Goal: Information Seeking & Learning: Learn about a topic

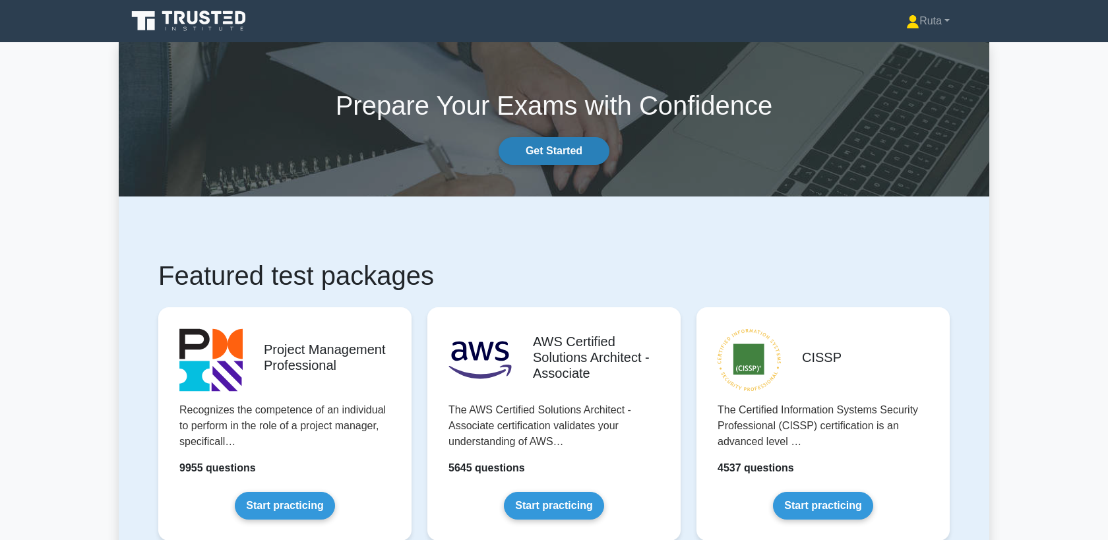
click at [564, 151] on link "Get Started" at bounding box center [554, 151] width 111 height 28
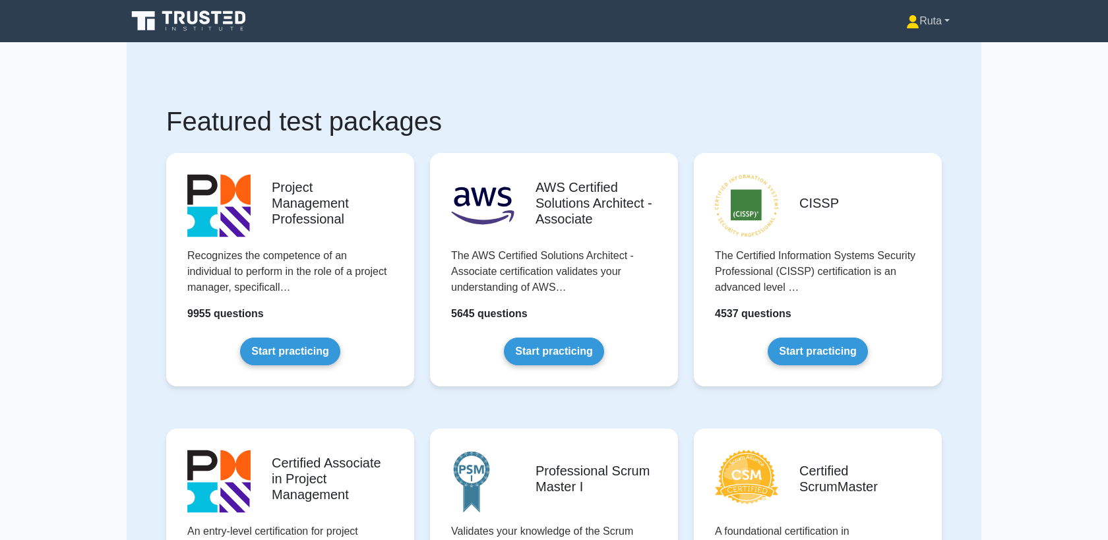
click at [933, 27] on link "Ruta" at bounding box center [928, 21] width 107 height 26
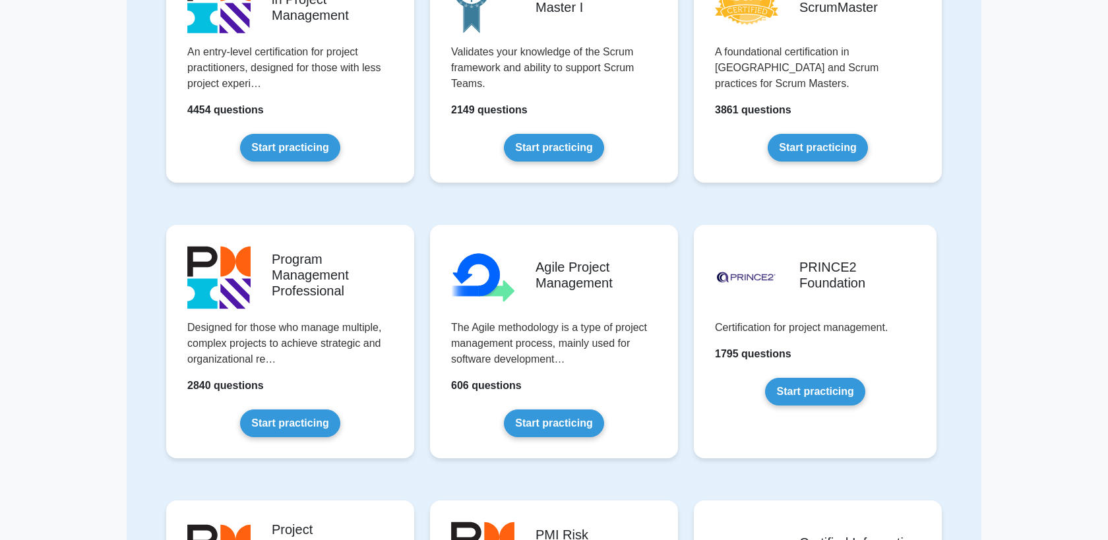
scroll to position [476, 0]
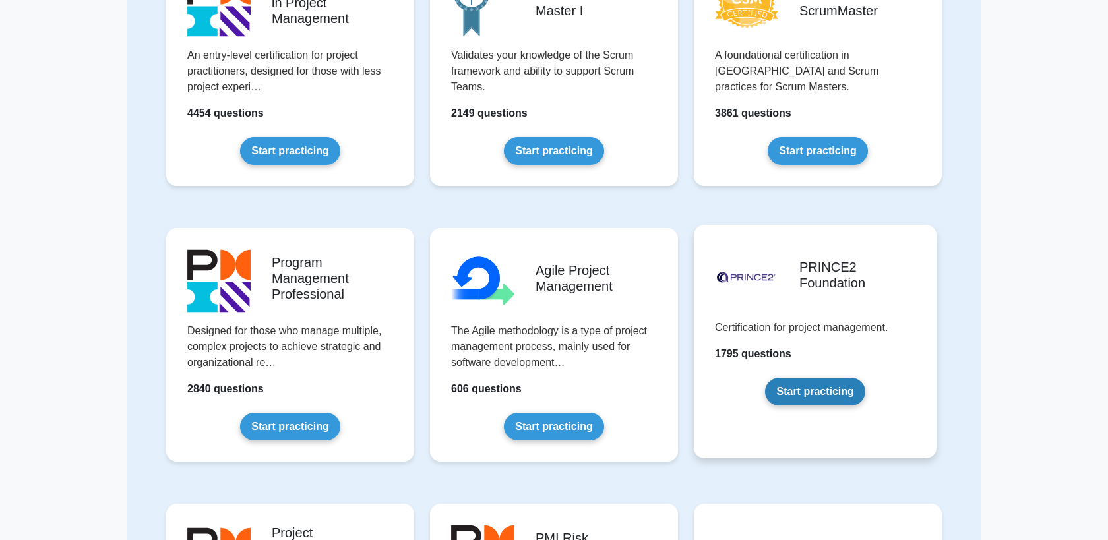
click at [814, 397] on link "Start practicing" at bounding box center [815, 392] width 100 height 28
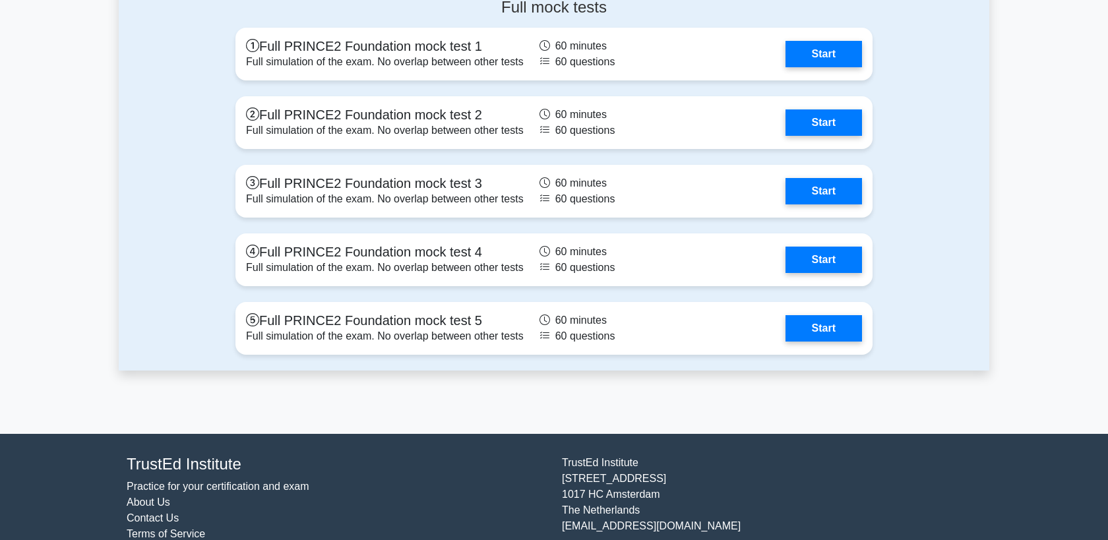
scroll to position [1702, 0]
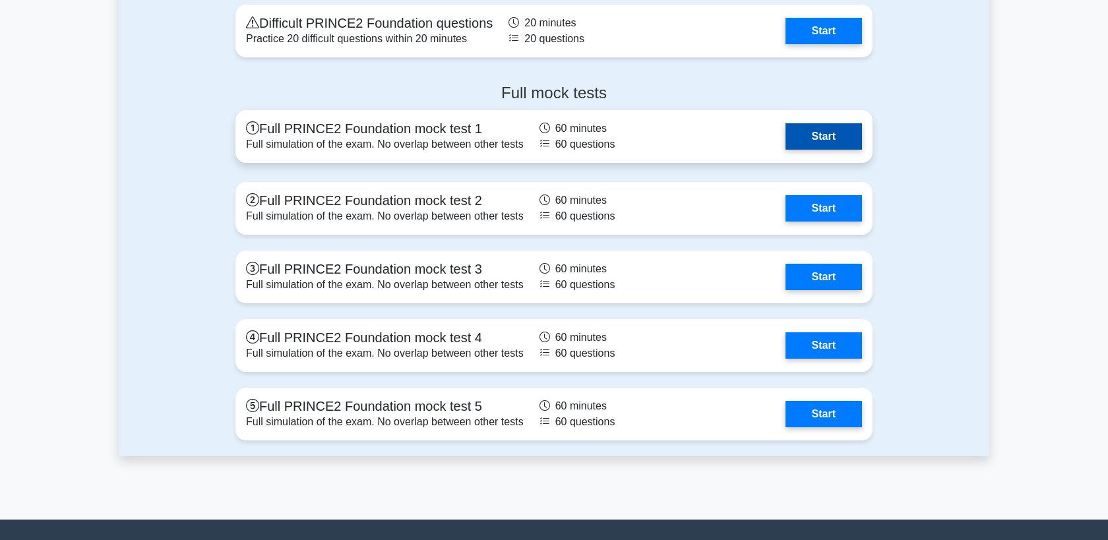
click at [817, 148] on link "Start" at bounding box center [823, 136] width 77 height 26
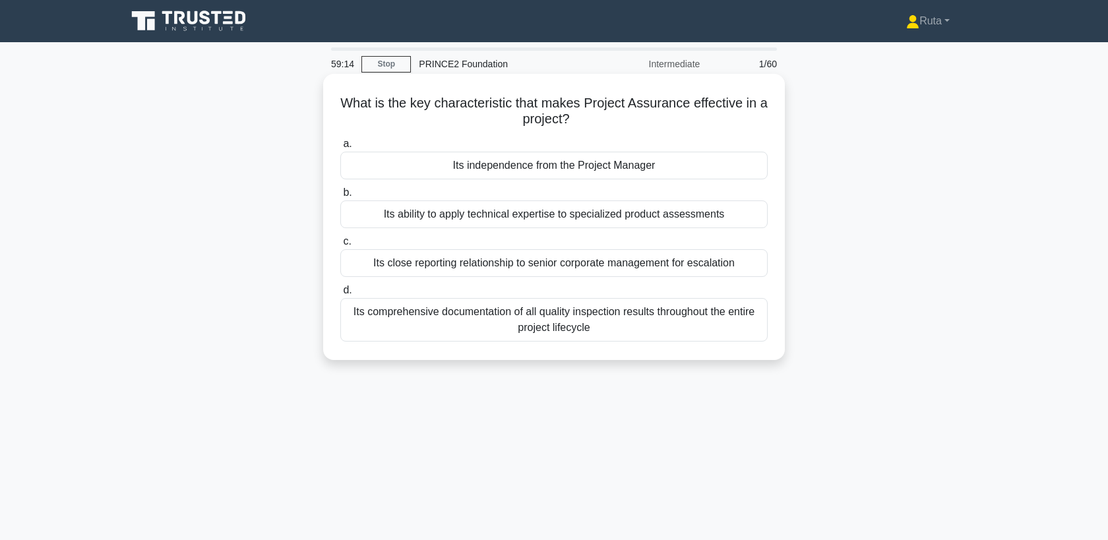
click at [588, 168] on div "Its independence from the Project Manager" at bounding box center [553, 166] width 427 height 28
click at [340, 148] on input "a. Its independence from the Project Manager" at bounding box center [340, 144] width 0 height 9
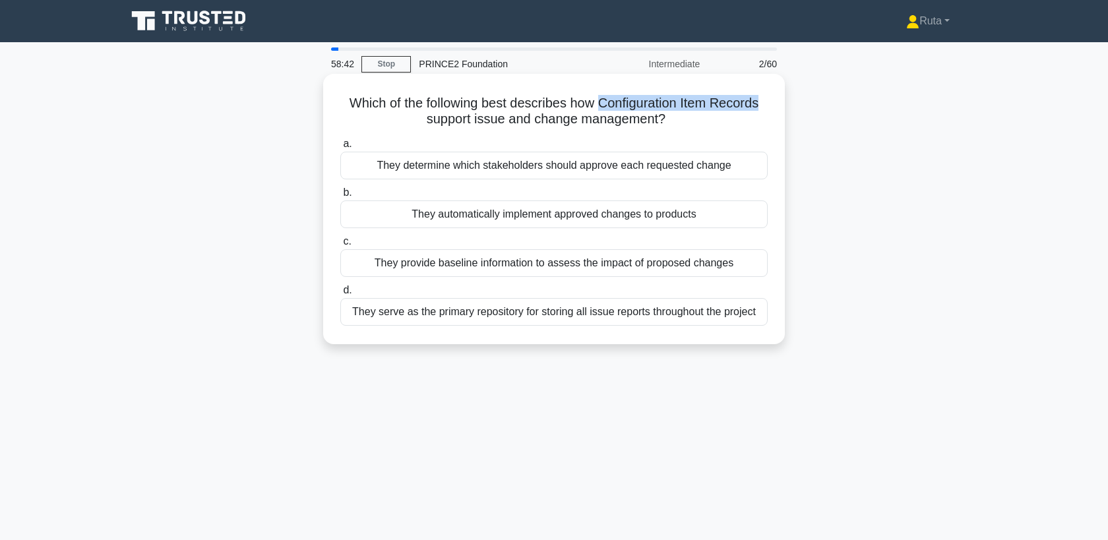
drag, startPoint x: 600, startPoint y: 102, endPoint x: 760, endPoint y: 98, distance: 161.0
click at [760, 98] on h5 "Which of the following best describes how Configuration Item Records support is…" at bounding box center [554, 111] width 430 height 33
copy h5 "Configuration Item Records"
click at [493, 316] on div "They serve as the primary repository for storing all issue reports throughout t…" at bounding box center [553, 312] width 427 height 28
click at [340, 295] on input "d. They serve as the primary repository for storing all issue reports throughou…" at bounding box center [340, 290] width 0 height 9
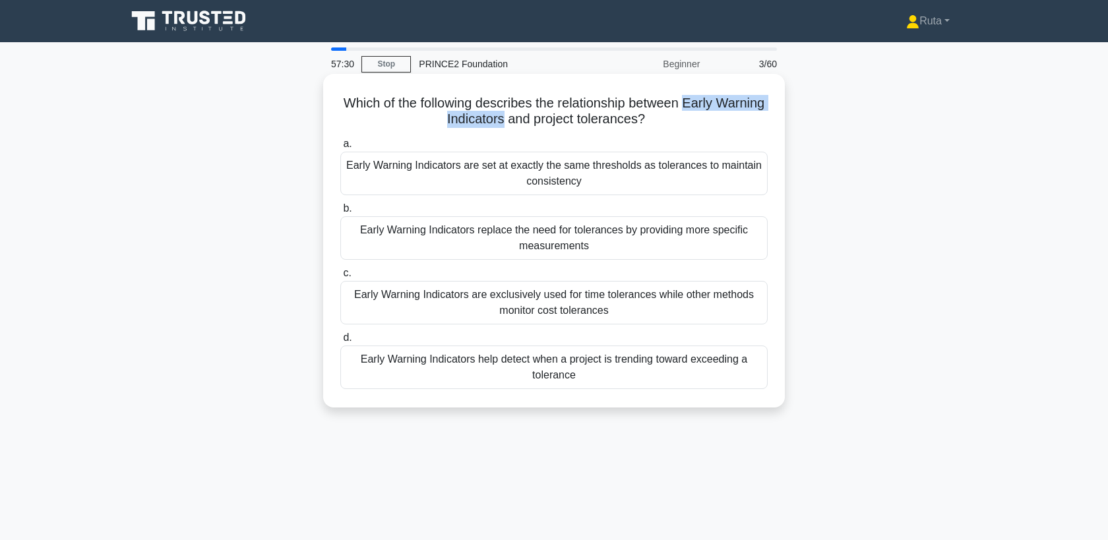
drag, startPoint x: 684, startPoint y: 103, endPoint x: 503, endPoint y: 117, distance: 181.3
click at [503, 117] on h5 "Which of the following describes the relationship between Early Warning Indicat…" at bounding box center [554, 111] width 430 height 33
copy h5 "Early Warning Indicators"
click at [408, 379] on div "Early Warning Indicators help detect when a project is trending toward exceedin…" at bounding box center [553, 368] width 427 height 44
click at [340, 342] on input "d. Early Warning Indicators help detect when a project is trending toward excee…" at bounding box center [340, 338] width 0 height 9
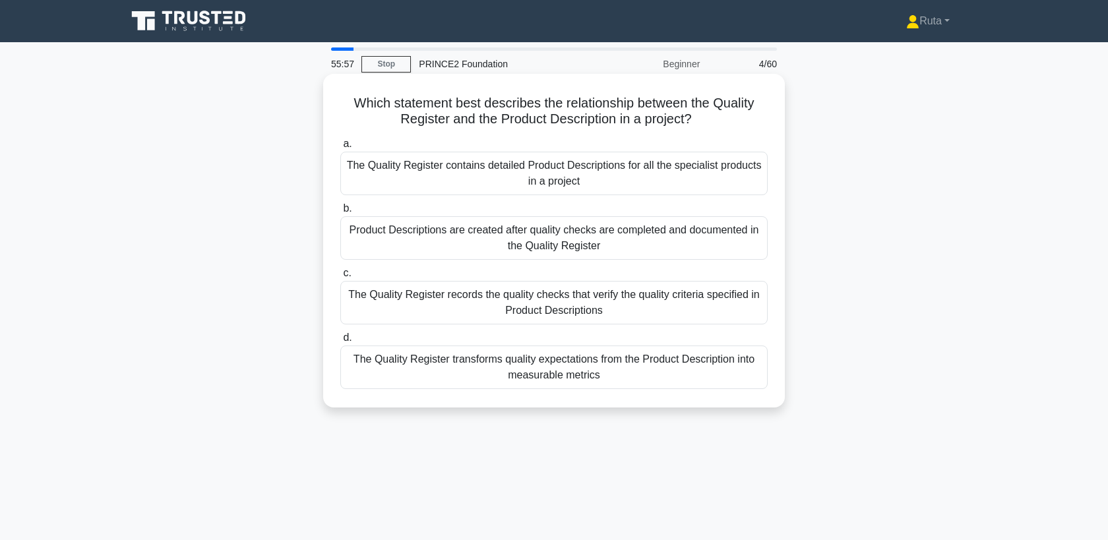
click at [432, 297] on div "The Quality Register records the quality checks that verify the quality criteri…" at bounding box center [553, 303] width 427 height 44
click at [340, 278] on input "c. The Quality Register records the quality checks that verify the quality crit…" at bounding box center [340, 273] width 0 height 9
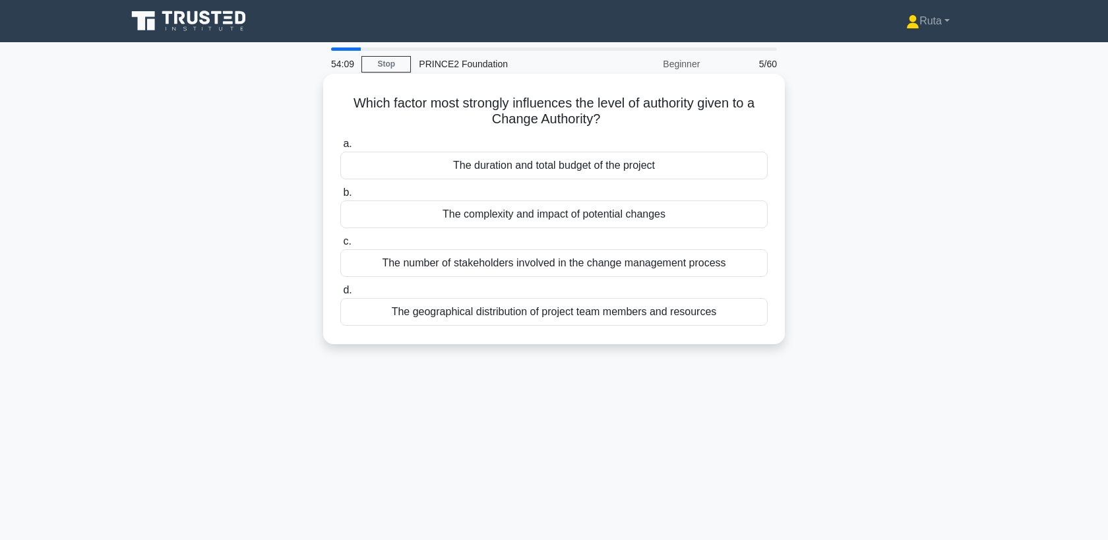
click at [473, 256] on div "The number of stakeholders involved in the change management process" at bounding box center [553, 263] width 427 height 28
click at [340, 246] on input "c. The number of stakeholders involved in the change management process" at bounding box center [340, 241] width 0 height 9
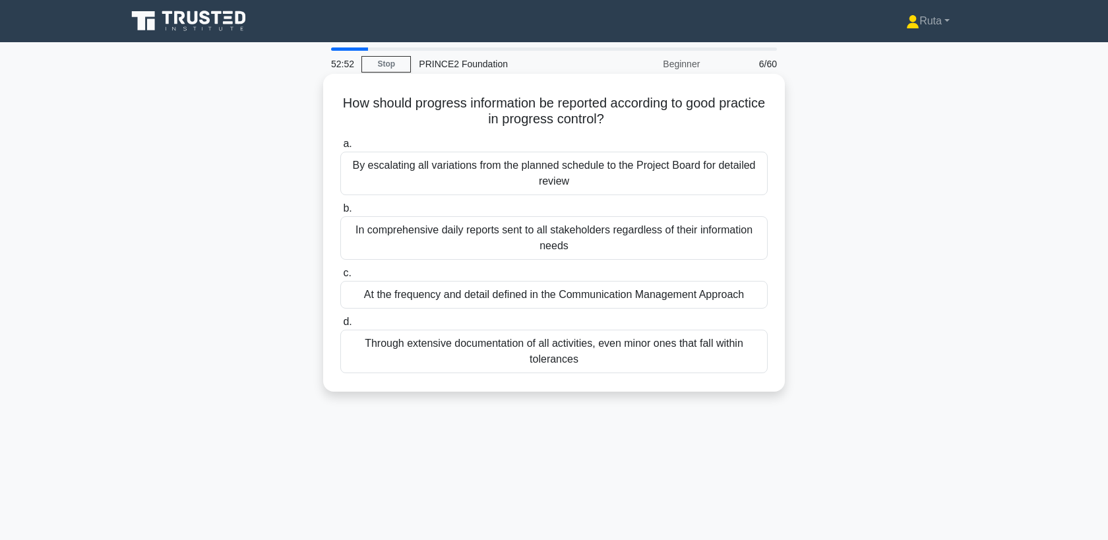
click at [503, 295] on div "At the frequency and detail defined in the Communication Management Approach" at bounding box center [553, 295] width 427 height 28
click at [340, 278] on input "c. At the frequency and detail defined in the Communication Management Approach" at bounding box center [340, 273] width 0 height 9
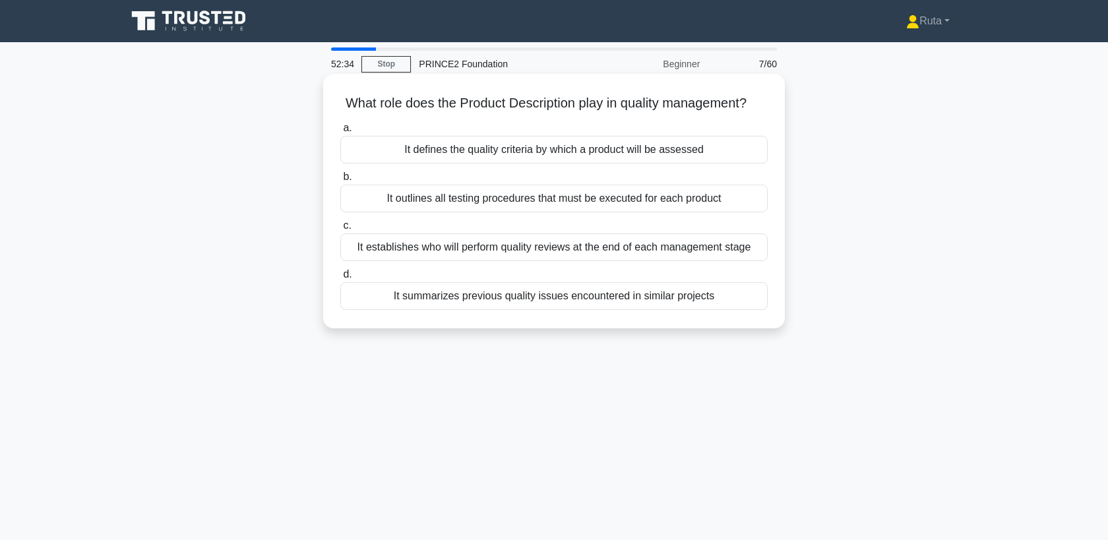
click at [528, 151] on div "It defines the quality criteria by which a product will be assessed" at bounding box center [553, 150] width 427 height 28
click at [340, 133] on input "a. It defines the quality criteria by which a product will be assessed" at bounding box center [340, 128] width 0 height 9
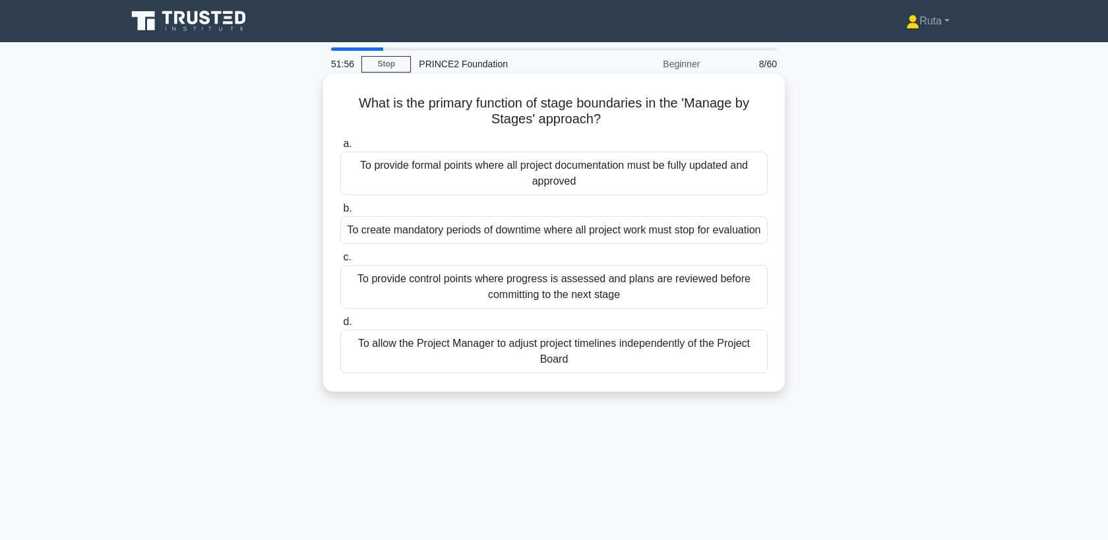
click at [508, 309] on div "To provide control points where progress is assessed and plans are reviewed bef…" at bounding box center [553, 287] width 427 height 44
click at [340, 262] on input "c. To provide control points where progress is assessed and plans are reviewed …" at bounding box center [340, 257] width 0 height 9
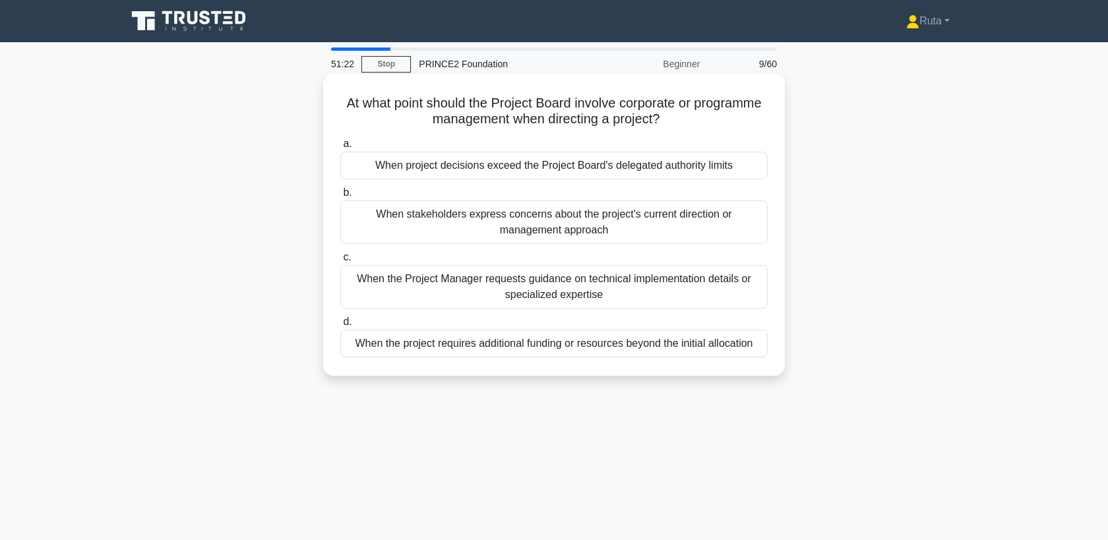
click at [557, 163] on div "When project decisions exceed the Project Board's delegated authority limits" at bounding box center [553, 166] width 427 height 28
click at [340, 148] on input "a. When project decisions exceed the Project Board's delegated authority limits" at bounding box center [340, 144] width 0 height 9
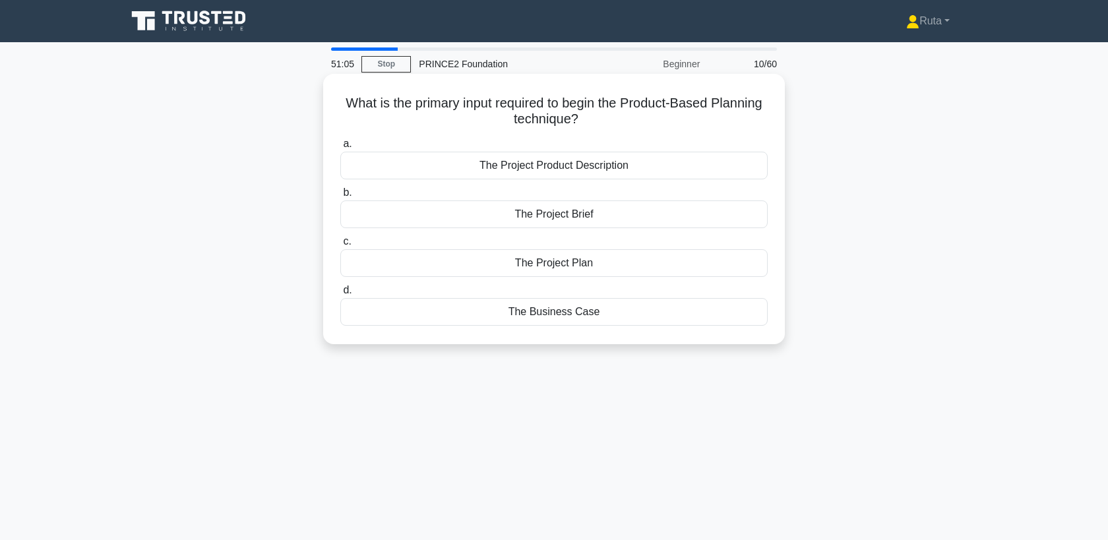
click at [522, 262] on div "The Project Plan" at bounding box center [553, 263] width 427 height 28
click at [340, 246] on input "c. The Project Plan" at bounding box center [340, 241] width 0 height 9
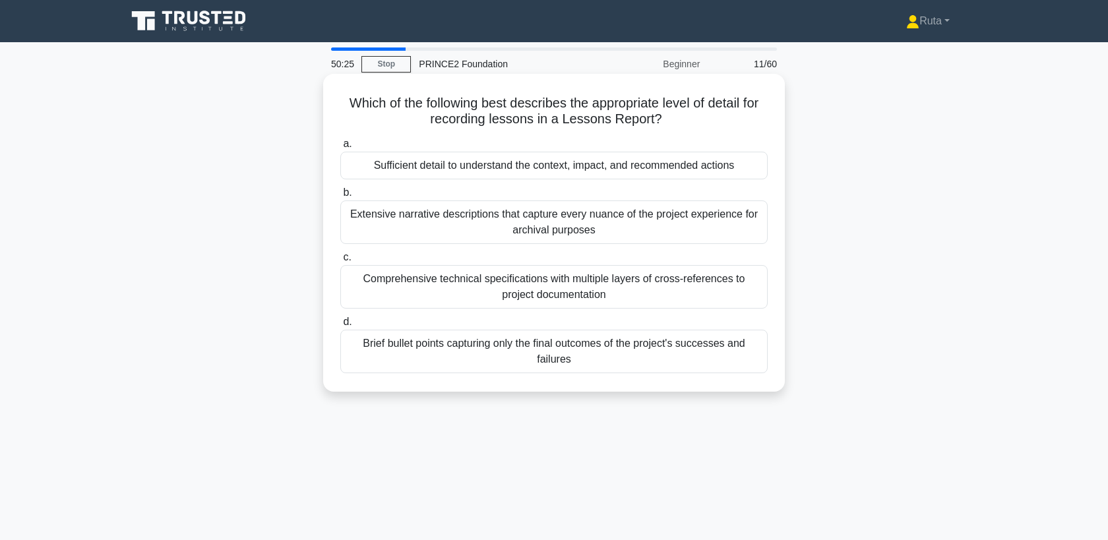
click at [534, 167] on div "Sufficient detail to understand the context, impact, and recommended actions" at bounding box center [553, 166] width 427 height 28
click at [340, 148] on input "a. Sufficient detail to understand the context, impact, and recommended actions" at bounding box center [340, 144] width 0 height 9
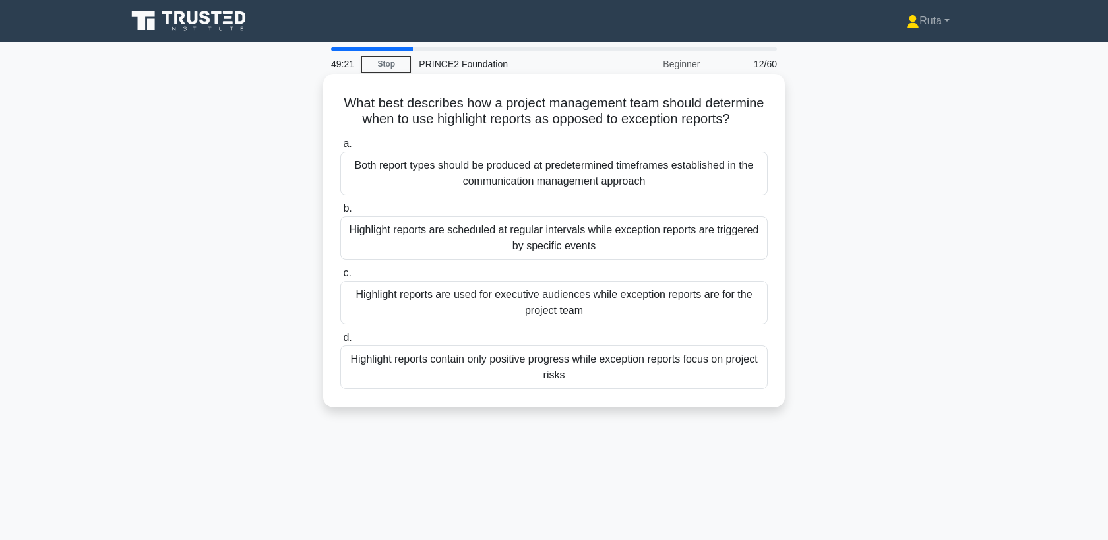
click at [540, 220] on div "Highlight reports are scheduled at regular intervals while exception reports ar…" at bounding box center [553, 238] width 427 height 44
click at [340, 213] on input "b. Highlight reports are scheduled at regular intervals while exception reports…" at bounding box center [340, 208] width 0 height 9
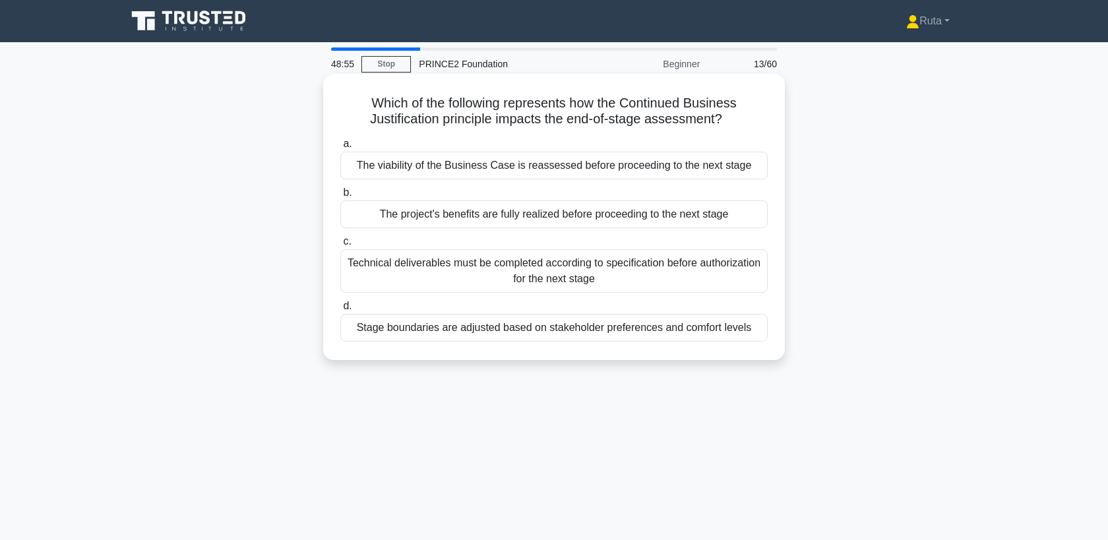
click at [543, 166] on div "The viability of the Business Case is reassessed before proceeding to the next …" at bounding box center [553, 166] width 427 height 28
click at [340, 148] on input "a. The viability of the Business Case is reassessed before proceeding to the ne…" at bounding box center [340, 144] width 0 height 9
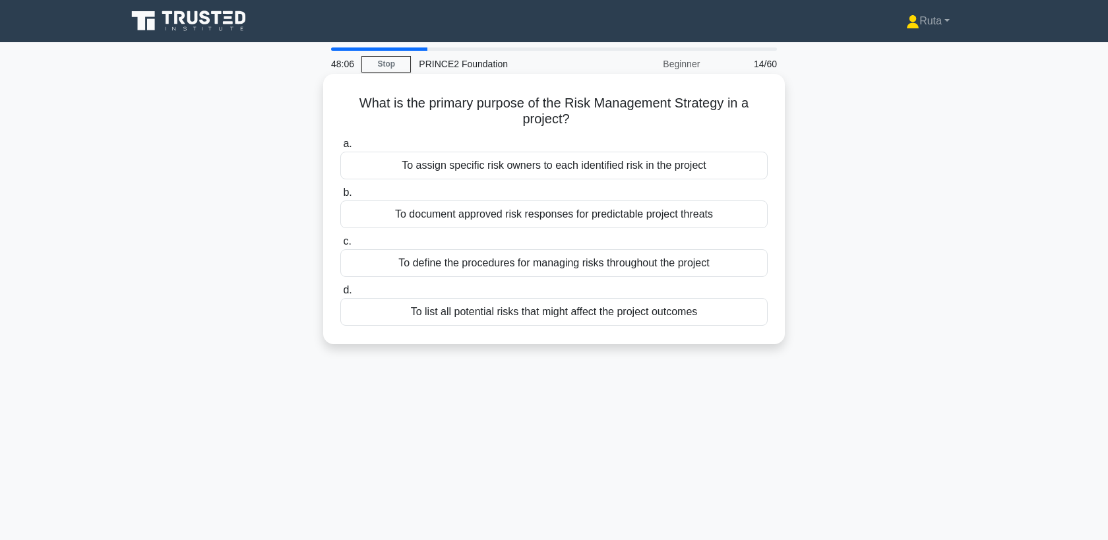
click at [567, 264] on div "To define the procedures for managing risks throughout the project" at bounding box center [553, 263] width 427 height 28
click at [340, 246] on input "c. To define the procedures for managing risks throughout the project" at bounding box center [340, 241] width 0 height 9
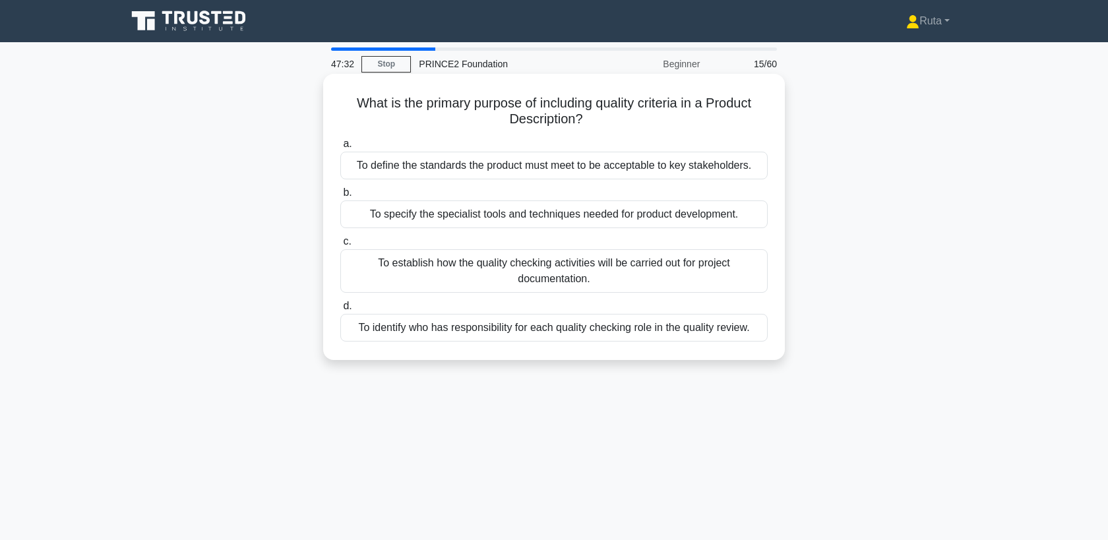
click at [590, 168] on div "To define the standards the product must meet to be acceptable to key stakehold…" at bounding box center [553, 166] width 427 height 28
click at [340, 148] on input "a. To define the standards the product must meet to be acceptable to key stakeh…" at bounding box center [340, 144] width 0 height 9
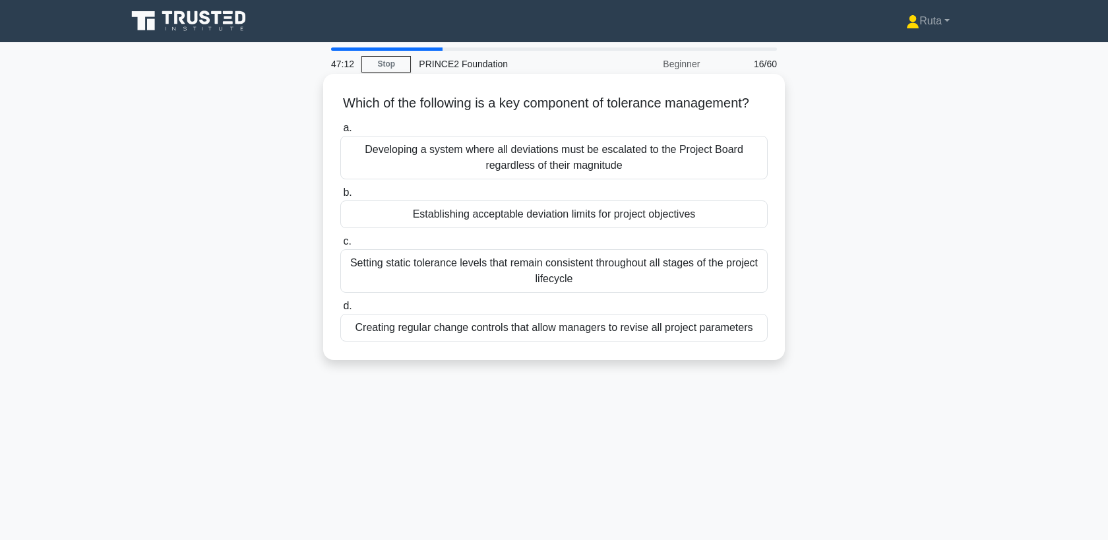
click at [555, 212] on div "Establishing acceptable deviation limits for project objectives" at bounding box center [553, 214] width 427 height 28
click at [340, 197] on input "b. Establishing acceptable deviation limits for project objectives" at bounding box center [340, 193] width 0 height 9
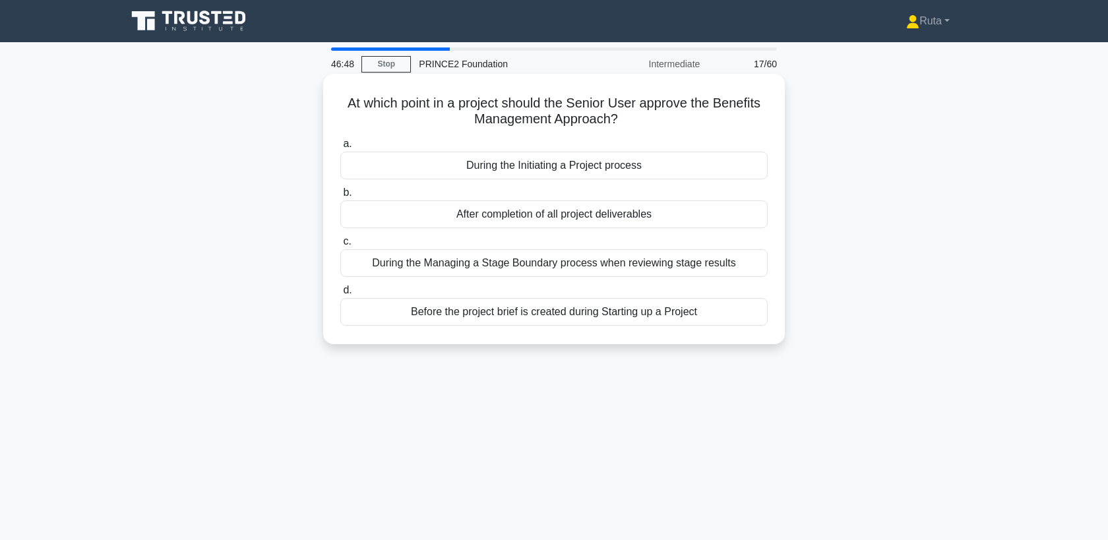
click at [545, 166] on div "During the Initiating a Project process" at bounding box center [553, 166] width 427 height 28
click at [340, 148] on input "a. During the Initiating a Project process" at bounding box center [340, 144] width 0 height 9
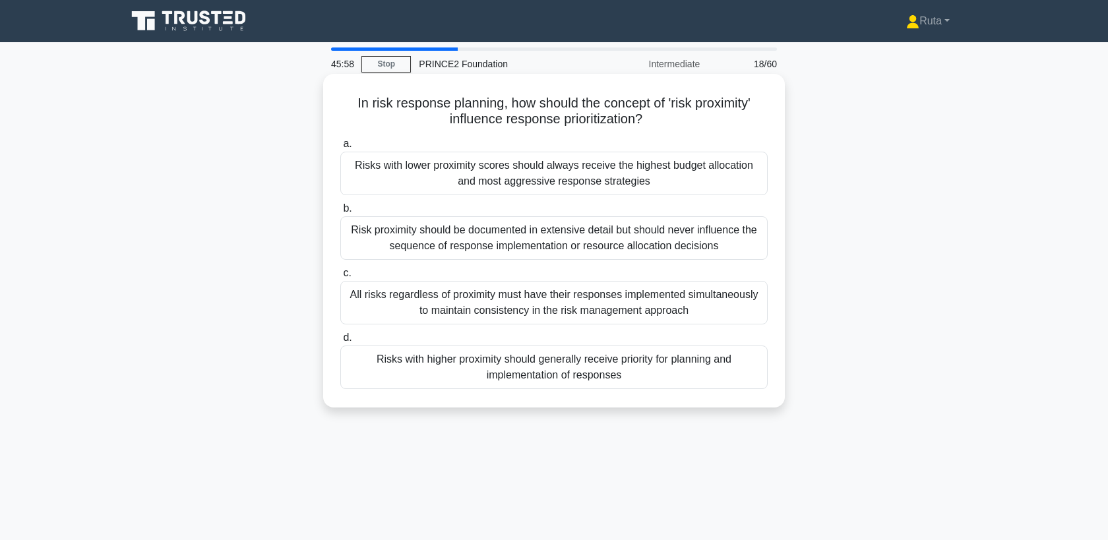
click at [489, 360] on div "Risks with higher proximity should generally receive priority for planning and …" at bounding box center [553, 368] width 427 height 44
click at [340, 342] on input "d. Risks with higher proximity should generally receive priority for planning a…" at bounding box center [340, 338] width 0 height 9
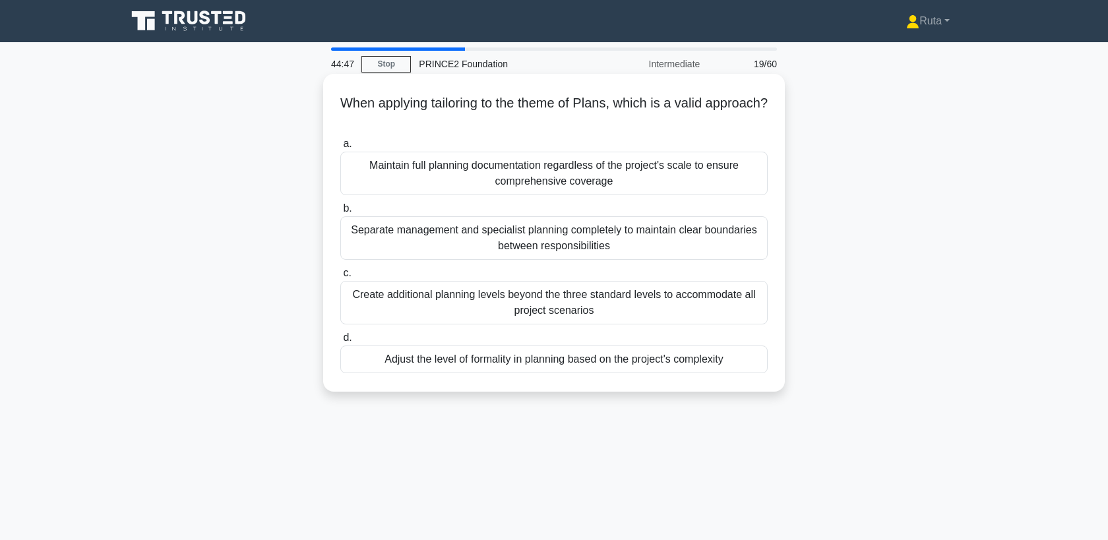
click at [495, 308] on div "Create additional planning levels beyond the three standard levels to accommoda…" at bounding box center [553, 303] width 427 height 44
click at [340, 278] on input "c. Create additional planning levels beyond the three standard levels to accomm…" at bounding box center [340, 273] width 0 height 9
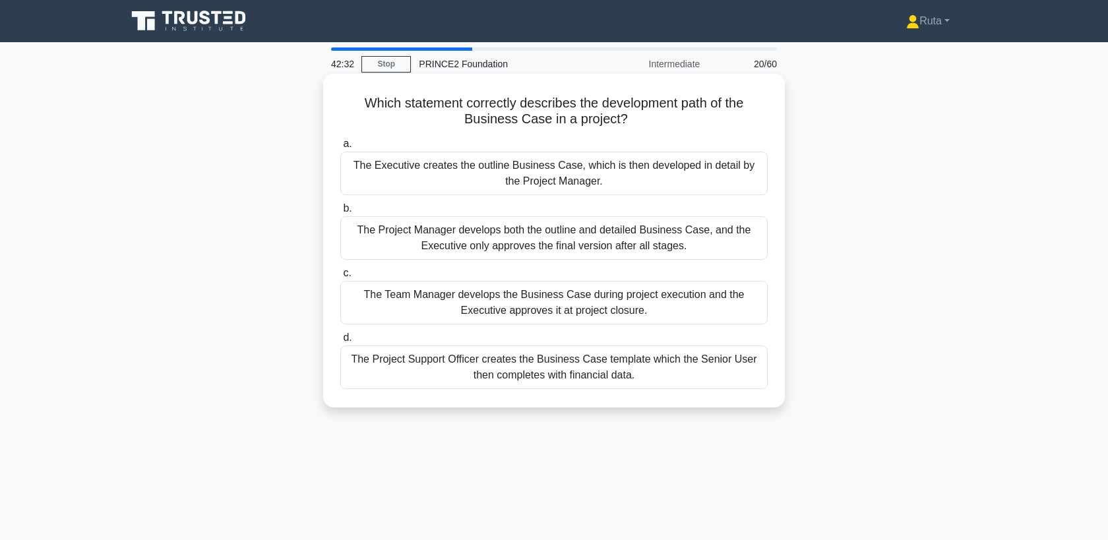
click at [466, 245] on div "The Project Manager develops both the outline and detailed Business Case, and t…" at bounding box center [553, 238] width 427 height 44
click at [340, 213] on input "b. The Project Manager develops both the outline and detailed Business Case, an…" at bounding box center [340, 208] width 0 height 9
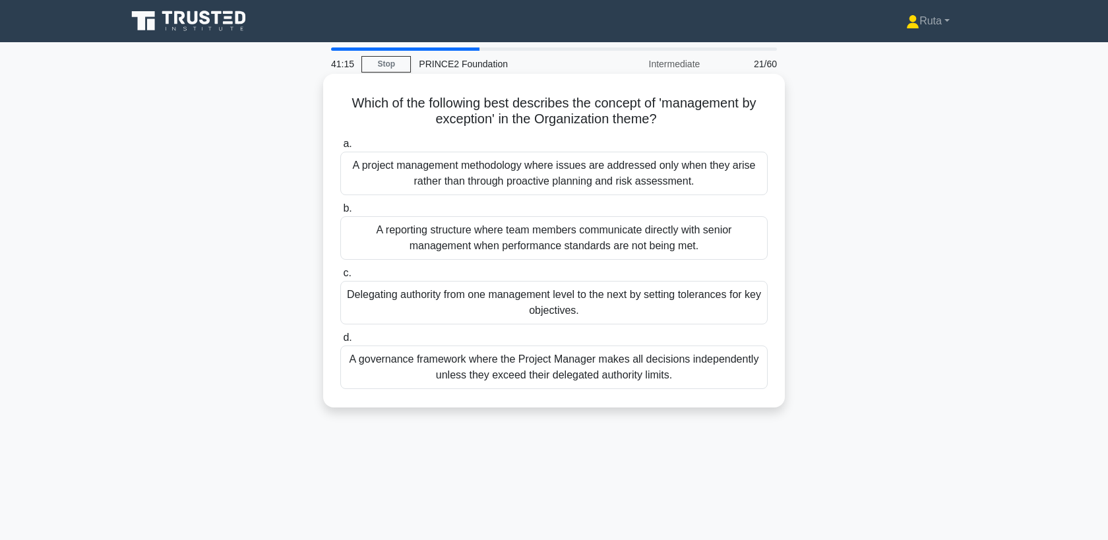
click at [473, 167] on div "A project management methodology where issues are addressed only when they aris…" at bounding box center [553, 174] width 427 height 44
click at [340, 148] on input "a. A project management methodology where issues are addressed only when they a…" at bounding box center [340, 144] width 0 height 9
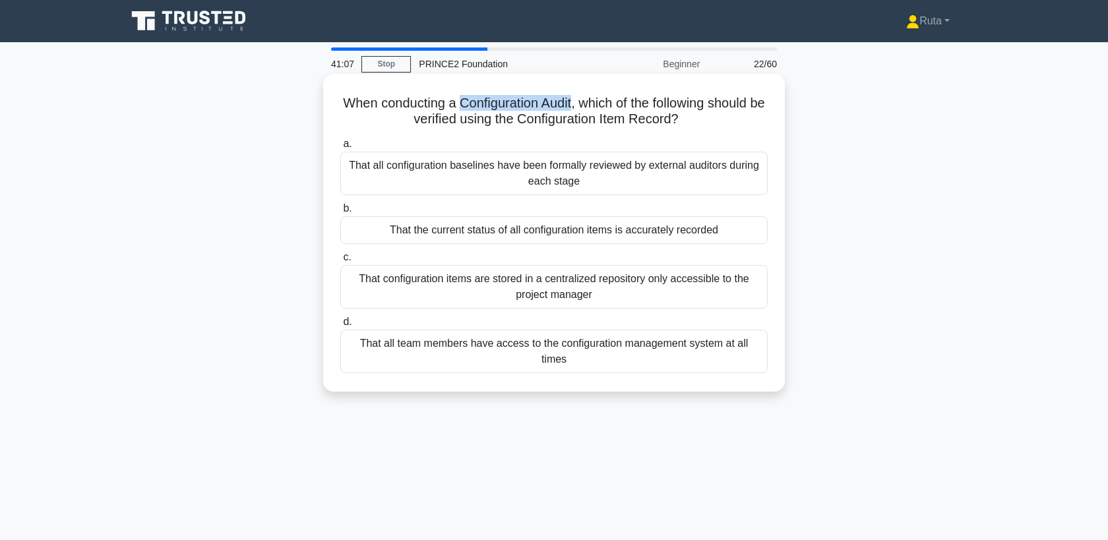
drag, startPoint x: 457, startPoint y: 103, endPoint x: 568, endPoint y: 95, distance: 111.1
click at [567, 95] on h5 "When conducting a Configuration Audit, which of the following should be verifie…" at bounding box center [554, 111] width 430 height 33
copy h5 "Configuration Audit"
click at [559, 229] on div "That the current status of all configuration items is accurately recorded" at bounding box center [553, 230] width 427 height 28
click at [340, 213] on input "b. That the current status of all configuration items is accurately recorded" at bounding box center [340, 208] width 0 height 9
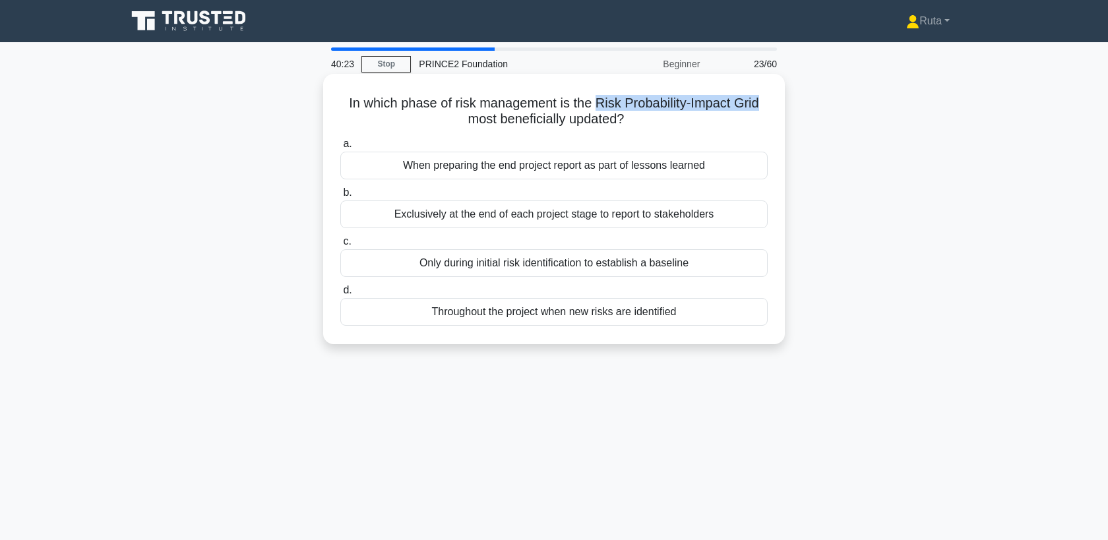
drag, startPoint x: 598, startPoint y: 103, endPoint x: 767, endPoint y: 109, distance: 168.9
click at [767, 109] on h5 "In which phase of risk management is the Risk Probability-Impact Grid most bene…" at bounding box center [554, 111] width 430 height 33
copy h5 "Risk Probability-Impact Grid"
click at [464, 316] on div "Throughout the project when new risks are identified" at bounding box center [553, 312] width 427 height 28
click at [340, 295] on input "d. Throughout the project when new risks are identified" at bounding box center [340, 290] width 0 height 9
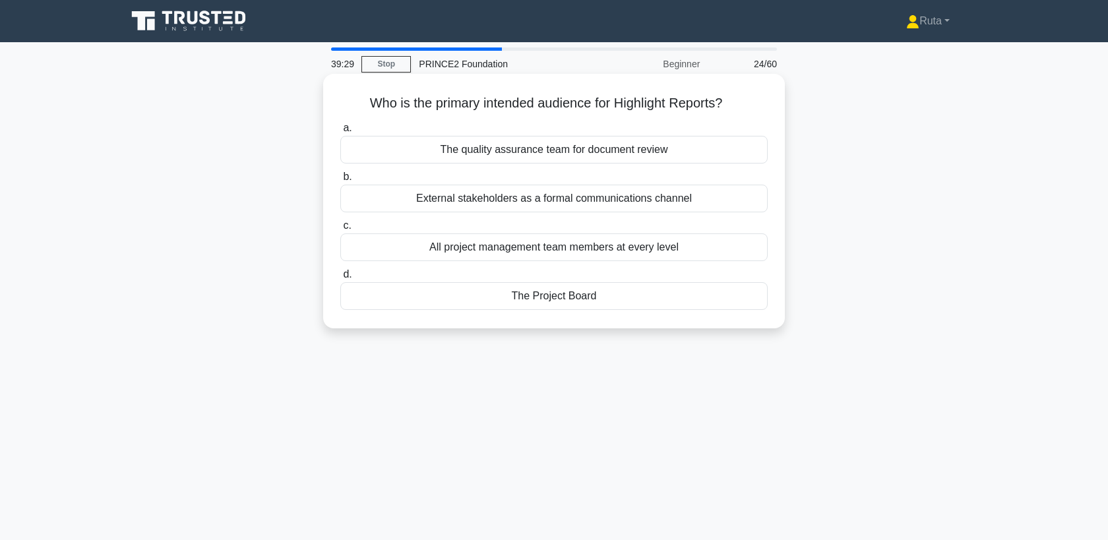
click at [555, 302] on div "The Project Board" at bounding box center [553, 296] width 427 height 28
click at [340, 279] on input "d. The Project Board" at bounding box center [340, 274] width 0 height 9
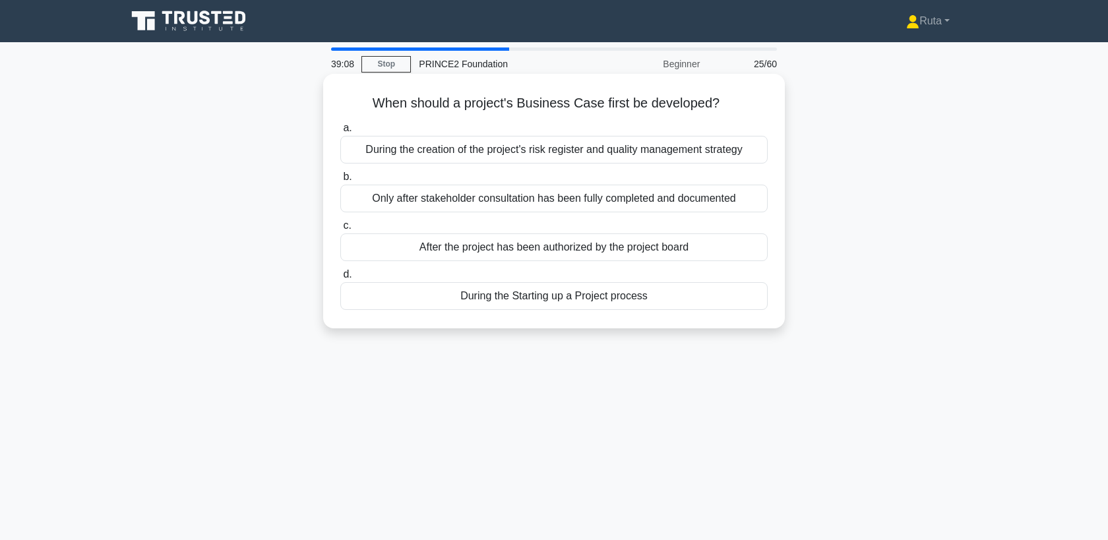
click at [516, 243] on div "After the project has been authorized by the project board" at bounding box center [553, 247] width 427 height 28
click at [340, 230] on input "c. After the project has been authorized by the project board" at bounding box center [340, 226] width 0 height 9
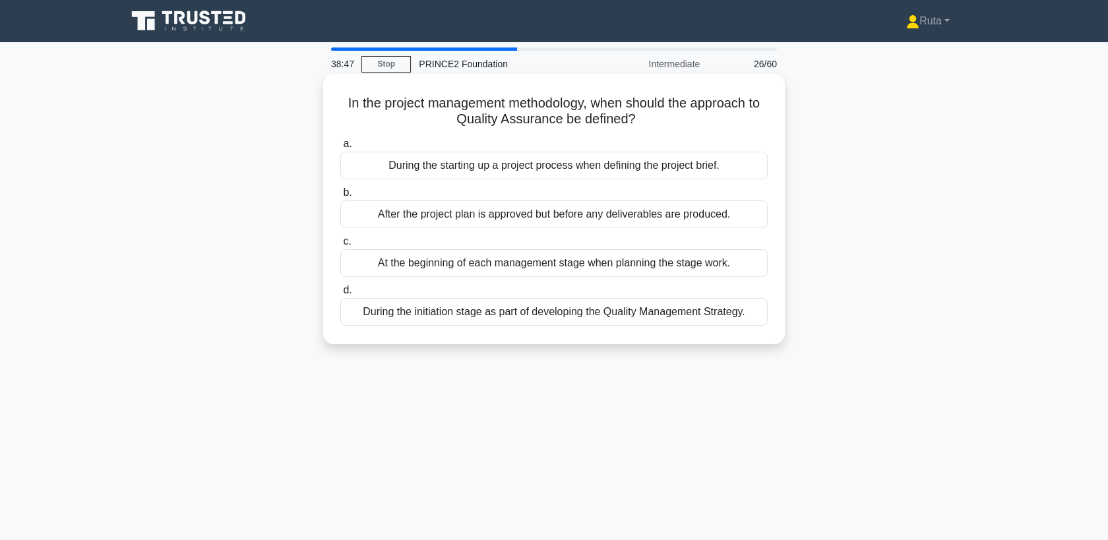
click at [520, 313] on div "During the initiation stage as part of developing the Quality Management Strate…" at bounding box center [553, 312] width 427 height 28
click at [340, 295] on input "d. During the initiation stage as part of developing the Quality Management Str…" at bounding box center [340, 290] width 0 height 9
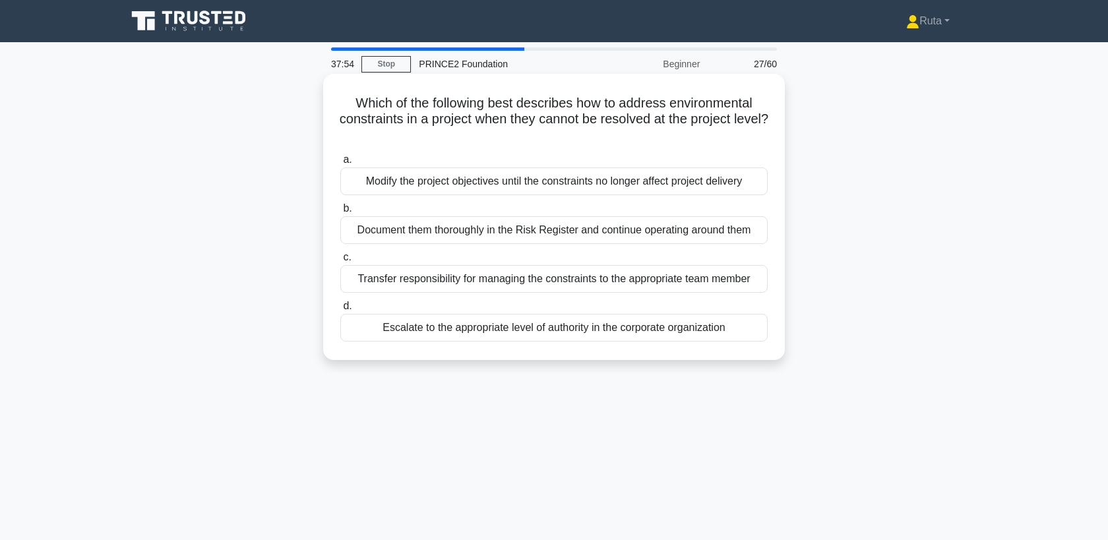
click at [505, 286] on div "Transfer responsibility for managing the constraints to the appropriate team me…" at bounding box center [553, 279] width 427 height 28
click at [340, 262] on input "c. Transfer responsibility for managing the constraints to the appropriate team…" at bounding box center [340, 257] width 0 height 9
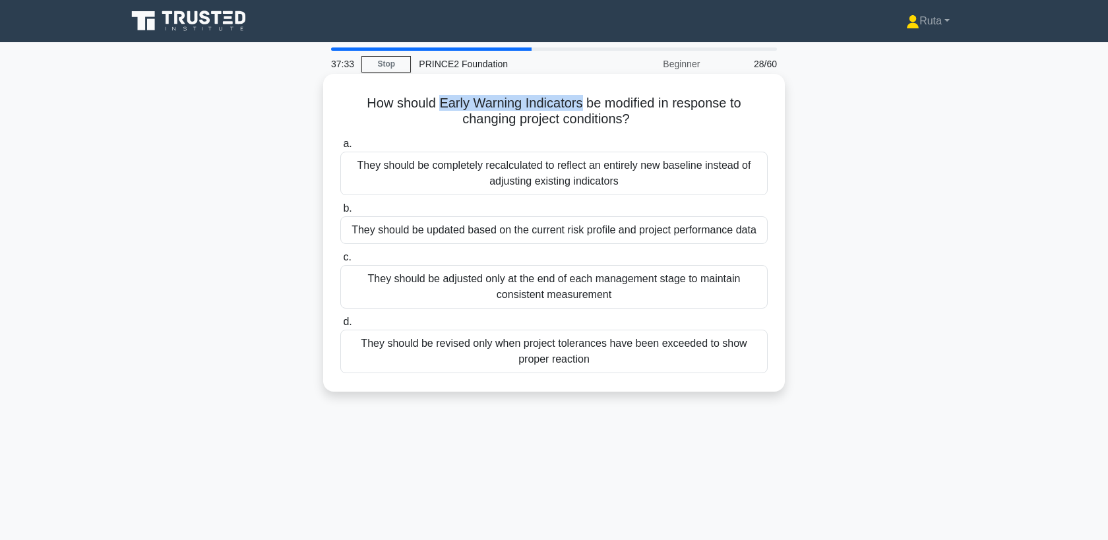
drag, startPoint x: 440, startPoint y: 103, endPoint x: 582, endPoint y: 104, distance: 142.5
click at [582, 104] on h5 "How should Early Warning Indicators be modified in response to changing project…" at bounding box center [554, 111] width 430 height 33
copy h5 "Early Warning Indicators"
click at [391, 230] on div "They should be updated based on the current risk profile and project performanc…" at bounding box center [553, 230] width 427 height 28
click at [340, 213] on input "b. They should be updated based on the current risk profile and project perform…" at bounding box center [340, 208] width 0 height 9
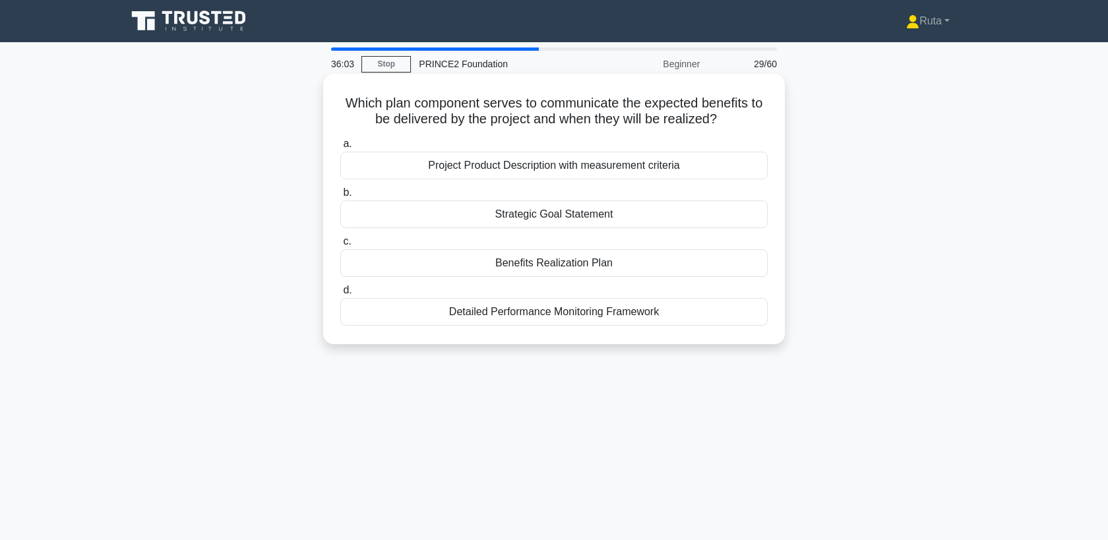
click at [445, 173] on div "Project Product Description with measurement criteria" at bounding box center [553, 166] width 427 height 28
click at [340, 148] on input "a. Project Product Description with measurement criteria" at bounding box center [340, 144] width 0 height 9
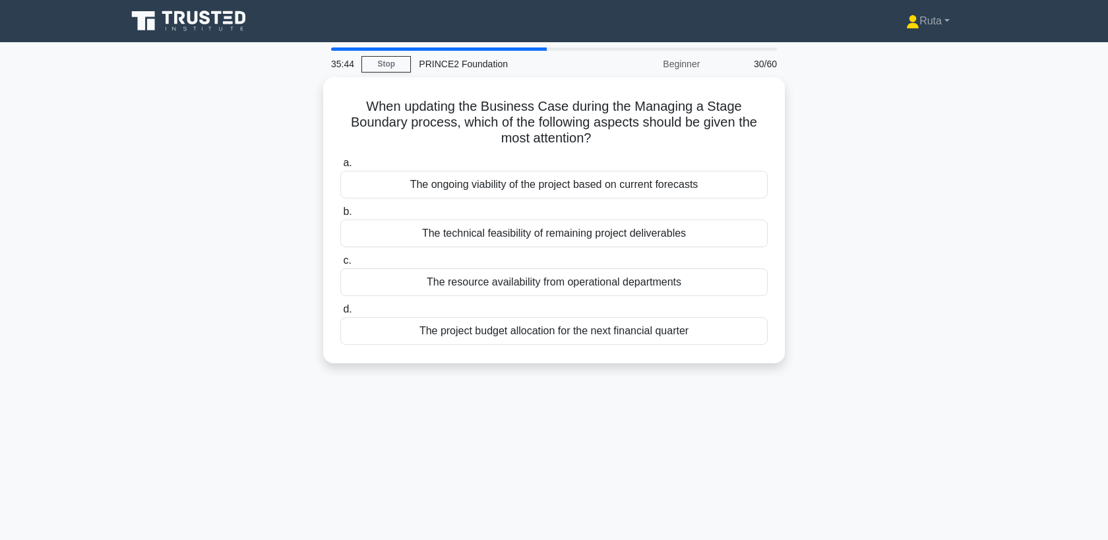
click at [445, 173] on div "The ongoing viability of the project based on current forecasts" at bounding box center [553, 185] width 427 height 28
click at [340, 168] on input "a. The ongoing viability of the project based on current forecasts" at bounding box center [340, 163] width 0 height 9
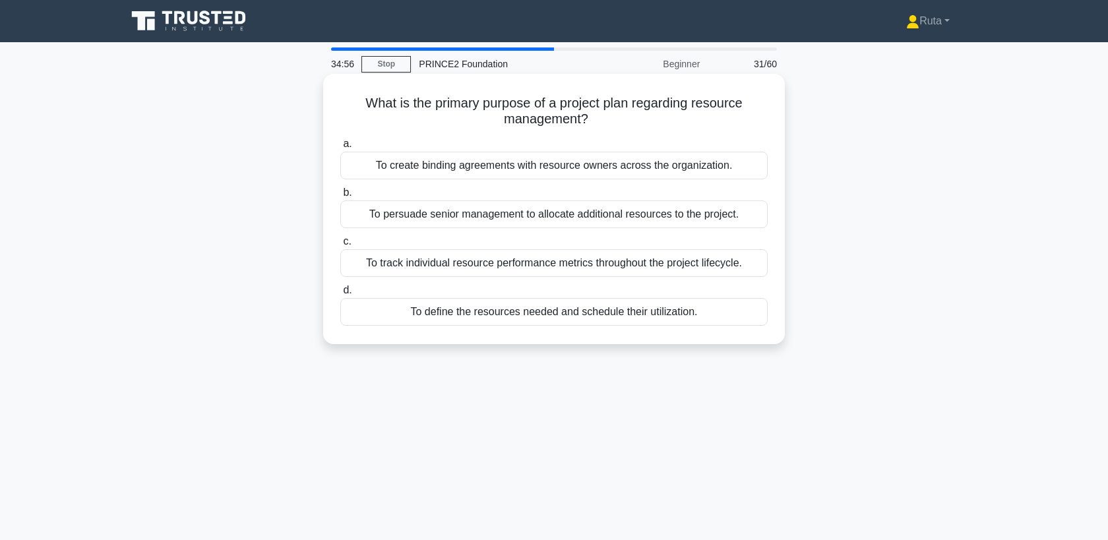
click at [430, 264] on div "To track individual resource performance metrics throughout the project lifecyc…" at bounding box center [553, 263] width 427 height 28
click at [340, 246] on input "c. To track individual resource performance metrics throughout the project life…" at bounding box center [340, 241] width 0 height 9
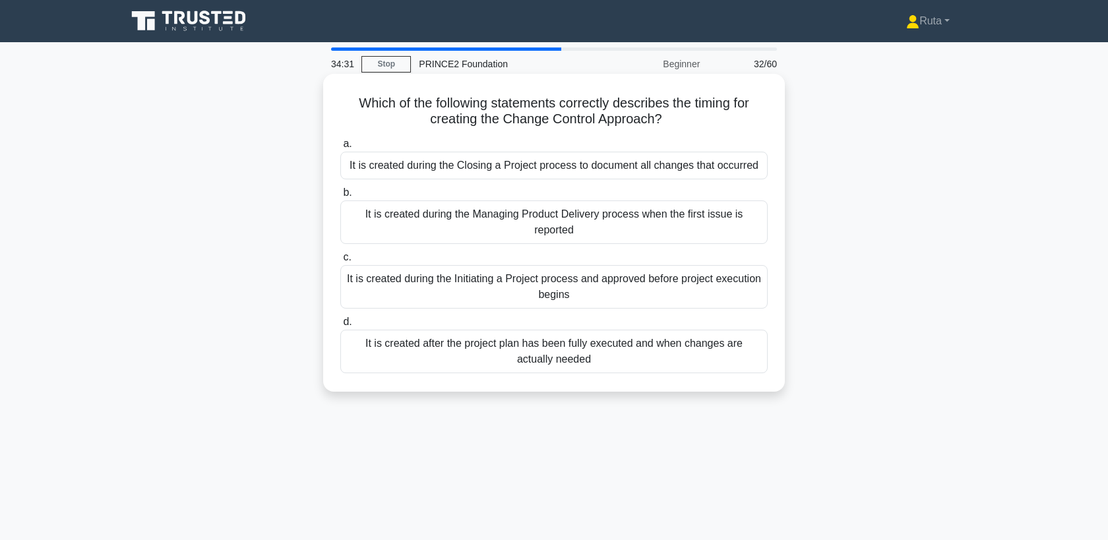
click at [446, 295] on div "It is created during the Initiating a Project process and approved before proje…" at bounding box center [553, 287] width 427 height 44
click at [340, 262] on input "c. It is created during the Initiating a Project process and approved before pr…" at bounding box center [340, 257] width 0 height 9
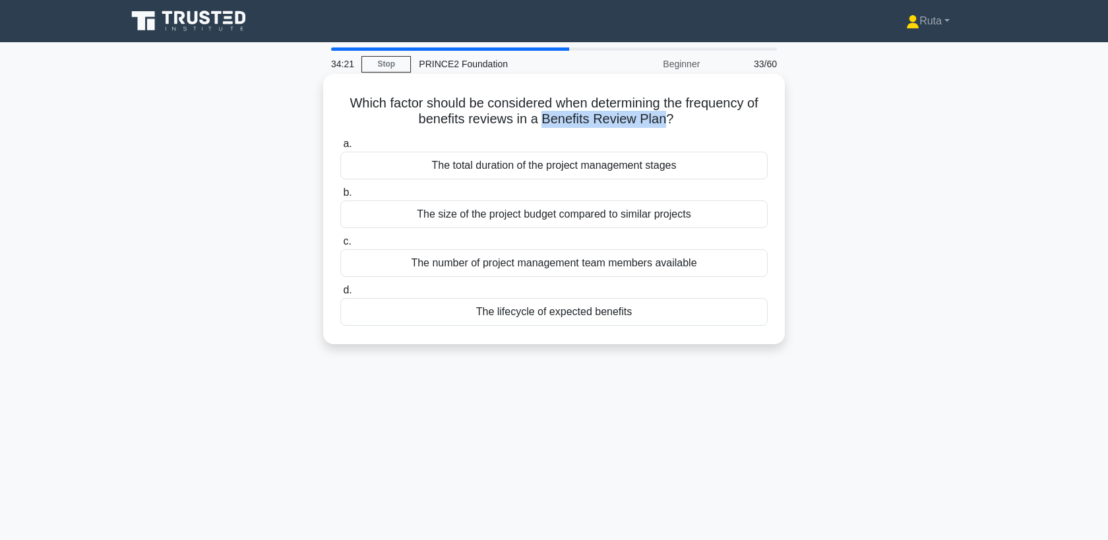
drag, startPoint x: 543, startPoint y: 121, endPoint x: 661, endPoint y: 121, distance: 118.1
click at [661, 121] on h5 "Which factor should be considered when determining the frequency of benefits re…" at bounding box center [554, 111] width 430 height 33
copy h5 "Benefits Review Plan"
click at [389, 315] on div "The lifecycle of expected benefits" at bounding box center [553, 312] width 427 height 28
click at [340, 295] on input "d. The lifecycle of expected benefits" at bounding box center [340, 290] width 0 height 9
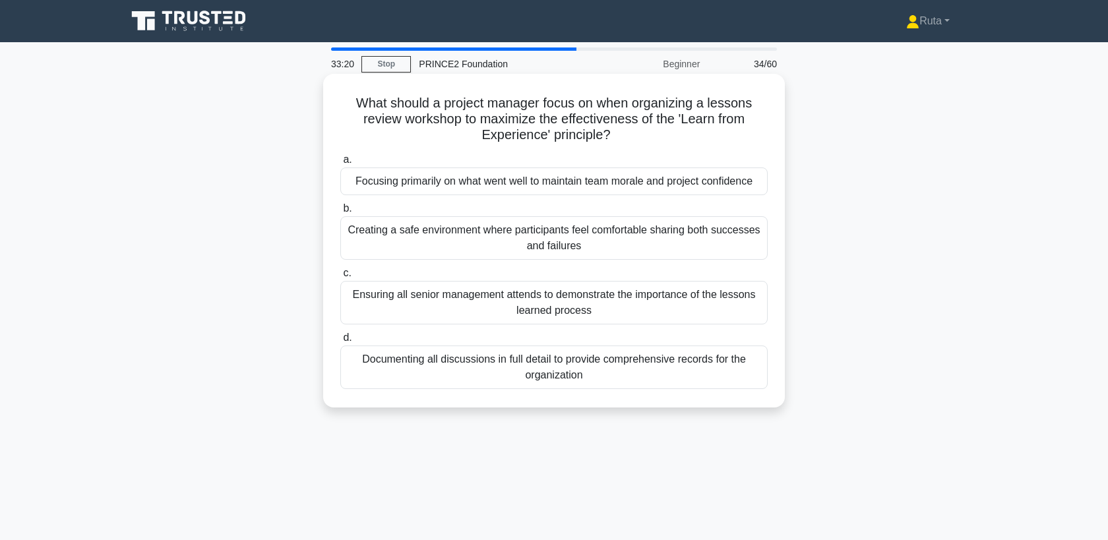
click at [408, 243] on div "Creating a safe environment where participants feel comfortable sharing both su…" at bounding box center [553, 238] width 427 height 44
click at [340, 213] on input "b. Creating a safe environment where participants feel comfortable sharing both…" at bounding box center [340, 208] width 0 height 9
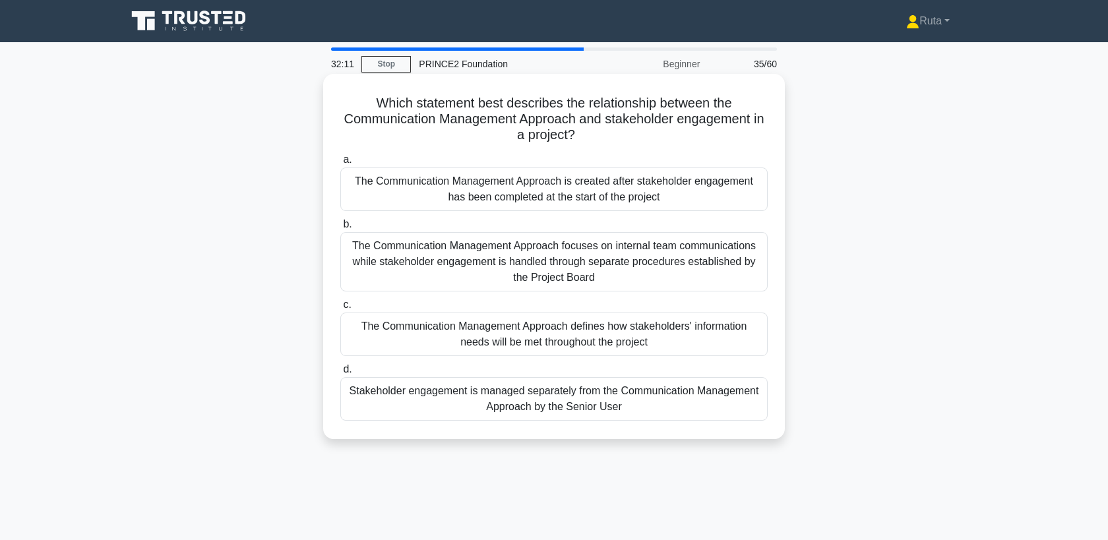
click at [408, 323] on div "The Communication Management Approach defines how stakeholders' information nee…" at bounding box center [553, 335] width 427 height 44
click at [340, 309] on input "c. The Communication Management Approach defines how stakeholders' information …" at bounding box center [340, 305] width 0 height 9
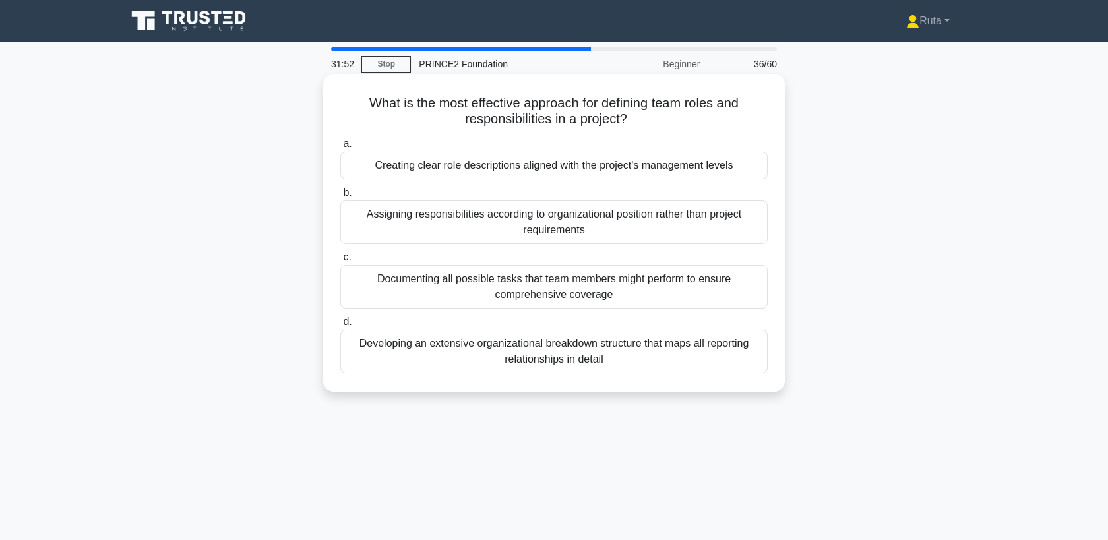
click at [426, 157] on div "Creating clear role descriptions aligned with the project's management levels" at bounding box center [553, 166] width 427 height 28
click at [340, 148] on input "a. Creating clear role descriptions aligned with the project's management levels" at bounding box center [340, 144] width 0 height 9
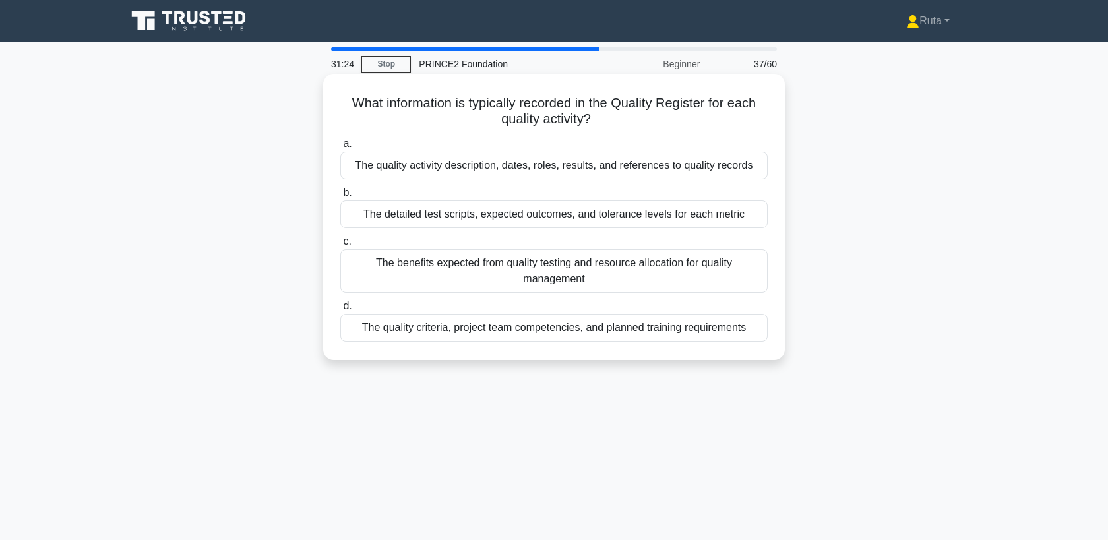
click at [427, 172] on div "The quality activity description, dates, roles, results, and references to qual…" at bounding box center [553, 166] width 427 height 28
click at [340, 148] on input "a. The quality activity description, dates, roles, results, and references to q…" at bounding box center [340, 144] width 0 height 9
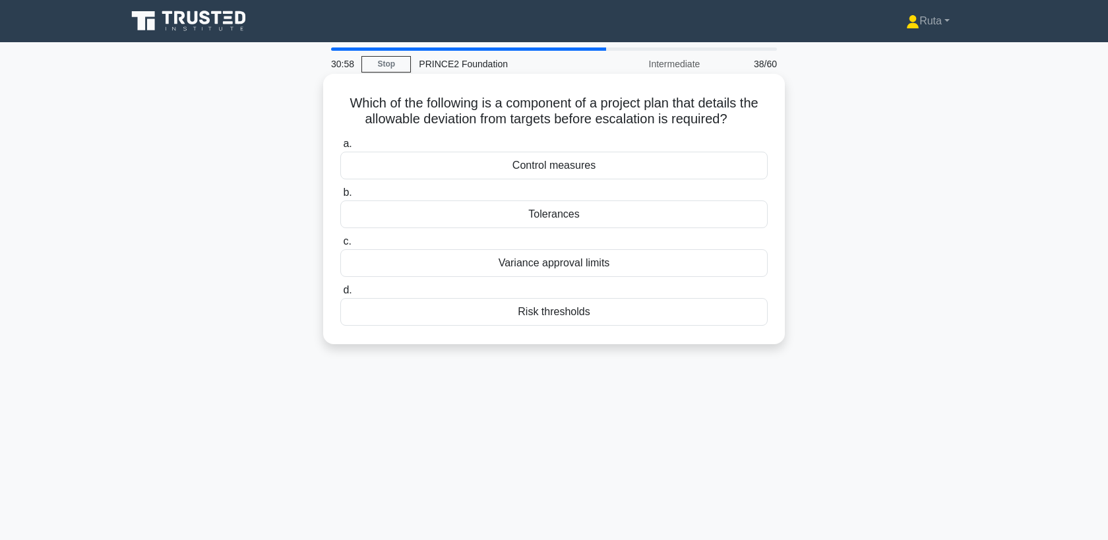
click at [478, 212] on div "Tolerances" at bounding box center [553, 214] width 427 height 28
click at [340, 197] on input "b. Tolerances" at bounding box center [340, 193] width 0 height 9
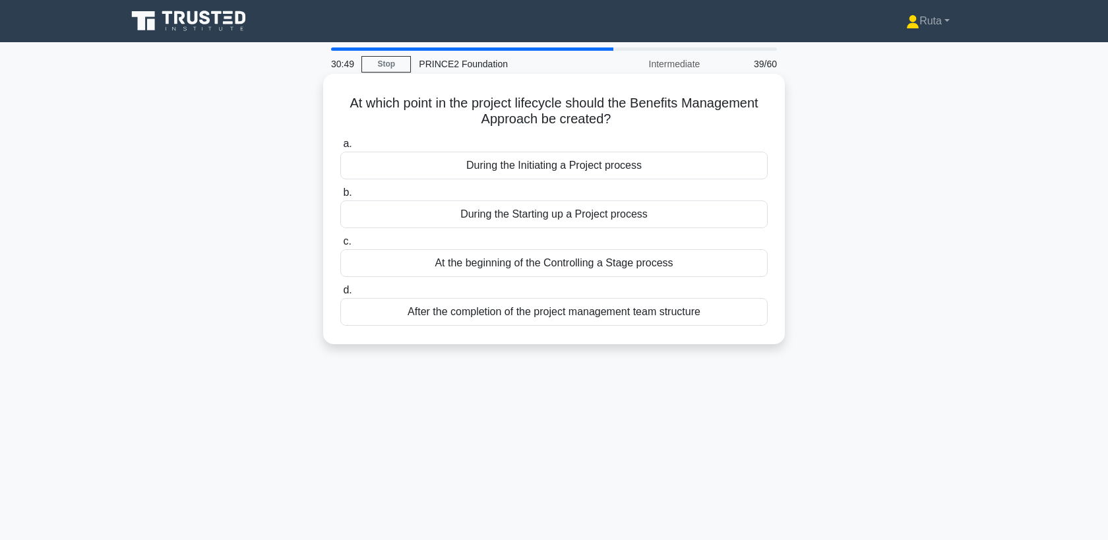
click at [517, 167] on div "During the Initiating a Project process" at bounding box center [553, 166] width 427 height 28
click at [340, 148] on input "a. During the Initiating a Project process" at bounding box center [340, 144] width 0 height 9
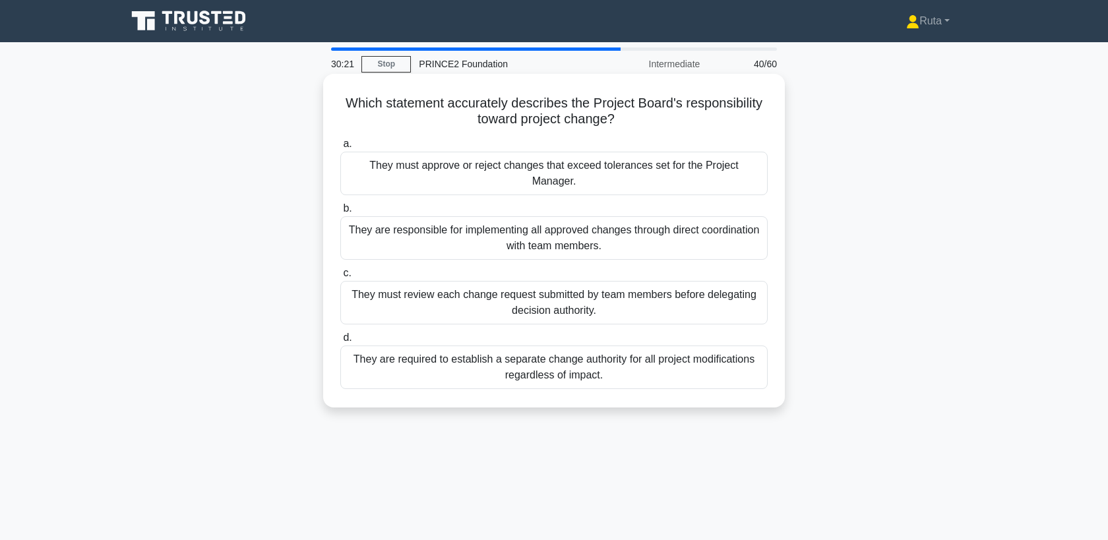
click at [505, 162] on div "They must approve or reject changes that exceed tolerances set for the Project …" at bounding box center [553, 174] width 427 height 44
click at [340, 148] on input "a. They must approve or reject changes that exceed tolerances set for the Proje…" at bounding box center [340, 144] width 0 height 9
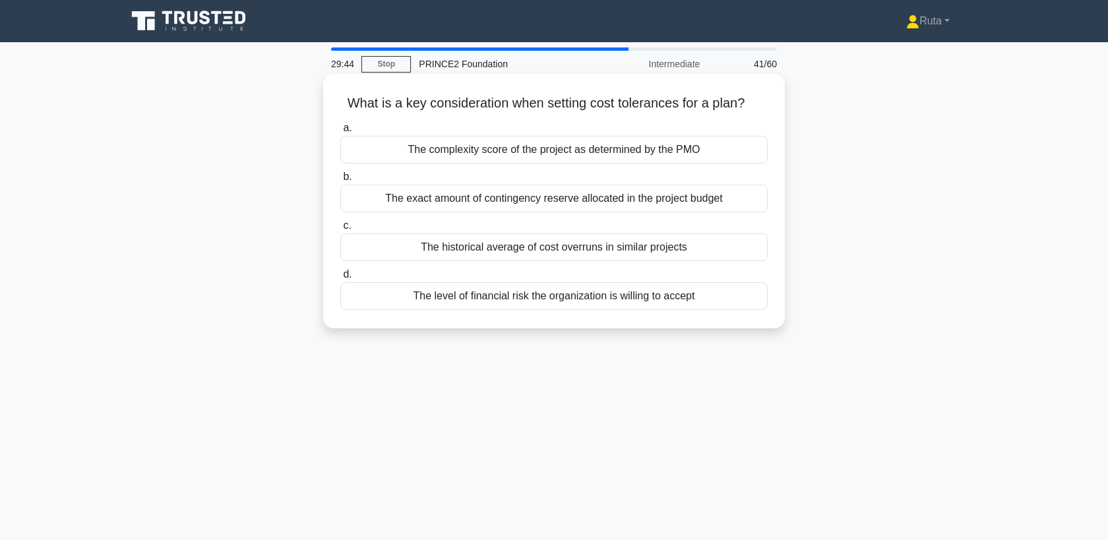
click at [468, 247] on div "The historical average of cost overruns in similar projects" at bounding box center [553, 247] width 427 height 28
click at [340, 230] on input "c. The historical average of cost overruns in similar projects" at bounding box center [340, 226] width 0 height 9
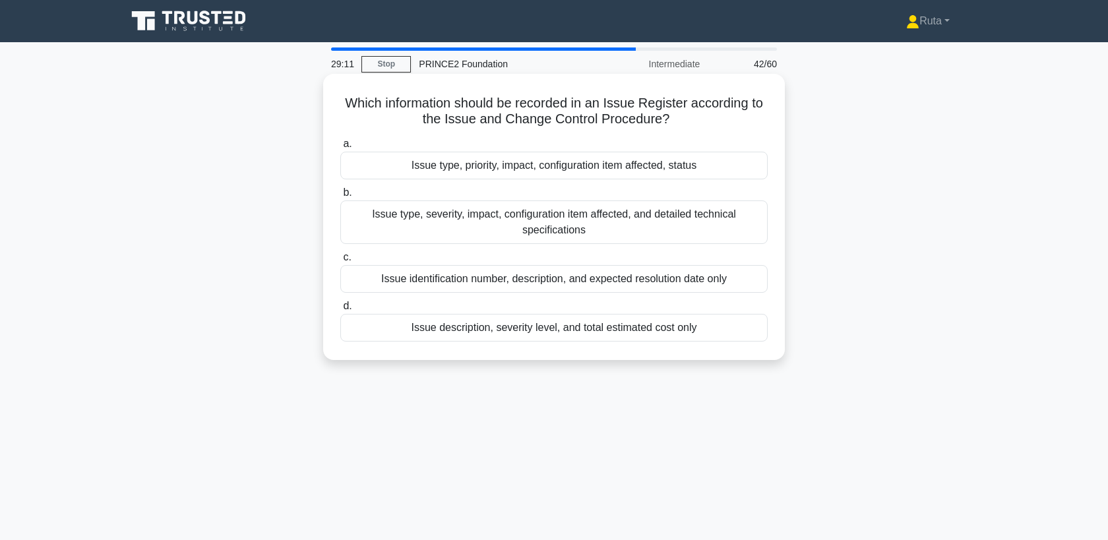
click at [450, 164] on div "Issue type, priority, impact, configuration item affected, status" at bounding box center [553, 166] width 427 height 28
click at [340, 148] on input "a. Issue type, priority, impact, configuration item affected, status" at bounding box center [340, 144] width 0 height 9
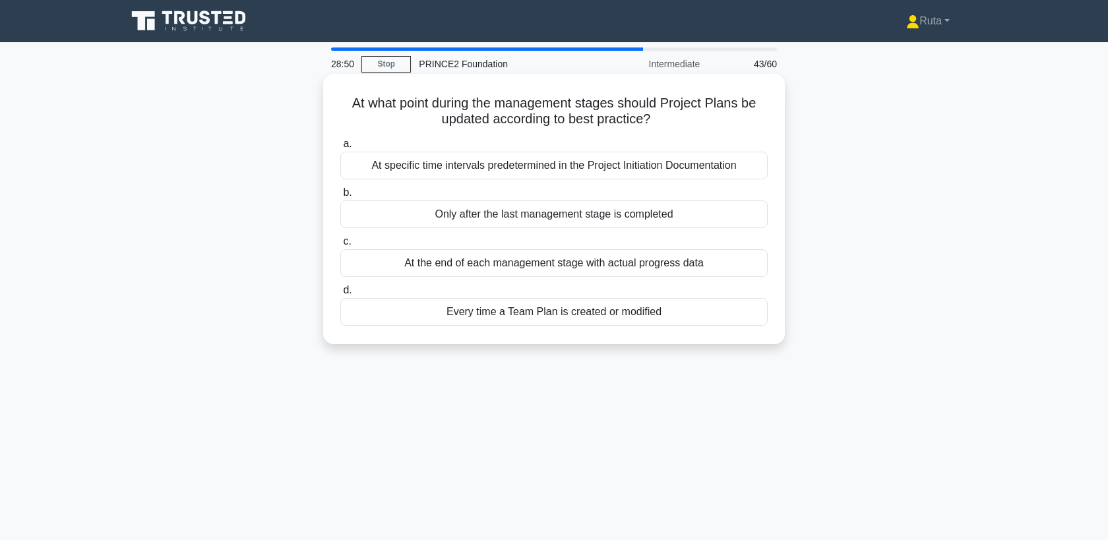
click at [522, 264] on div "At the end of each management stage with actual progress data" at bounding box center [553, 263] width 427 height 28
click at [340, 246] on input "c. At the end of each management stage with actual progress data" at bounding box center [340, 241] width 0 height 9
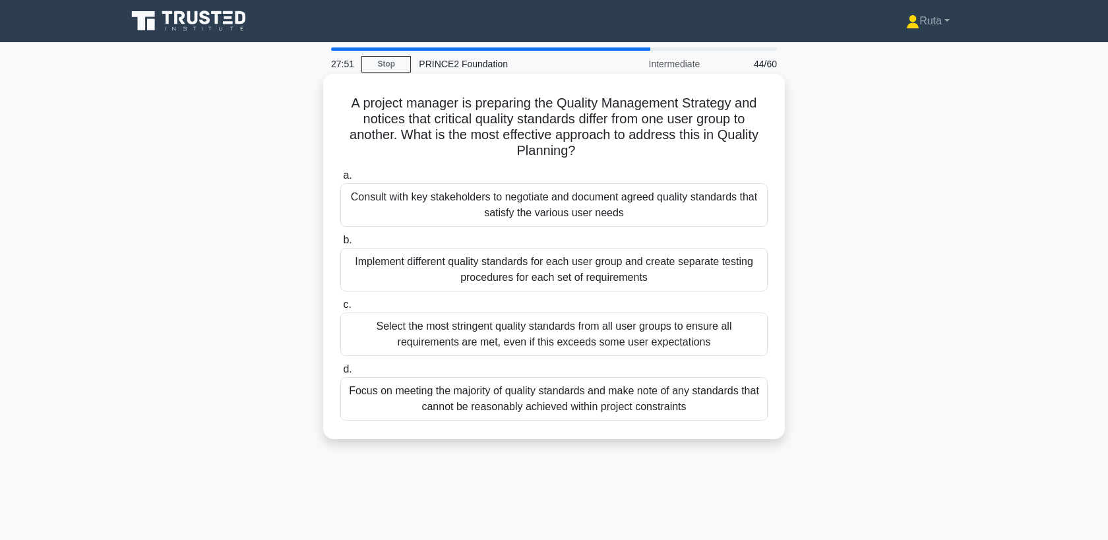
click at [529, 211] on div "Consult with key stakeholders to negotiate and document agreed quality standard…" at bounding box center [553, 205] width 427 height 44
click at [340, 180] on input "a. Consult with key stakeholders to negotiate and document agreed quality stand…" at bounding box center [340, 175] width 0 height 9
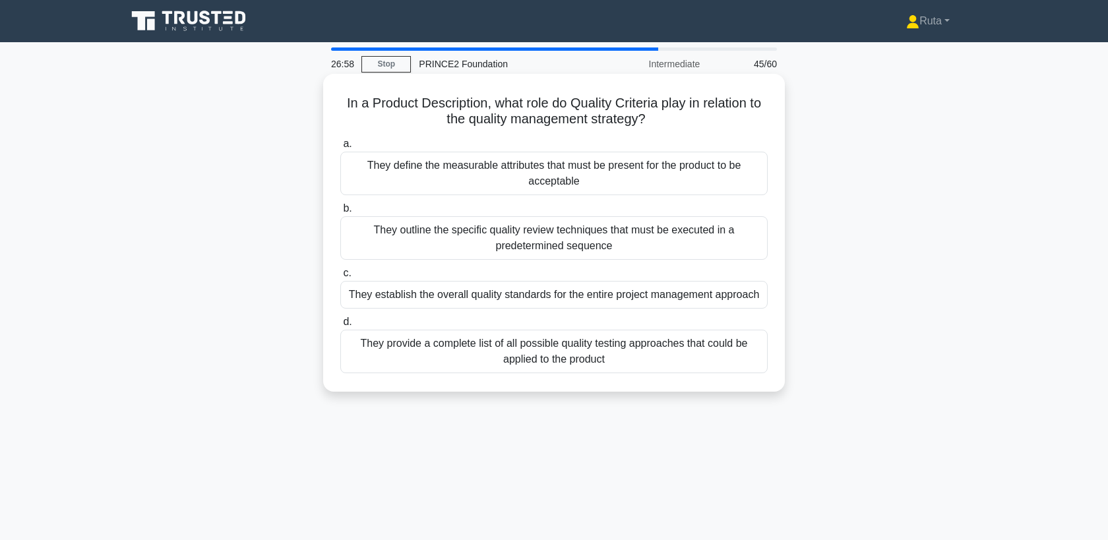
click at [523, 171] on div "They define the measurable attributes that must be present for the product to b…" at bounding box center [553, 174] width 427 height 44
click at [340, 148] on input "a. They define the measurable attributes that must be present for the product t…" at bounding box center [340, 144] width 0 height 9
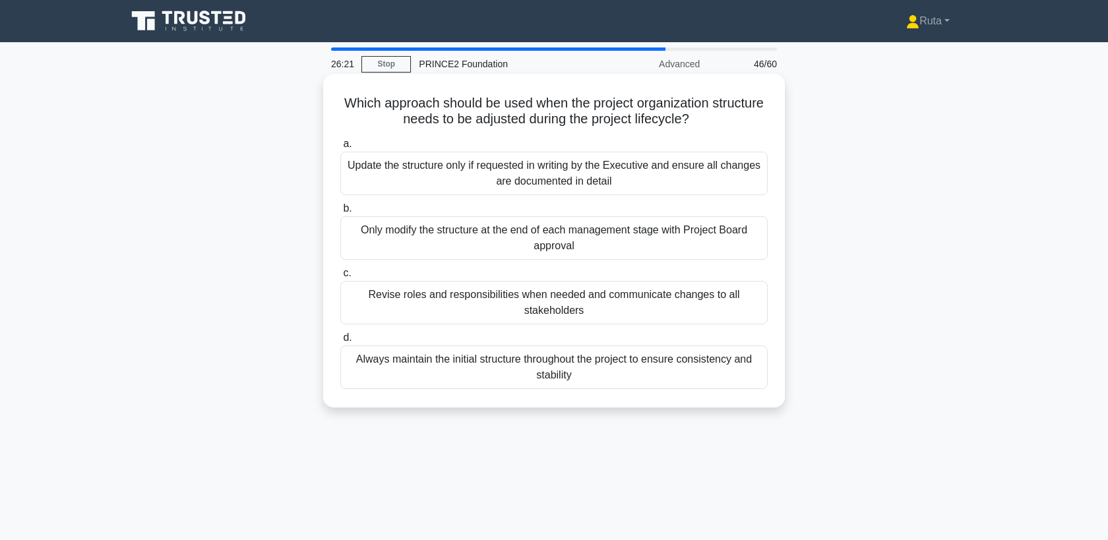
click at [466, 301] on div "Revise roles and responsibilities when needed and communicate changes to all st…" at bounding box center [553, 303] width 427 height 44
click at [340, 278] on input "c. Revise roles and responsibilities when needed and communicate changes to all…" at bounding box center [340, 273] width 0 height 9
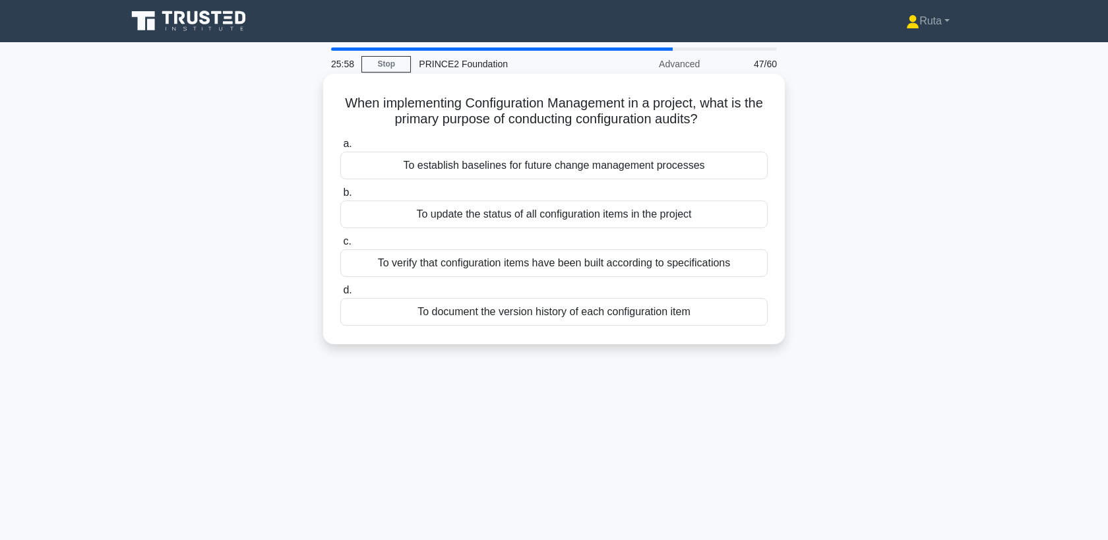
click at [460, 216] on div "To update the status of all configuration items in the project" at bounding box center [553, 214] width 427 height 28
click at [340, 197] on input "b. To update the status of all configuration items in the project" at bounding box center [340, 193] width 0 height 9
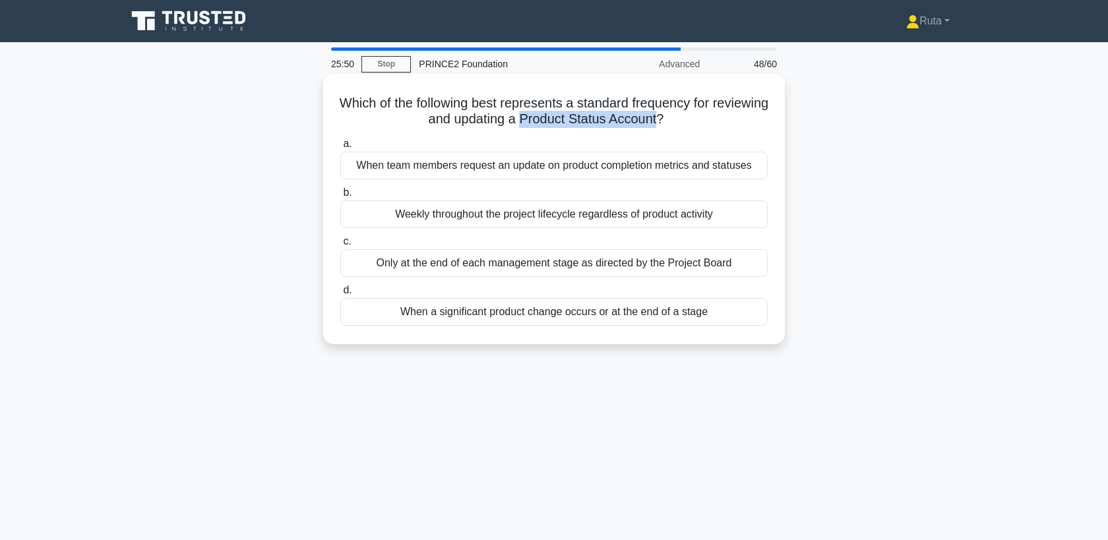
drag, startPoint x: 683, startPoint y: 117, endPoint x: 551, endPoint y: 125, distance: 132.2
click at [551, 125] on h5 "Which of the following best represents a standard frequency for reviewing and u…" at bounding box center [554, 111] width 430 height 33
copy h5 "Product Status Account"
click at [441, 316] on div "When a significant product change occurs or at the end of a stage" at bounding box center [553, 312] width 427 height 28
click at [340, 295] on input "d. When a significant product change occurs or at the end of a stage" at bounding box center [340, 290] width 0 height 9
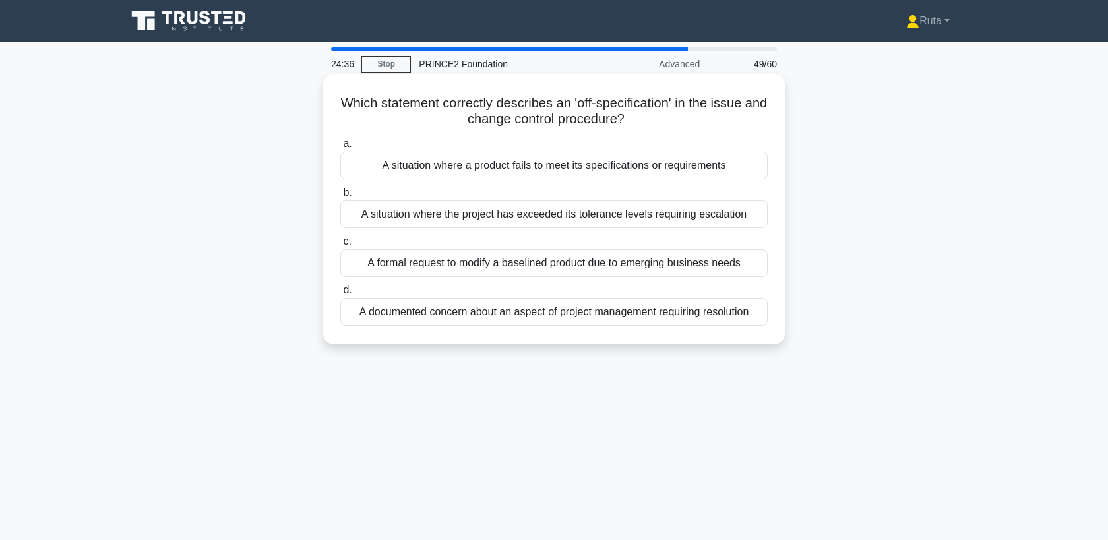
click at [508, 261] on div "A formal request to modify a baselined product due to emerging business needs" at bounding box center [553, 263] width 427 height 28
click at [340, 246] on input "c. A formal request to modify a baselined product due to emerging business needs" at bounding box center [340, 241] width 0 height 9
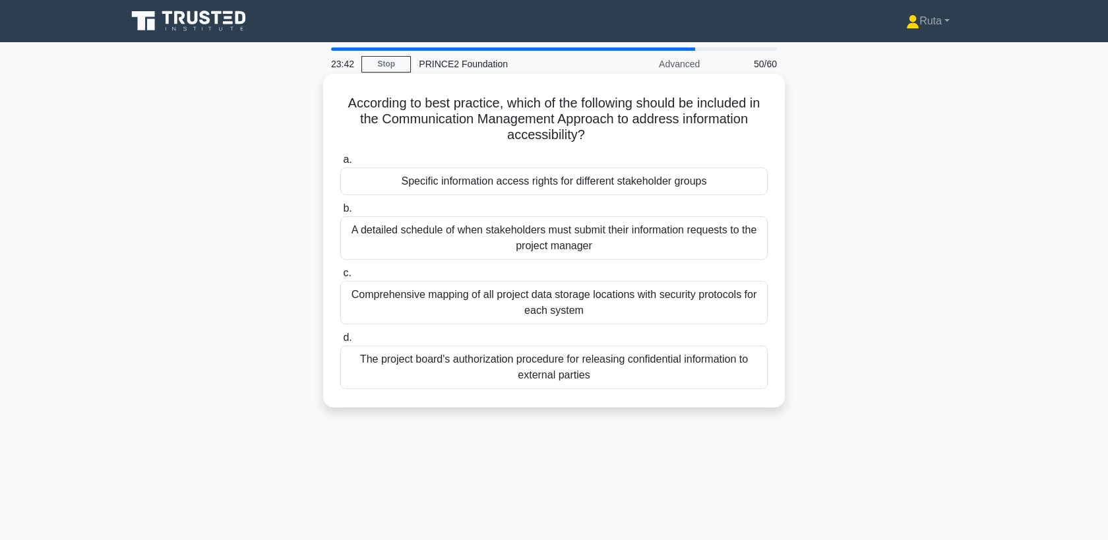
click at [551, 181] on div "Specific information access rights for different stakeholder groups" at bounding box center [553, 182] width 427 height 28
click at [340, 164] on input "a. Specific information access rights for different stakeholder groups" at bounding box center [340, 160] width 0 height 9
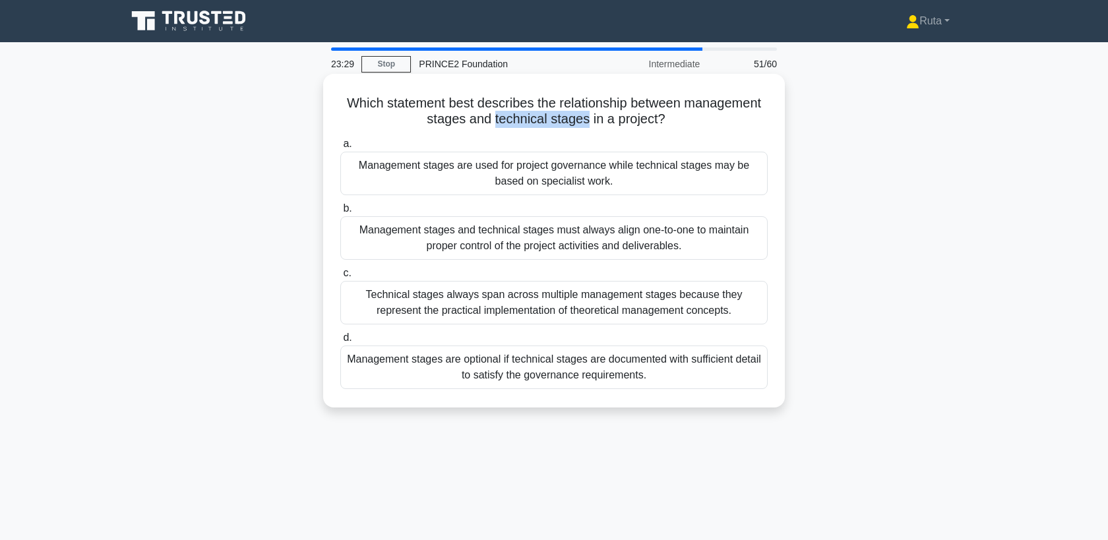
drag, startPoint x: 494, startPoint y: 119, endPoint x: 585, endPoint y: 125, distance: 91.2
click at [585, 125] on h5 "Which statement best describes the relationship between management stages and t…" at bounding box center [554, 111] width 430 height 33
copy h5 "technical stages"
click at [471, 178] on div "Management stages are used for project governance while technical stages may be…" at bounding box center [553, 174] width 427 height 44
click at [340, 148] on input "a. Management stages are used for project governance while technical stages may…" at bounding box center [340, 144] width 0 height 9
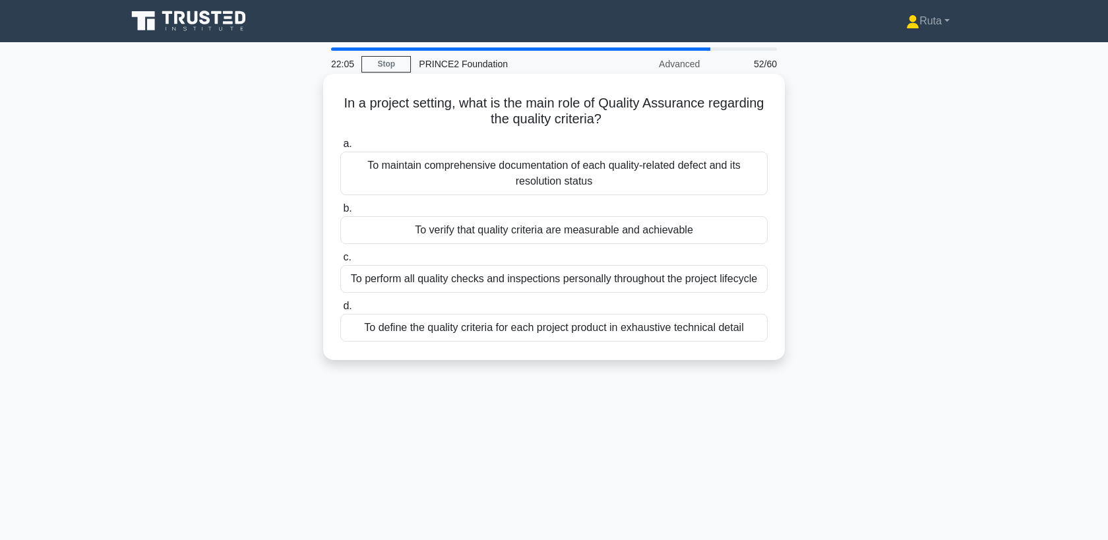
click at [421, 233] on div "To verify that quality criteria are measurable and achievable" at bounding box center [553, 230] width 427 height 28
click at [340, 213] on input "b. To verify that quality criteria are measurable and achievable" at bounding box center [340, 208] width 0 height 9
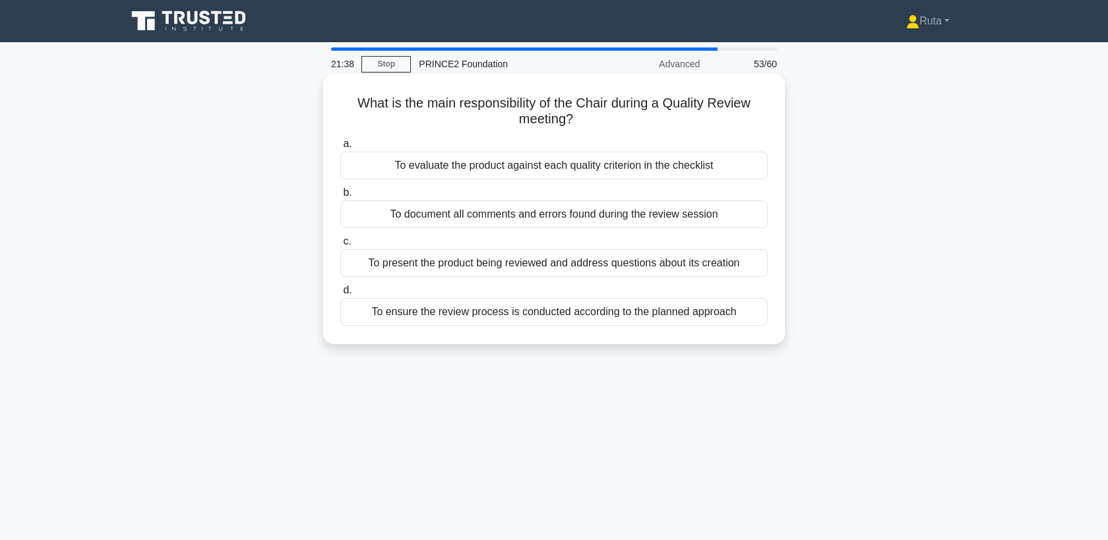
click at [500, 166] on div "To evaluate the product against each quality criterion in the checklist" at bounding box center [553, 166] width 427 height 28
click at [340, 148] on input "a. To evaluate the product against each quality criterion in the checklist" at bounding box center [340, 144] width 0 height 9
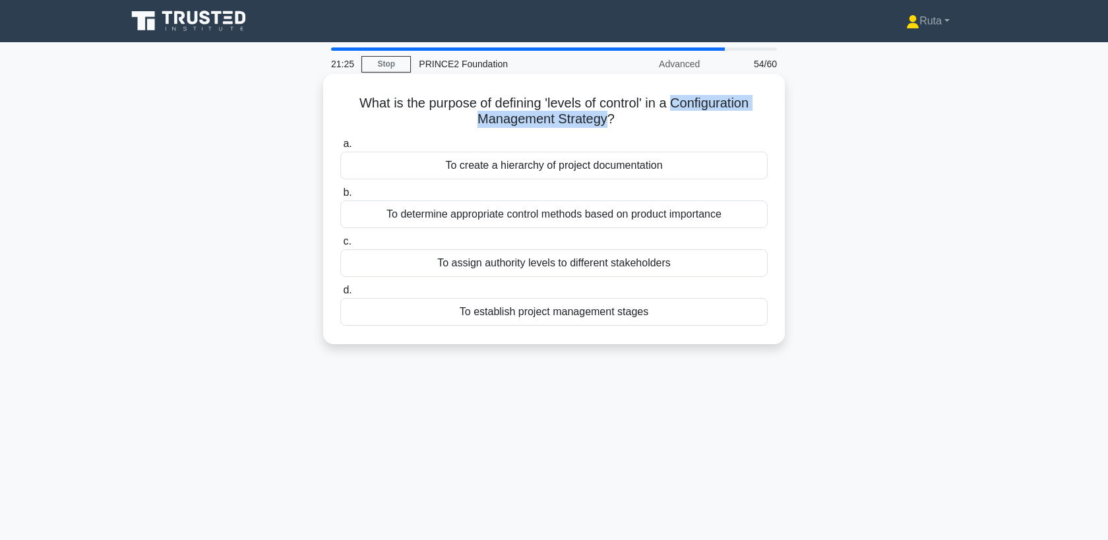
drag, startPoint x: 671, startPoint y: 102, endPoint x: 607, endPoint y: 117, distance: 66.4
click at [607, 117] on h5 "What is the purpose of defining 'levels of control' in a Configuration Manageme…" at bounding box center [554, 111] width 430 height 33
copy h5 "Configuration Management Strategy"
click at [439, 272] on div "To assign authority levels to different stakeholders" at bounding box center [553, 263] width 427 height 28
click at [340, 246] on input "c. To assign authority levels to different stakeholders" at bounding box center [340, 241] width 0 height 9
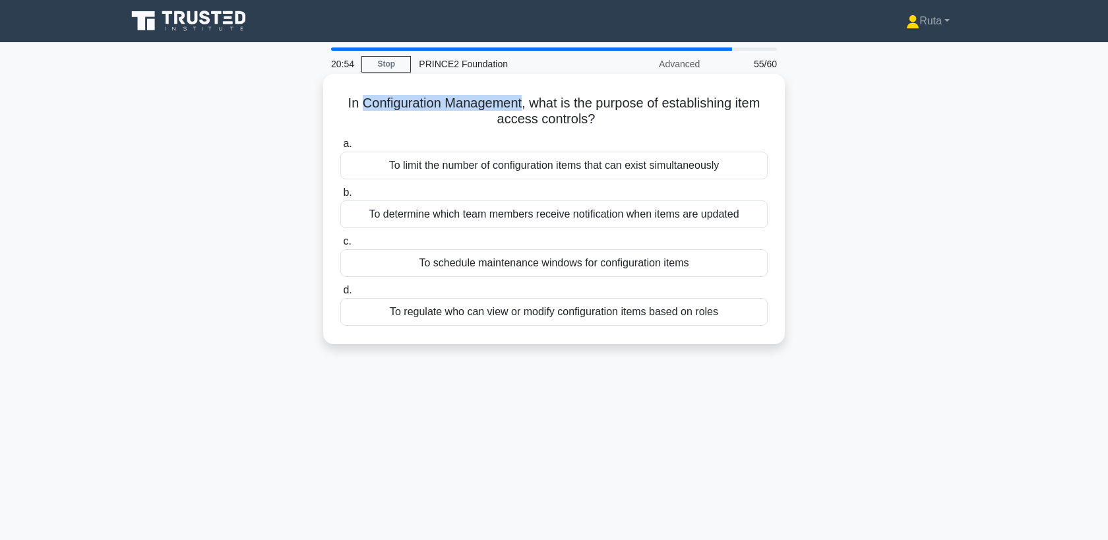
drag, startPoint x: 522, startPoint y: 104, endPoint x: 365, endPoint y: 106, distance: 156.3
click at [365, 106] on h5 "In Configuration Management, what is the purpose of establishing item access co…" at bounding box center [554, 111] width 430 height 33
copy h5 "Configuration Management"
click at [513, 324] on div "To regulate who can view or modify configuration items based on roles" at bounding box center [553, 312] width 427 height 28
click at [340, 295] on input "d. To regulate who can view or modify configuration items based on roles" at bounding box center [340, 290] width 0 height 9
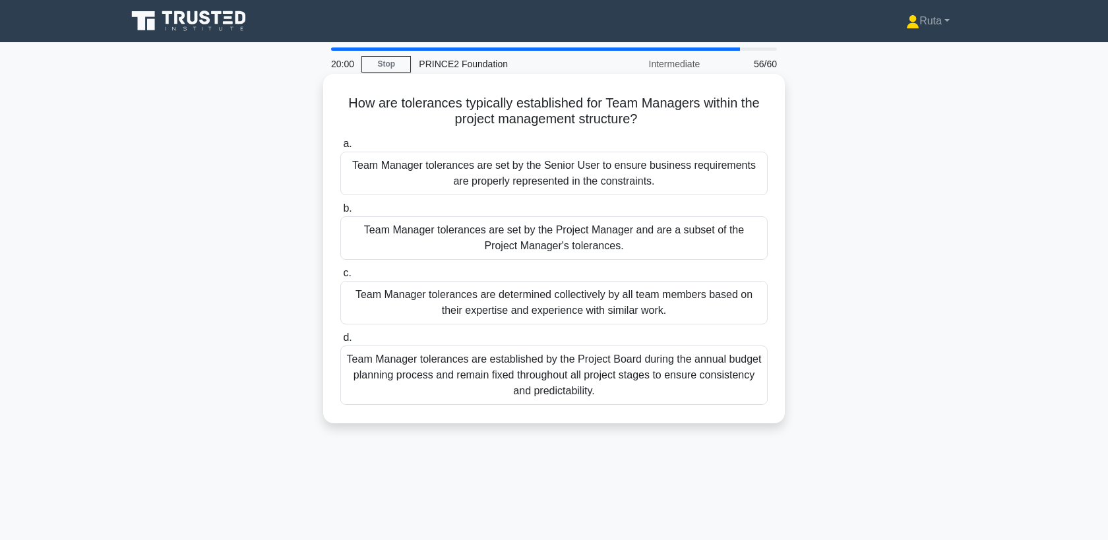
click at [526, 240] on div "Team Manager tolerances are set by the Project Manager and are a subset of the …" at bounding box center [553, 238] width 427 height 44
click at [340, 213] on input "b. Team Manager tolerances are set by the Project Manager and are a subset of t…" at bounding box center [340, 208] width 0 height 9
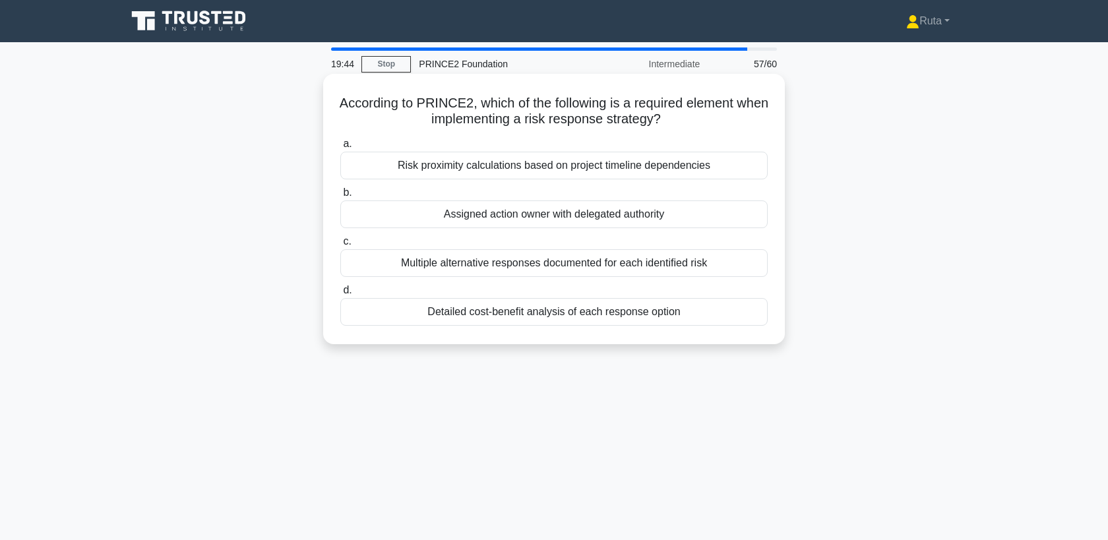
click at [513, 210] on div "Assigned action owner with delegated authority" at bounding box center [553, 214] width 427 height 28
click at [340, 197] on input "b. Assigned action owner with delegated authority" at bounding box center [340, 193] width 0 height 9
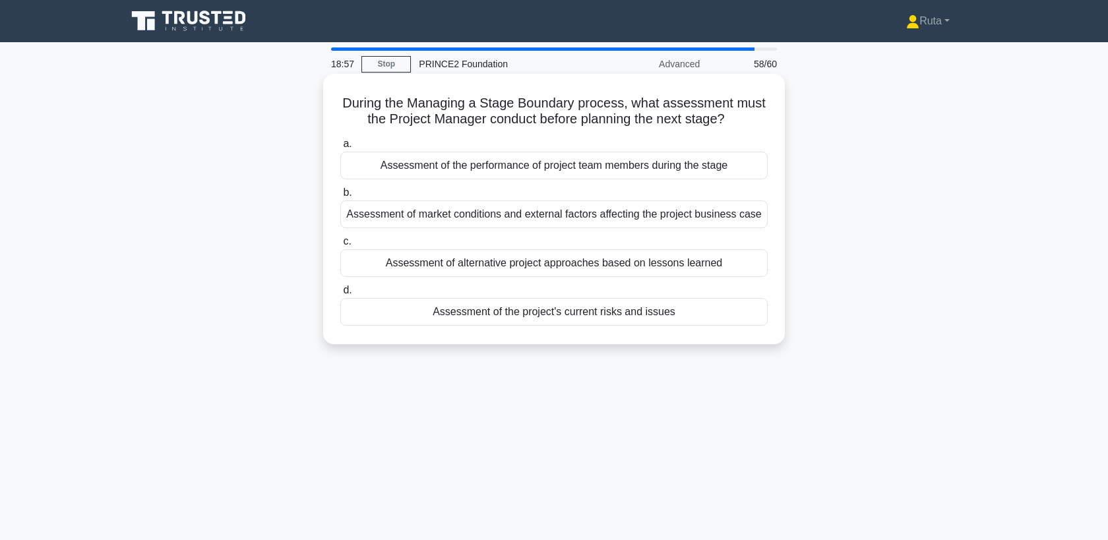
click at [472, 312] on div "Assessment of the project's current risks and issues" at bounding box center [553, 312] width 427 height 28
click at [340, 295] on input "d. Assessment of the project's current risks and issues" at bounding box center [340, 290] width 0 height 9
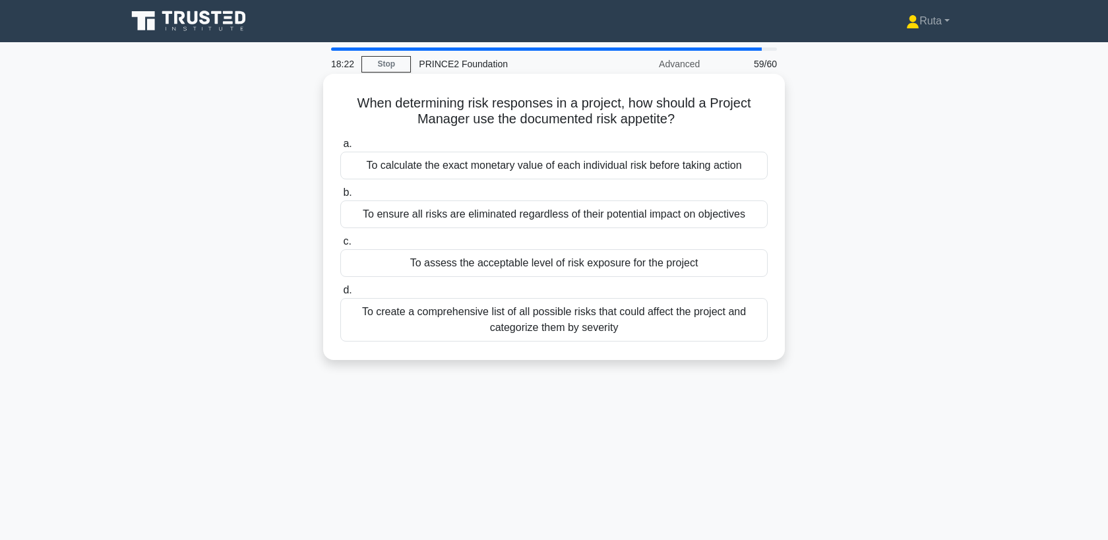
click at [446, 163] on div "To calculate the exact monetary value of each individual risk before taking act…" at bounding box center [553, 166] width 427 height 28
click at [340, 148] on input "a. To calculate the exact monetary value of each individual risk before taking …" at bounding box center [340, 144] width 0 height 9
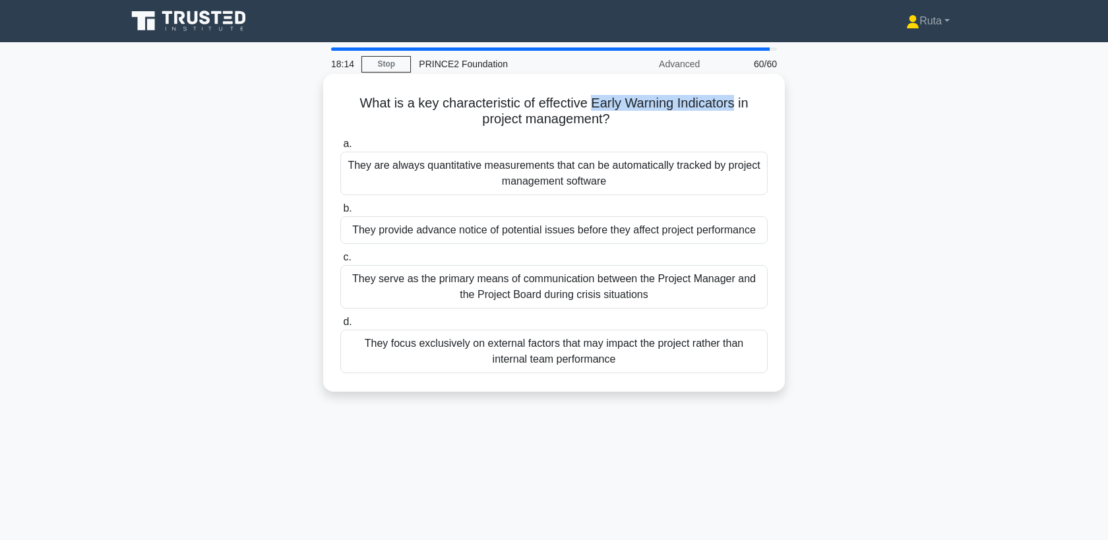
drag, startPoint x: 594, startPoint y: 107, endPoint x: 734, endPoint y: 101, distance: 140.6
click at [734, 101] on h5 "What is a key characteristic of effective Early Warning Indicators in project m…" at bounding box center [554, 111] width 430 height 33
click at [466, 224] on div "They provide advance notice of potential issues before they affect project perf…" at bounding box center [553, 230] width 427 height 28
click at [340, 213] on input "b. They provide advance notice of potential issues before they affect project p…" at bounding box center [340, 208] width 0 height 9
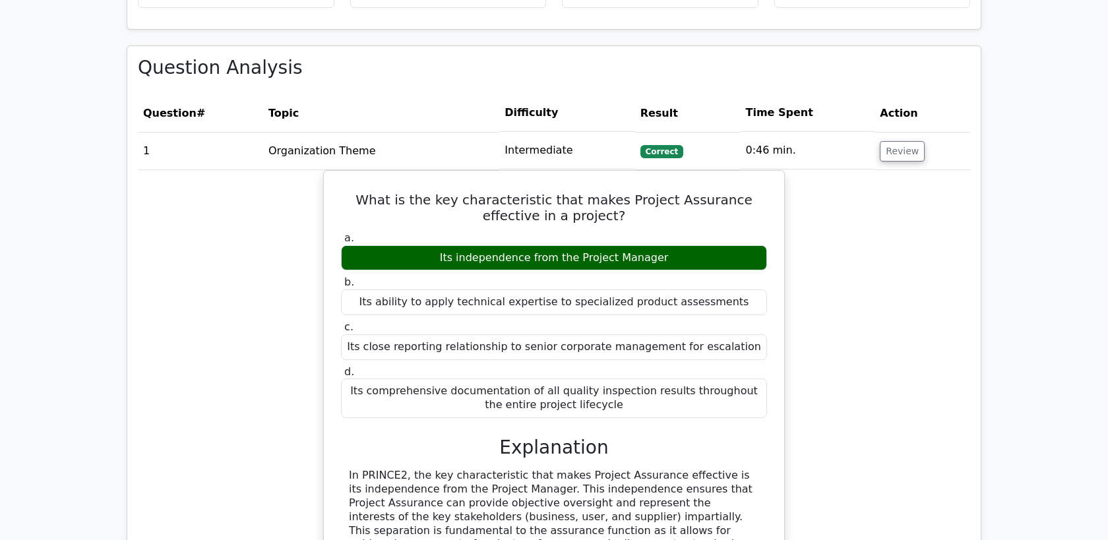
scroll to position [710, 0]
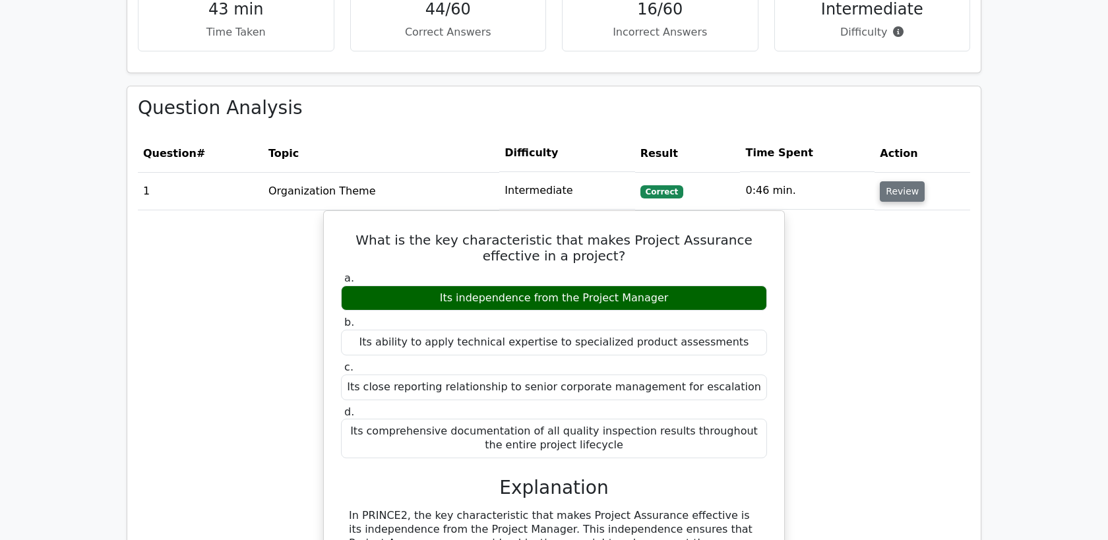
click at [906, 191] on button "Review" at bounding box center [902, 191] width 45 height 20
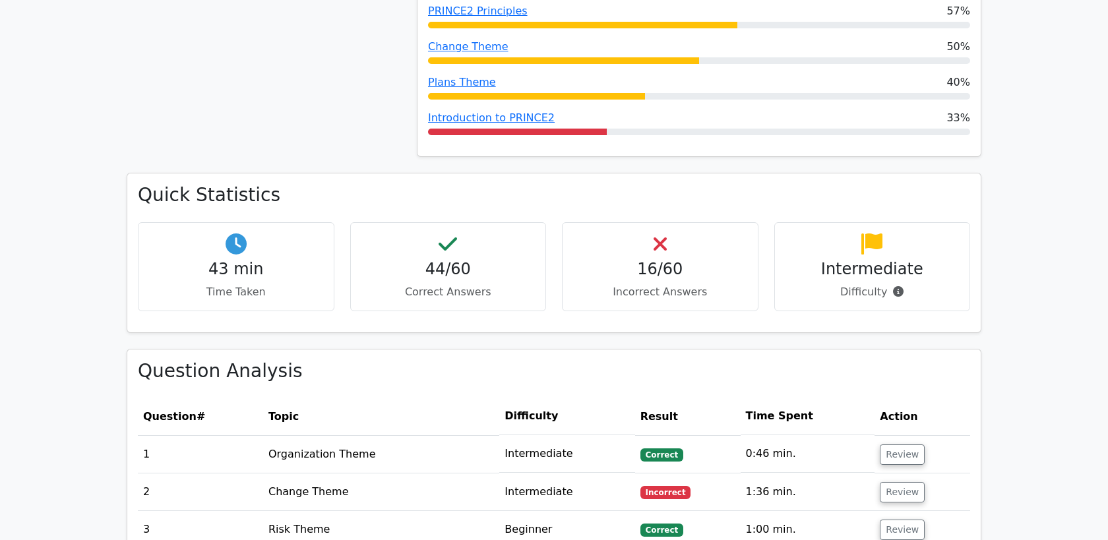
scroll to position [601, 0]
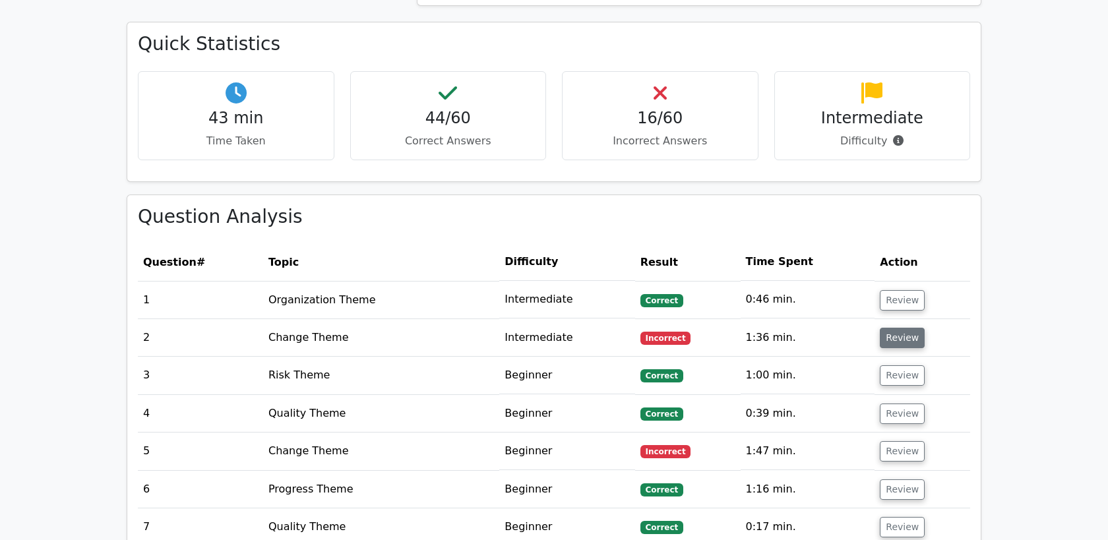
click at [905, 342] on button "Review" at bounding box center [902, 338] width 45 height 20
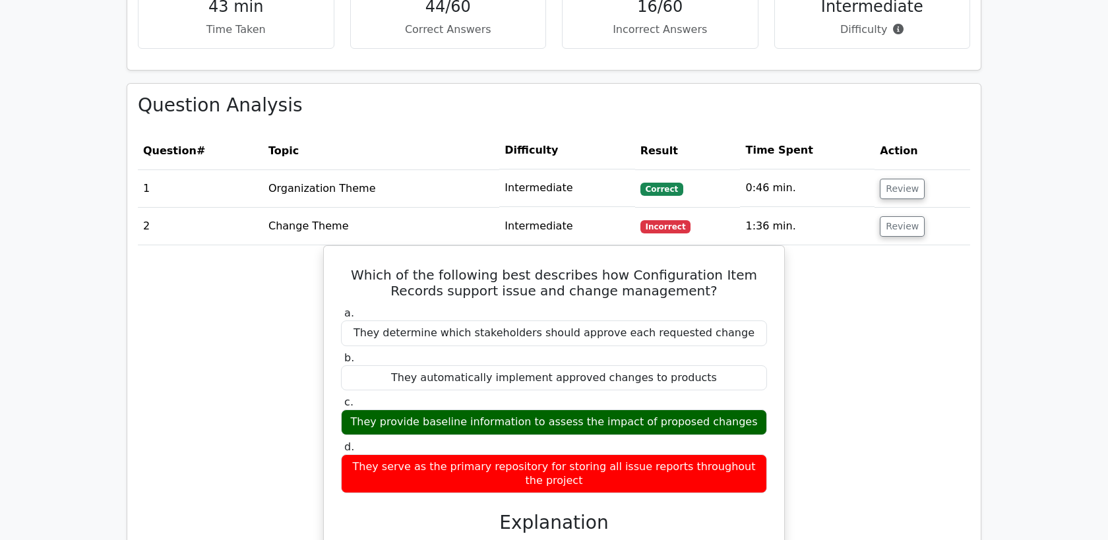
scroll to position [711, 0]
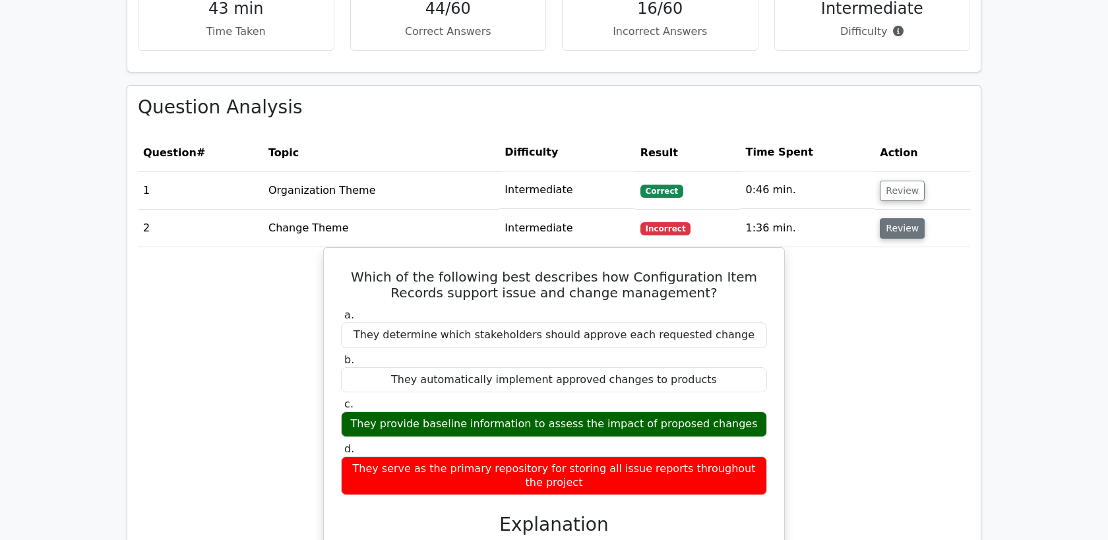
click at [889, 235] on button "Review" at bounding box center [902, 228] width 45 height 20
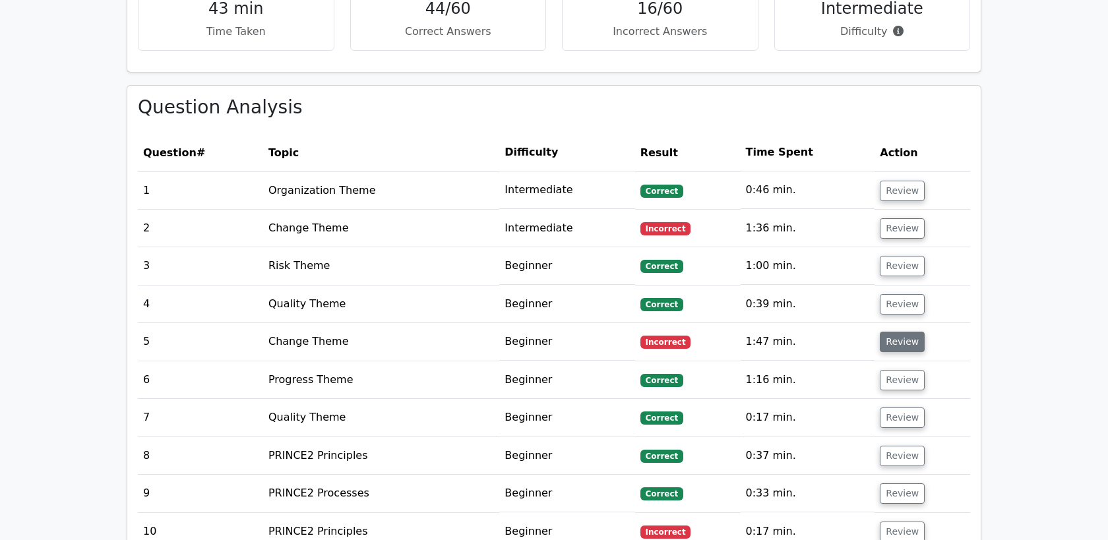
click at [902, 340] on button "Review" at bounding box center [902, 342] width 45 height 20
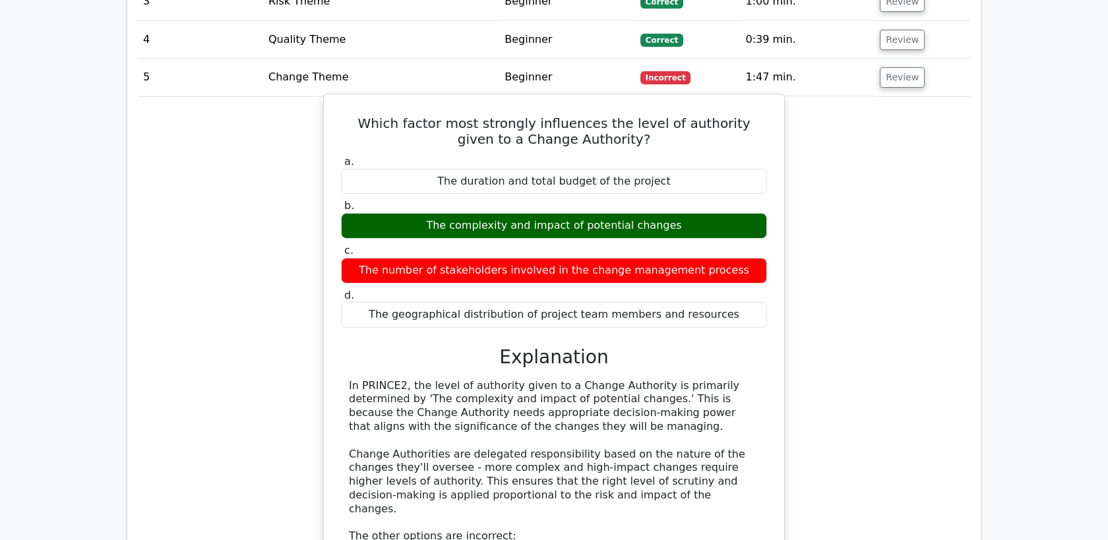
scroll to position [951, 0]
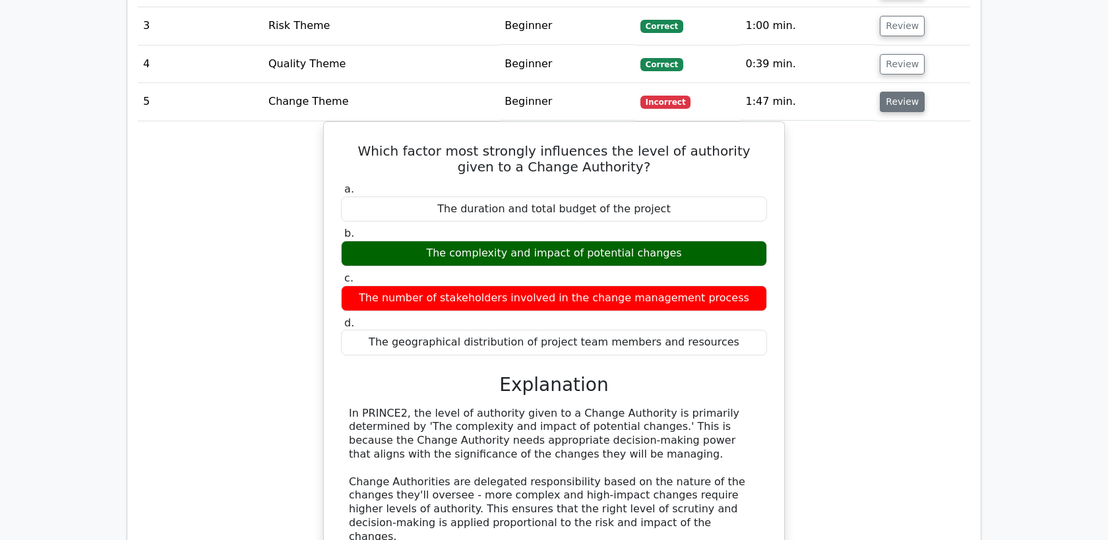
click at [888, 96] on button "Review" at bounding box center [902, 102] width 45 height 20
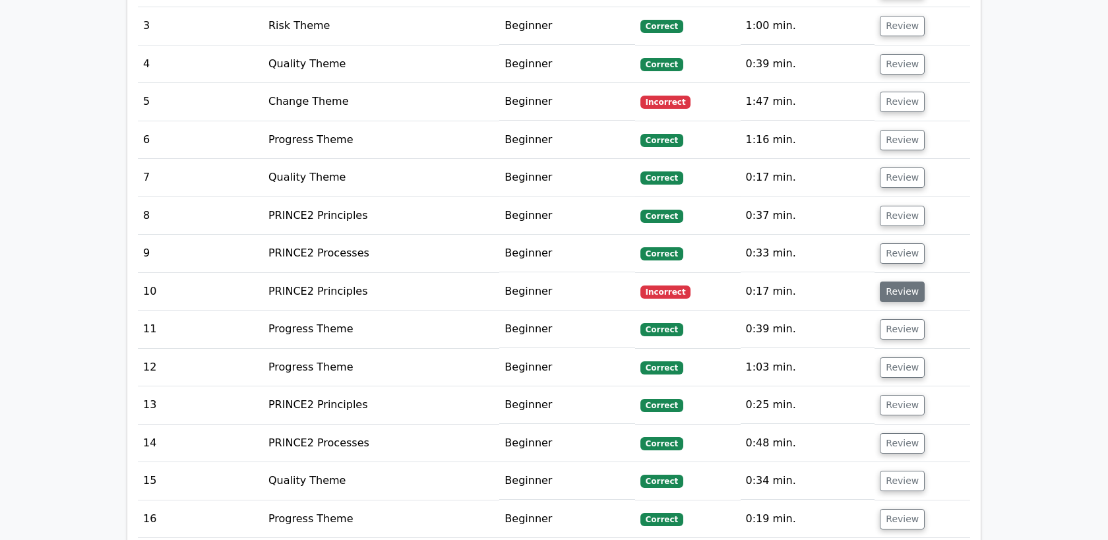
click at [894, 288] on button "Review" at bounding box center [902, 292] width 45 height 20
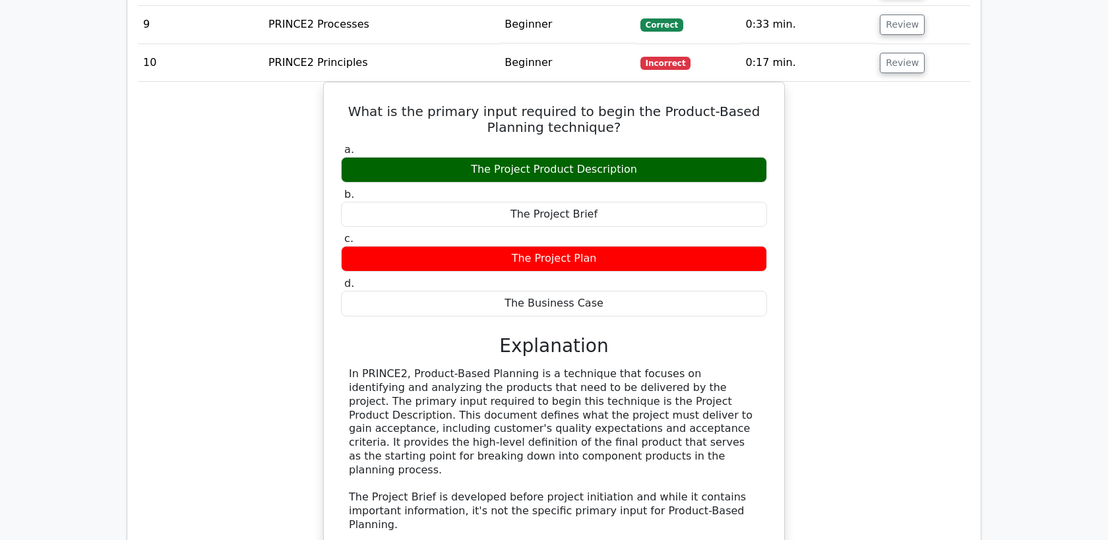
scroll to position [1179, 0]
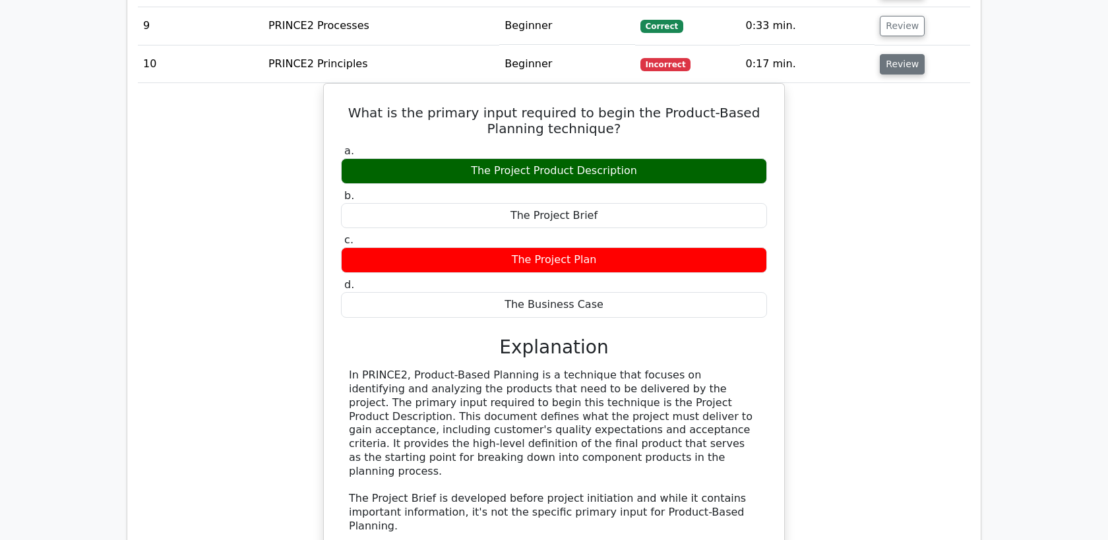
click at [904, 69] on button "Review" at bounding box center [902, 64] width 45 height 20
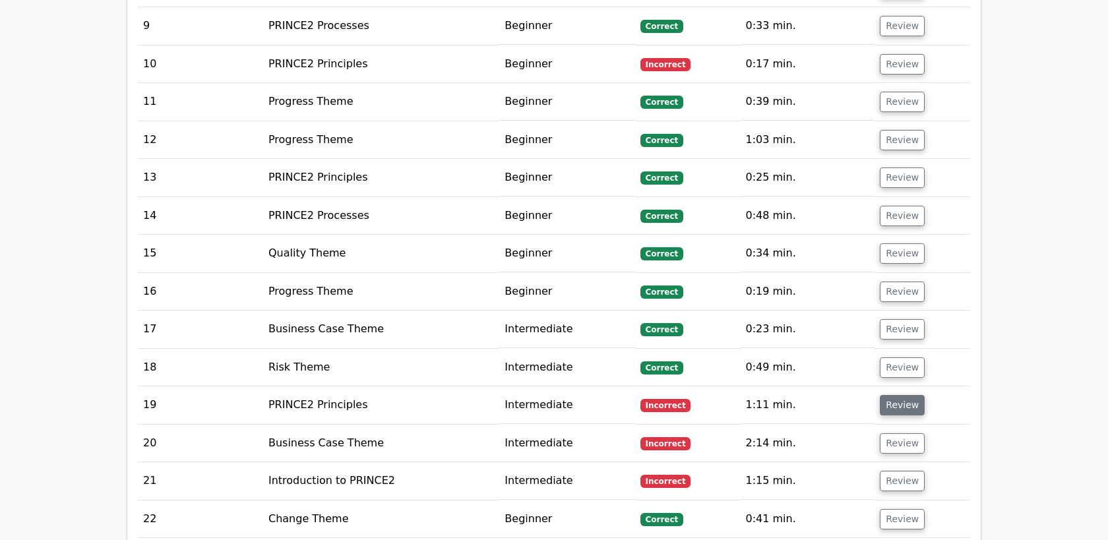
click at [898, 405] on button "Review" at bounding box center [902, 405] width 45 height 20
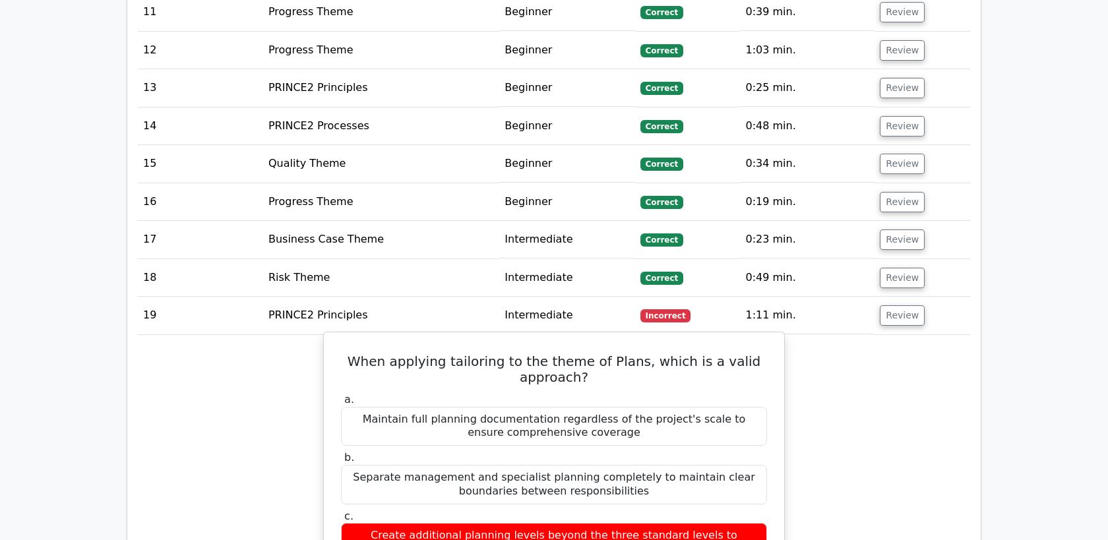
scroll to position [1045, 0]
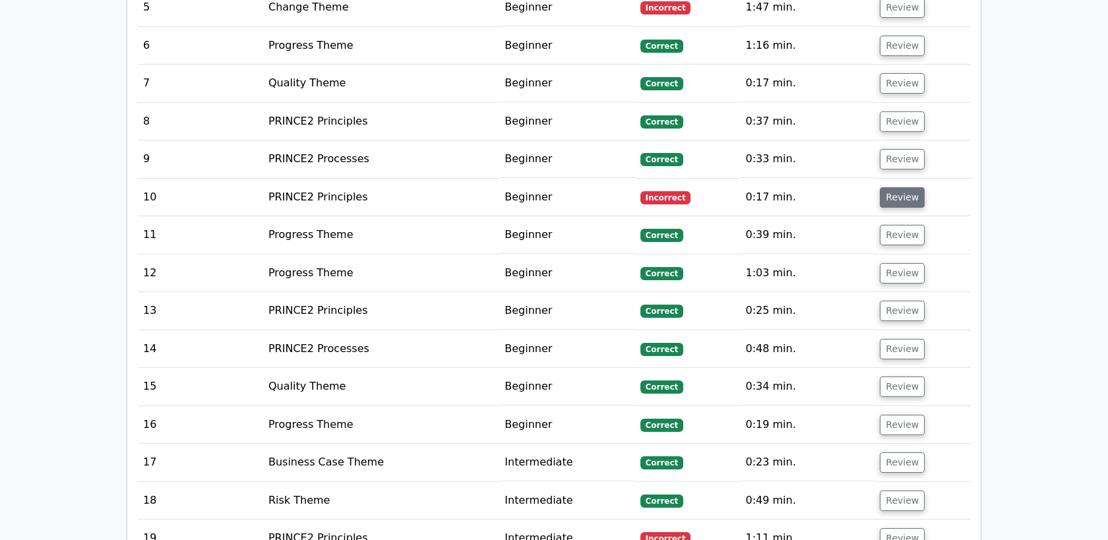
click at [909, 198] on button "Review" at bounding box center [902, 197] width 45 height 20
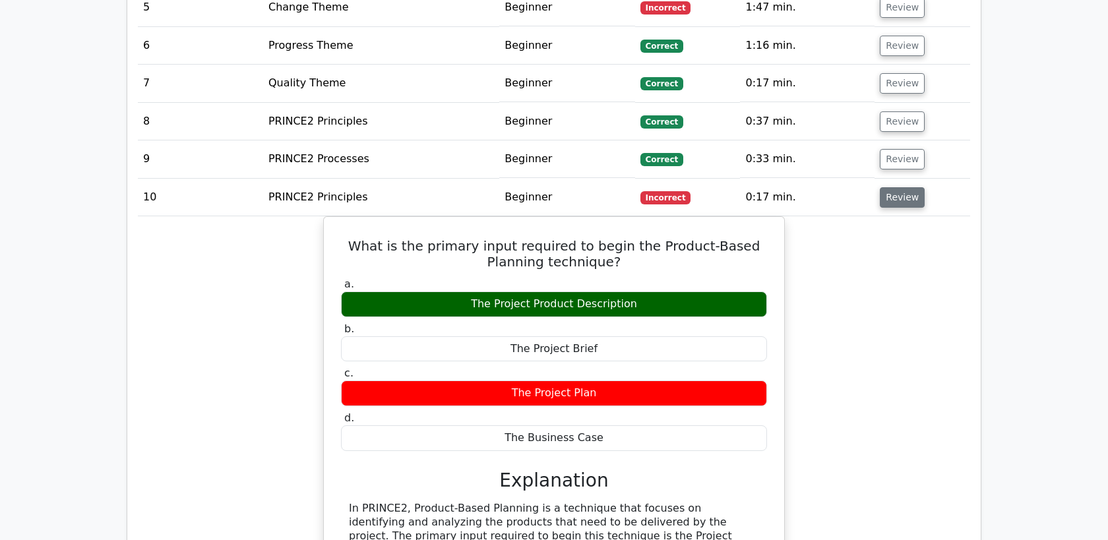
click at [908, 197] on button "Review" at bounding box center [902, 197] width 45 height 20
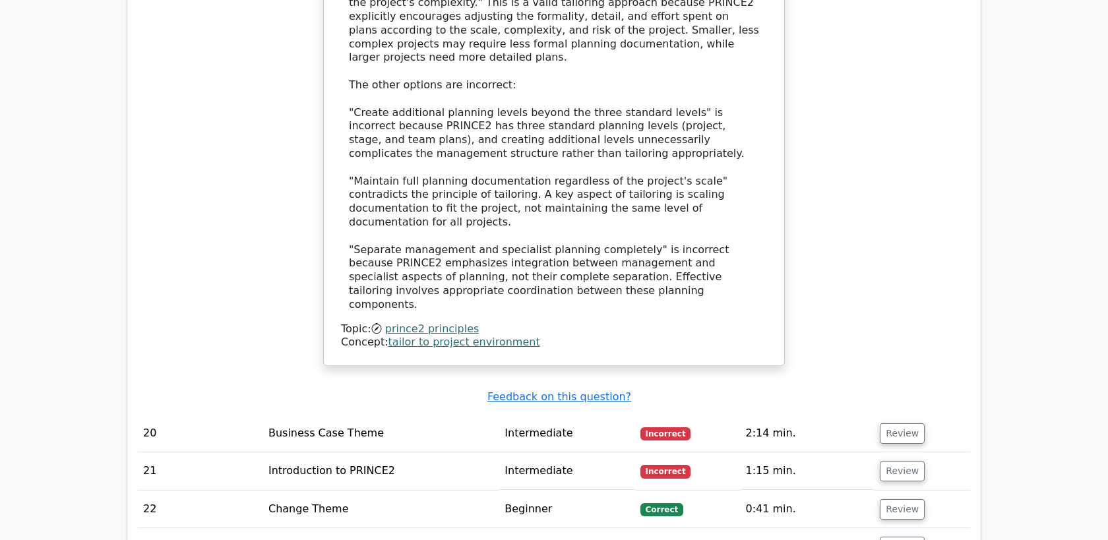
scroll to position [1980, 0]
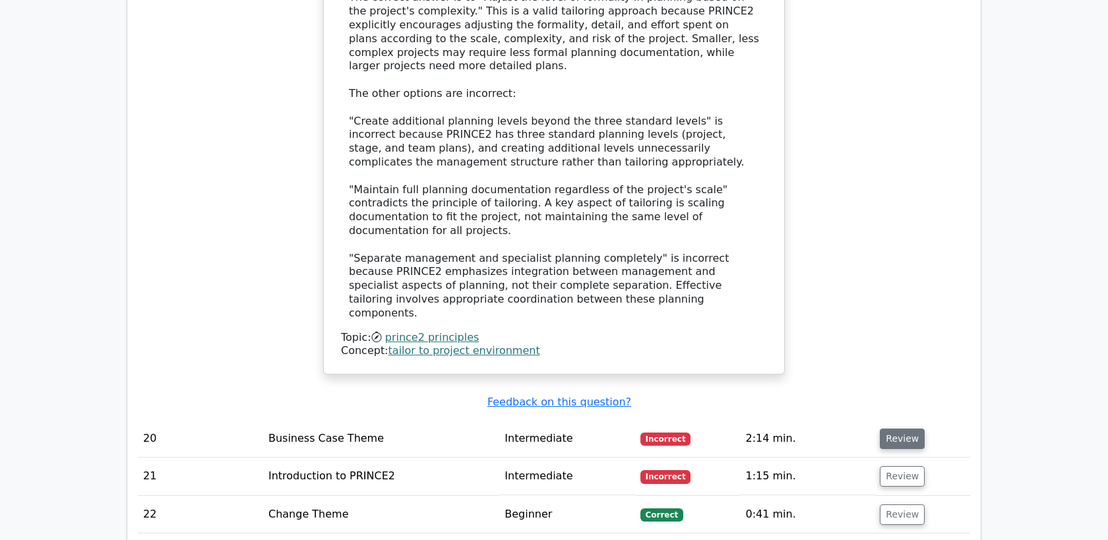
click at [902, 429] on button "Review" at bounding box center [902, 439] width 45 height 20
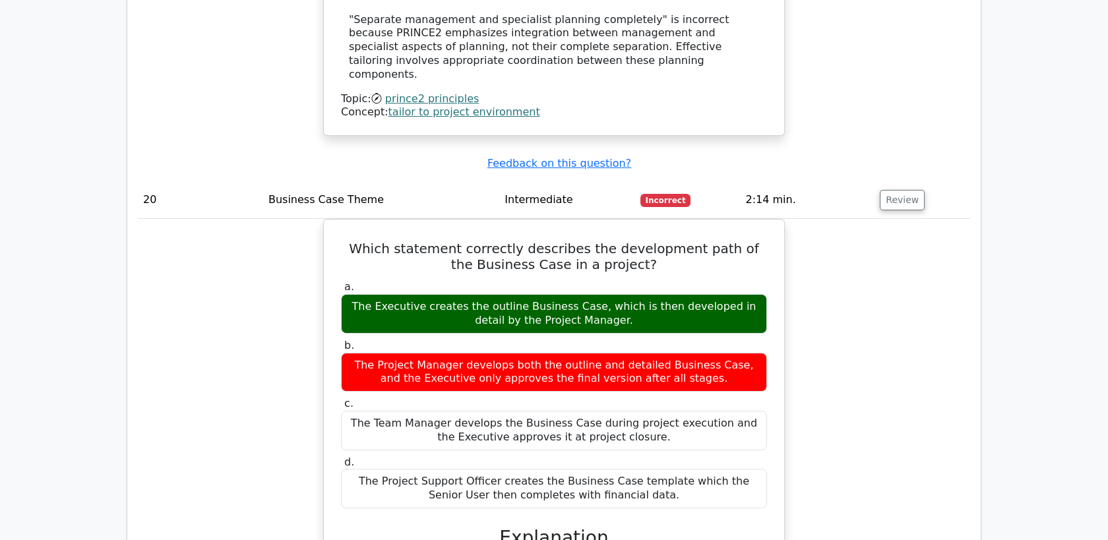
scroll to position [2200, 0]
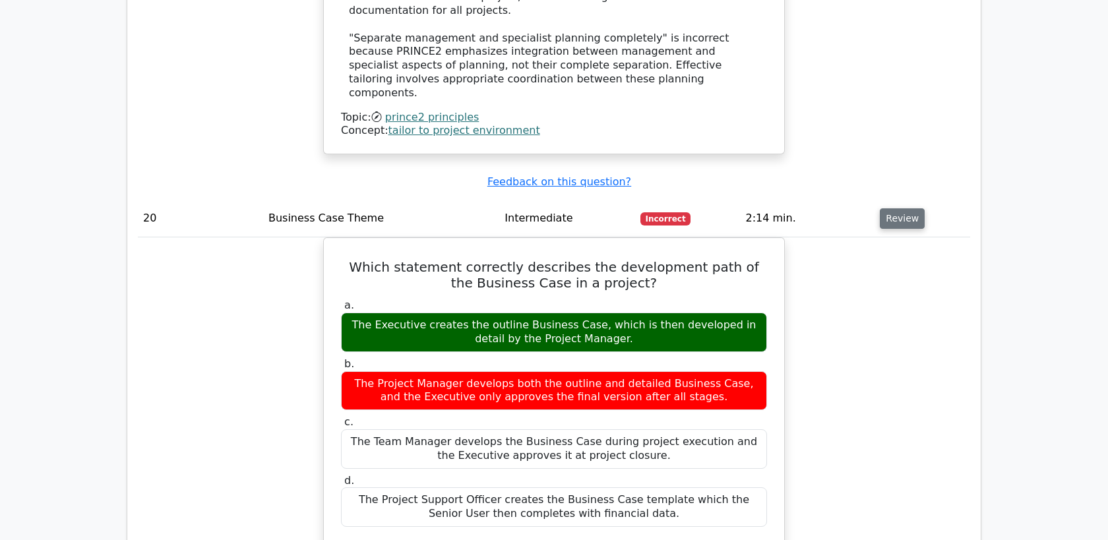
click at [898, 208] on button "Review" at bounding box center [902, 218] width 45 height 20
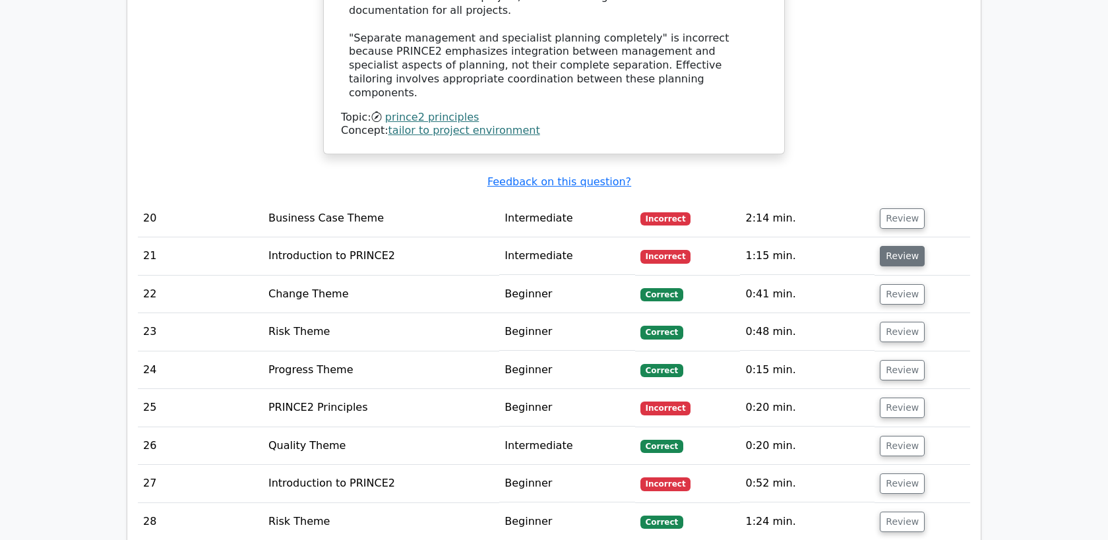
click at [889, 246] on button "Review" at bounding box center [902, 256] width 45 height 20
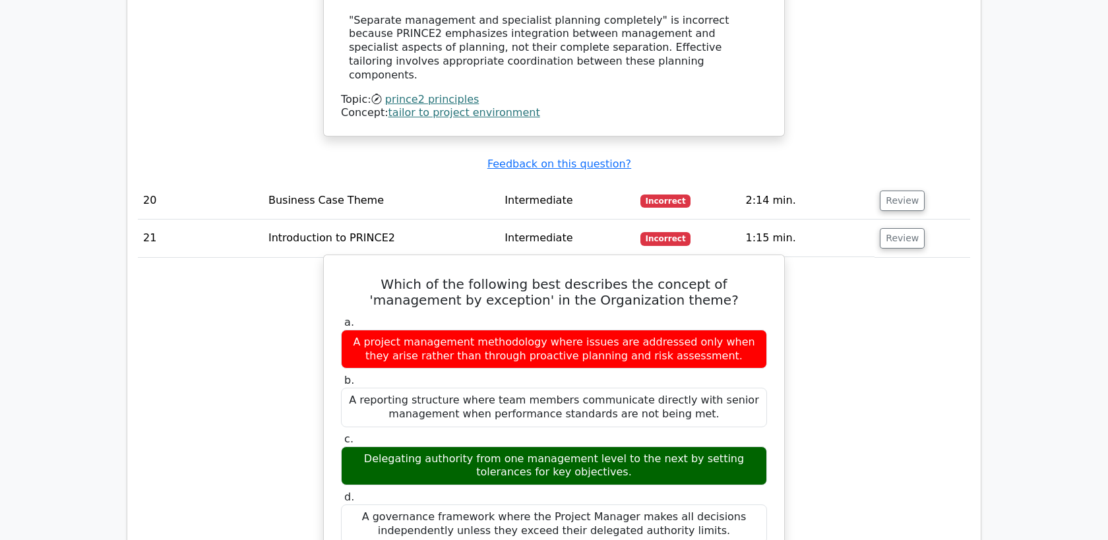
scroll to position [2213, 0]
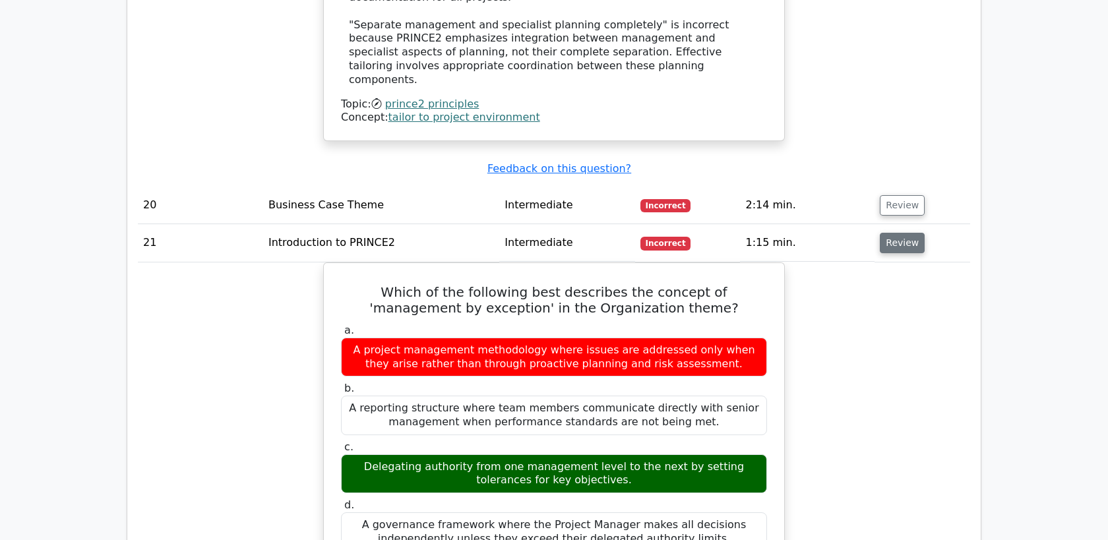
click at [894, 233] on button "Review" at bounding box center [902, 243] width 45 height 20
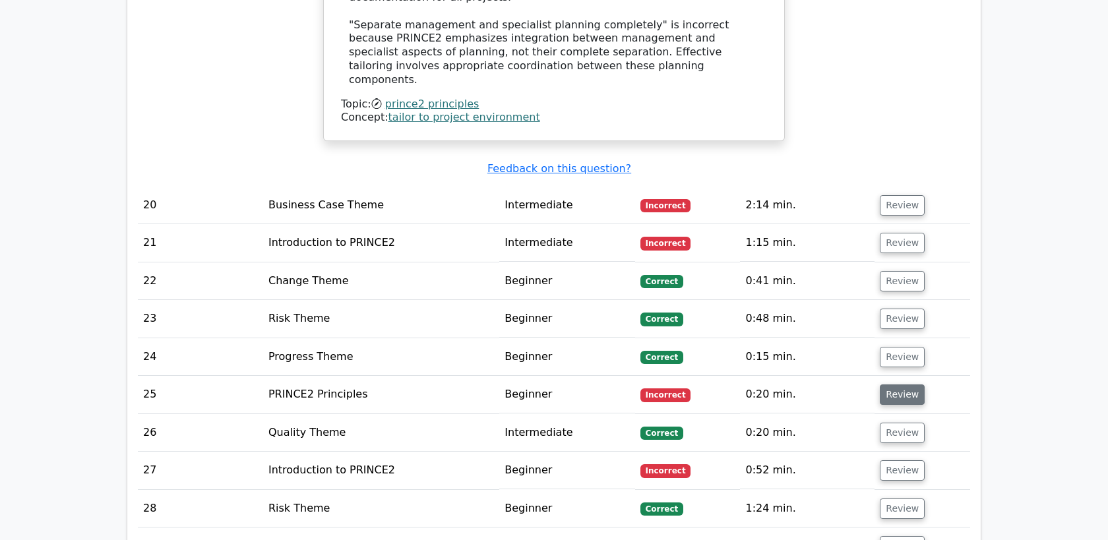
click at [898, 385] on button "Review" at bounding box center [902, 395] width 45 height 20
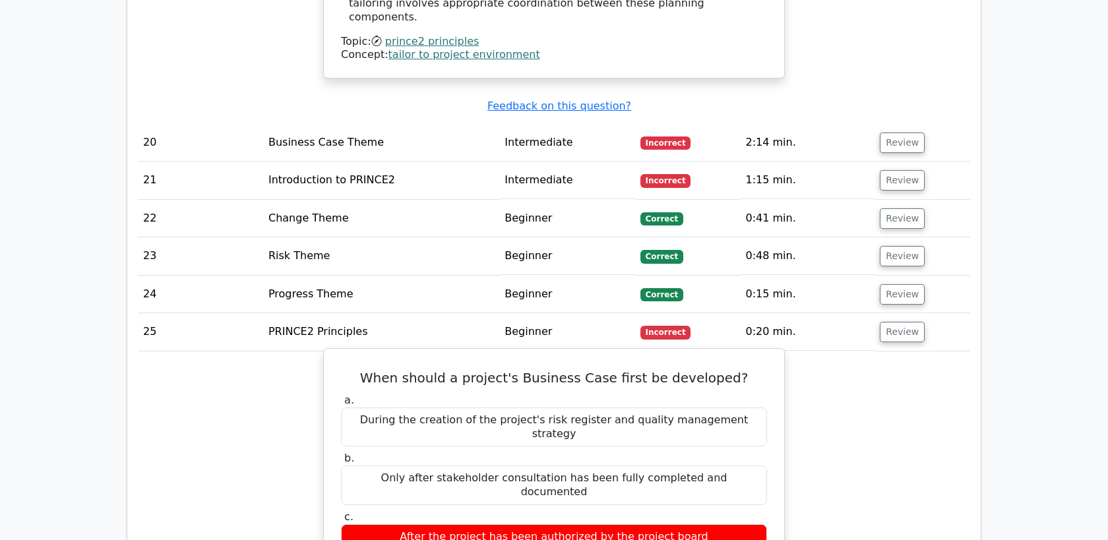
scroll to position [2277, 0]
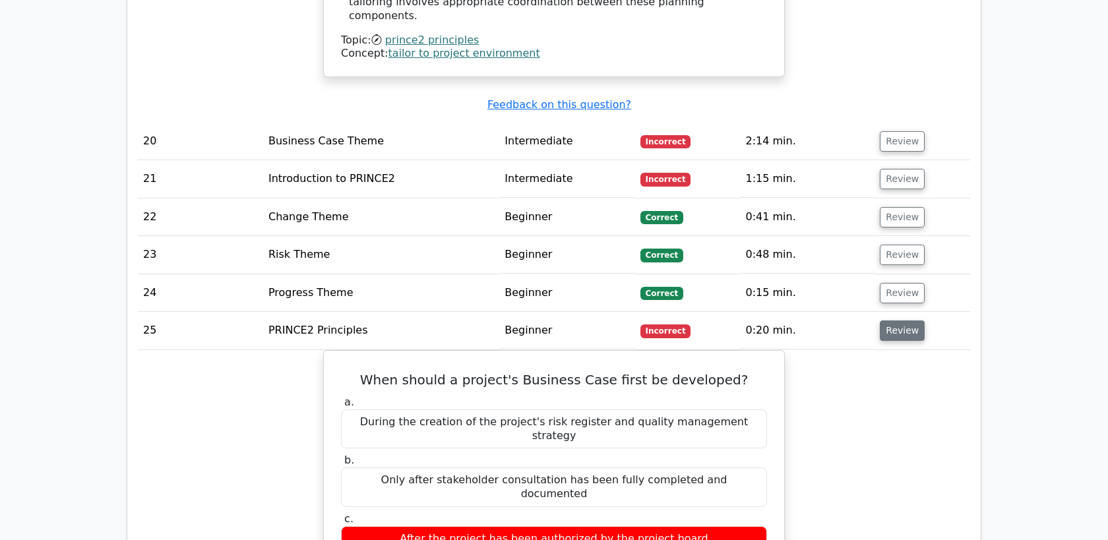
click at [901, 321] on button "Review" at bounding box center [902, 331] width 45 height 20
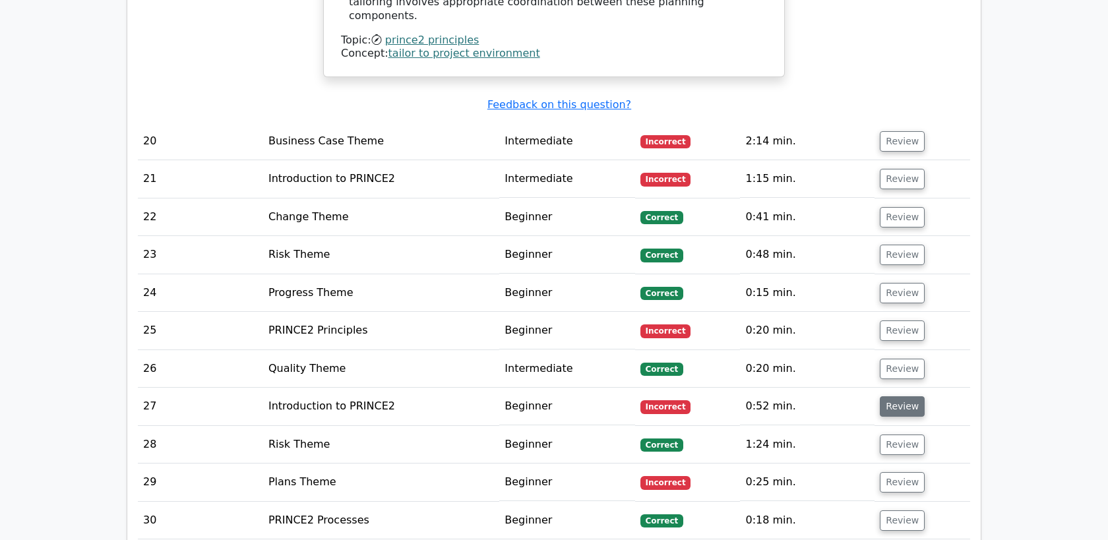
click at [891, 396] on button "Review" at bounding box center [902, 406] width 45 height 20
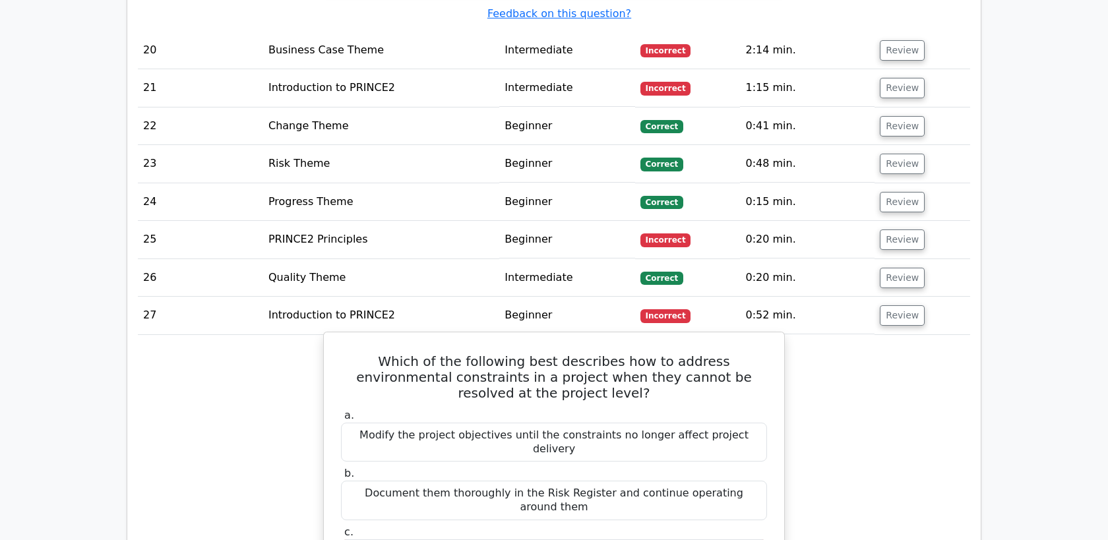
scroll to position [2415, 0]
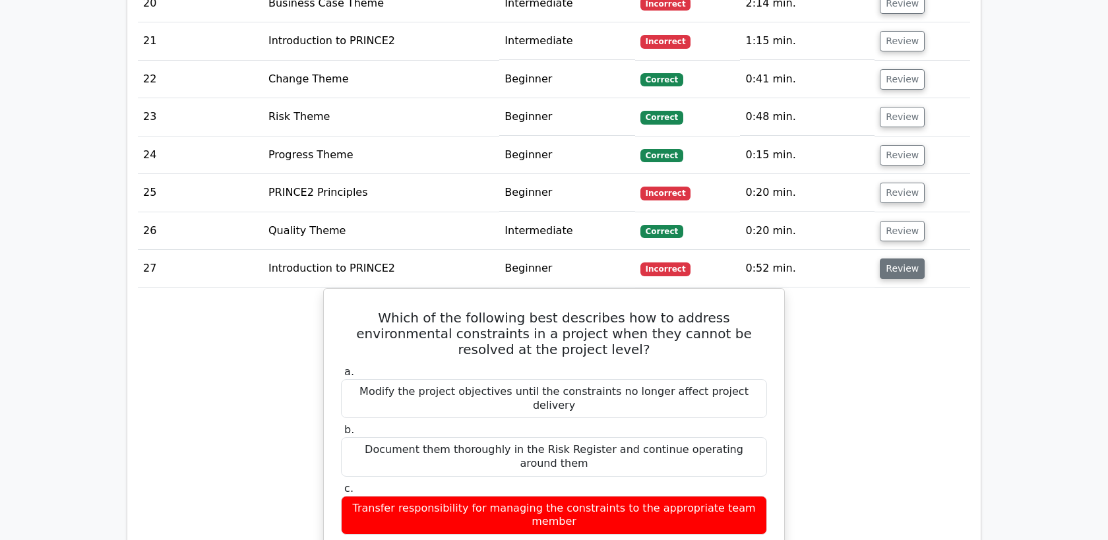
click at [891, 259] on button "Review" at bounding box center [902, 269] width 45 height 20
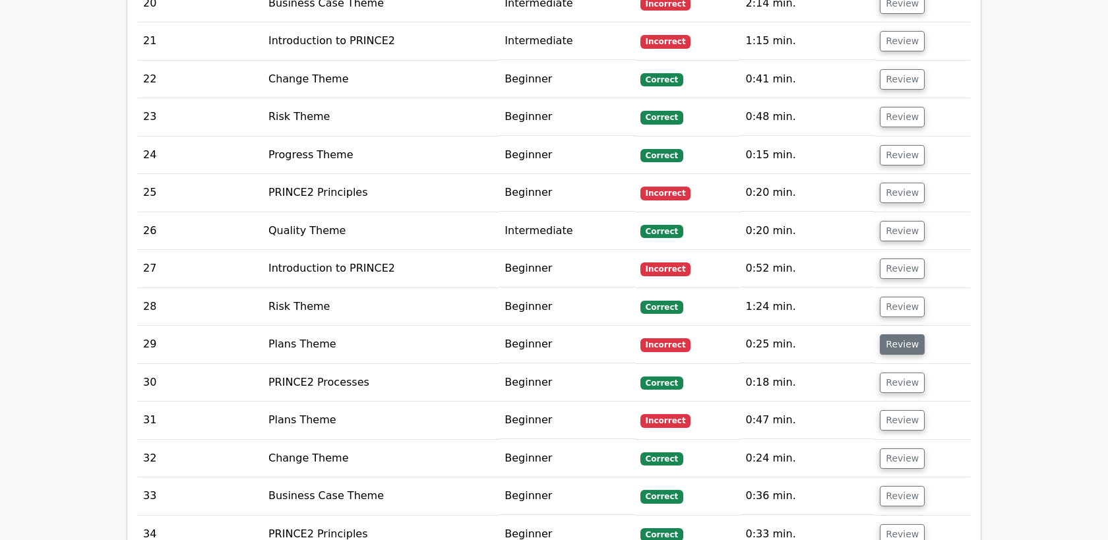
click at [894, 334] on button "Review" at bounding box center [902, 344] width 45 height 20
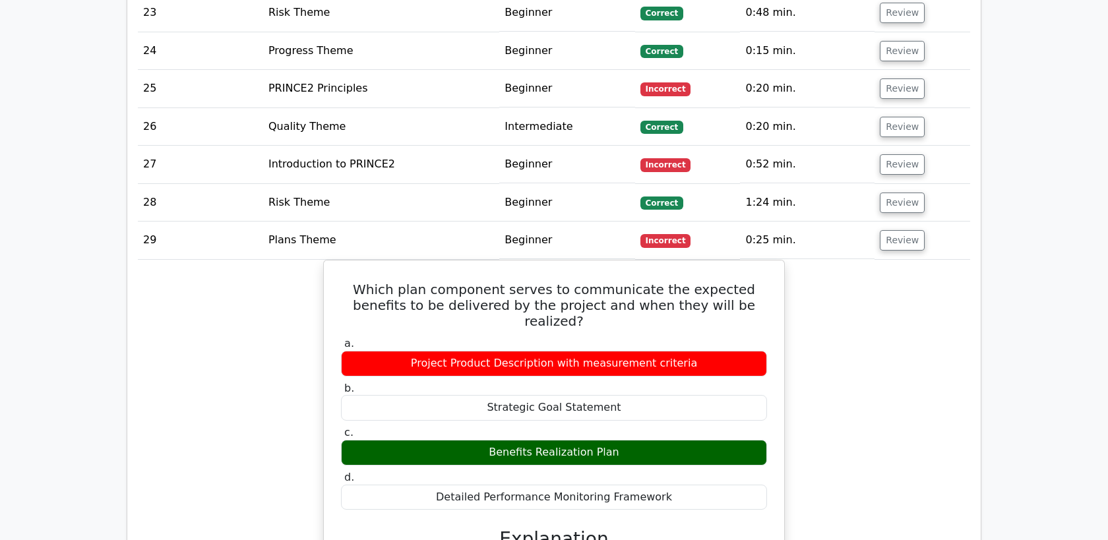
scroll to position [2516, 0]
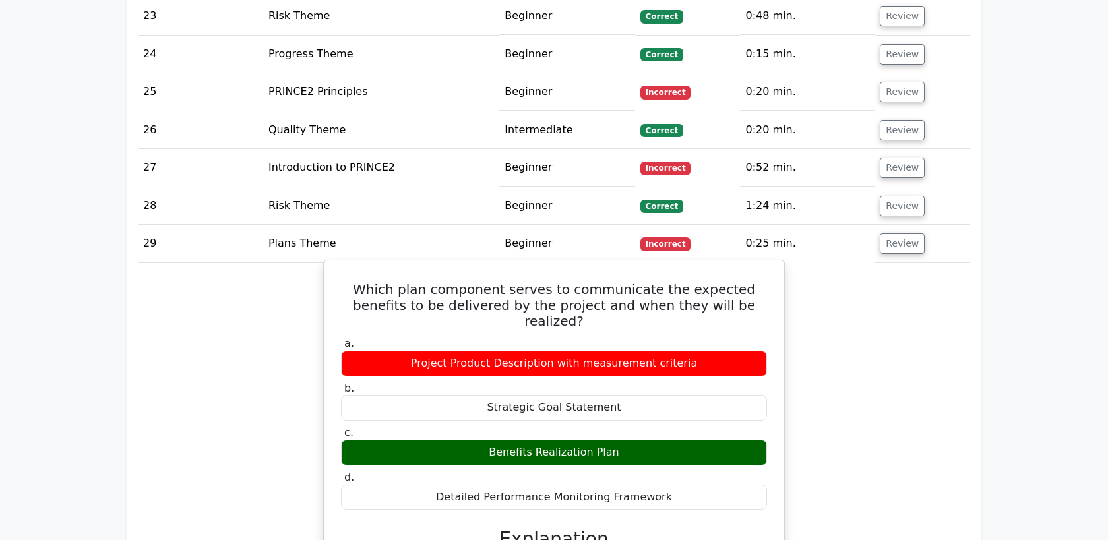
drag, startPoint x: 627, startPoint y: 378, endPoint x: 493, endPoint y: 379, distance: 133.2
click at [493, 440] on div "Benefits Realization Plan" at bounding box center [554, 453] width 426 height 26
copy div "Benefits Realization Plan"
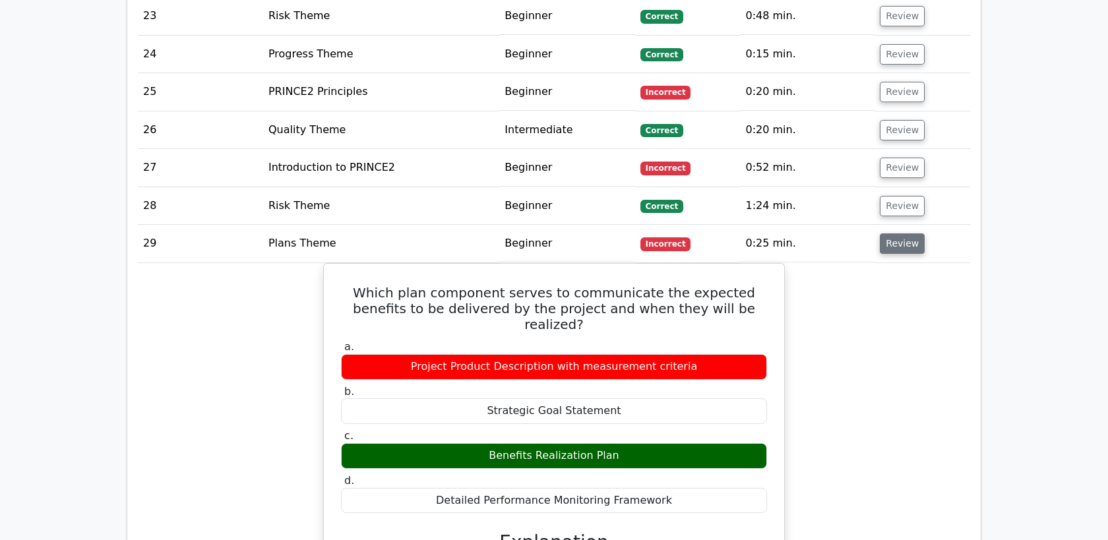
click at [892, 233] on button "Review" at bounding box center [902, 243] width 45 height 20
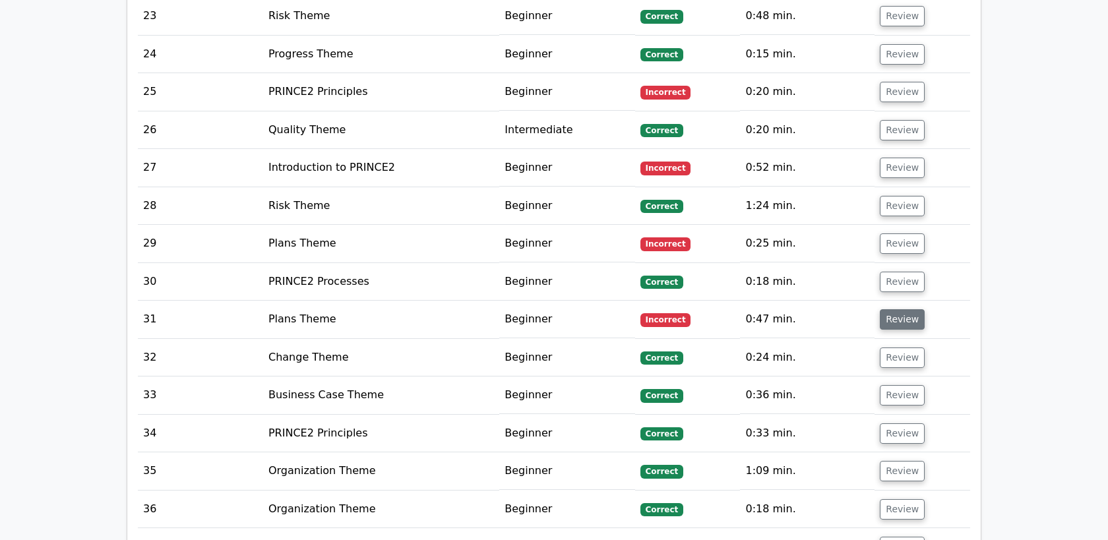
click at [889, 309] on button "Review" at bounding box center [902, 319] width 45 height 20
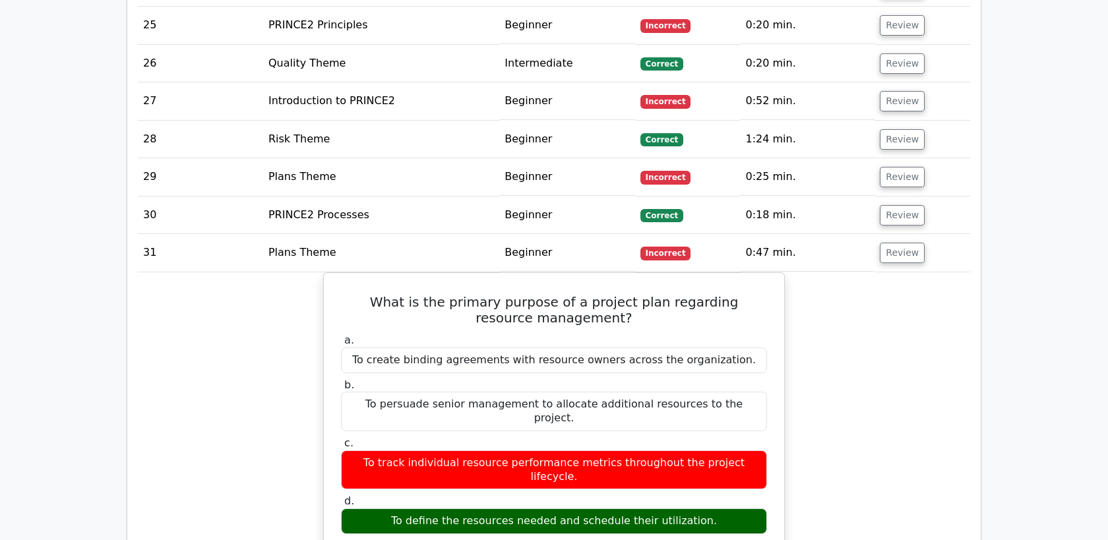
scroll to position [2579, 0]
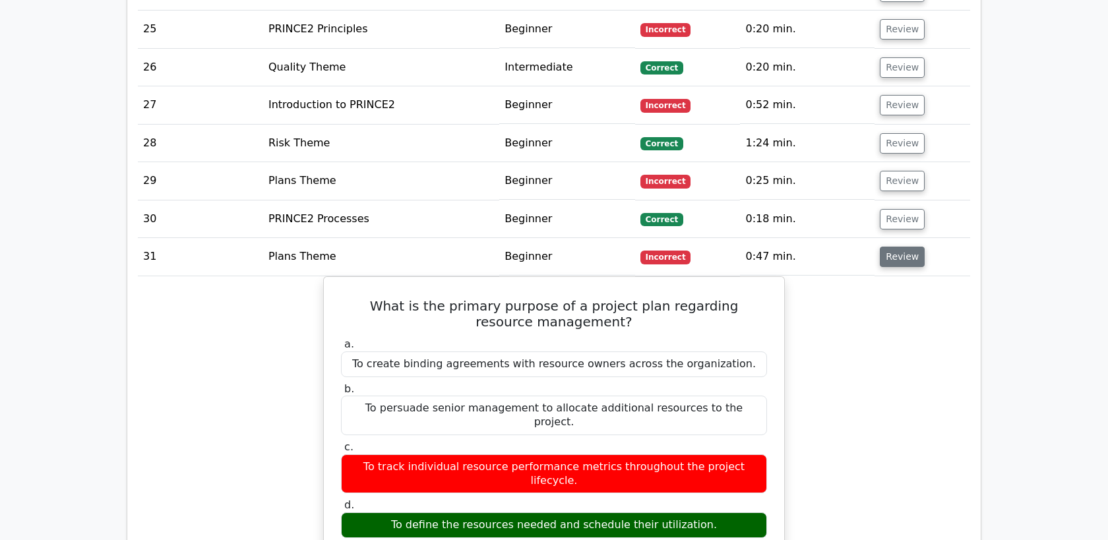
click at [904, 247] on button "Review" at bounding box center [902, 257] width 45 height 20
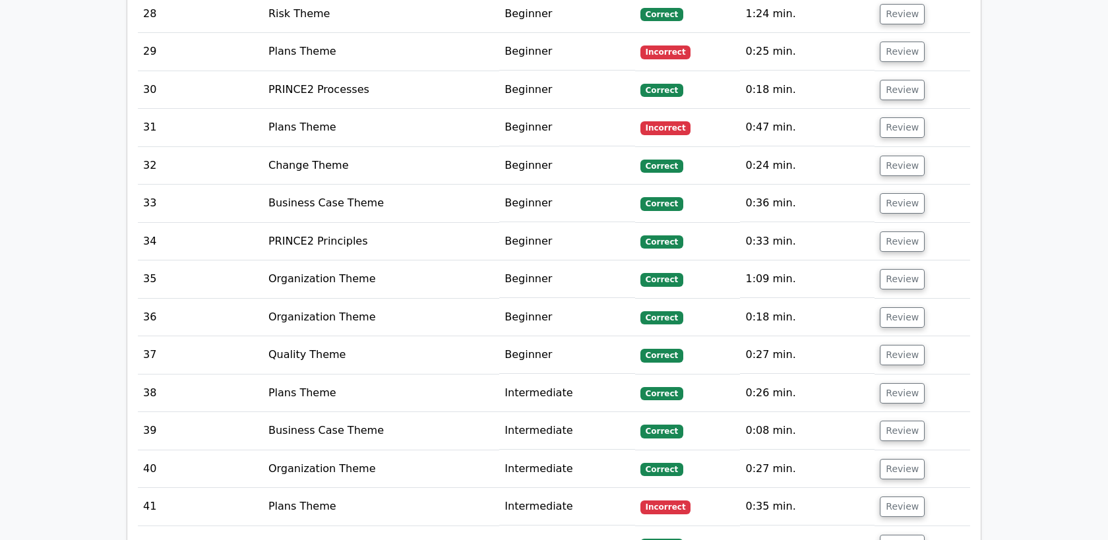
scroll to position [2779, 0]
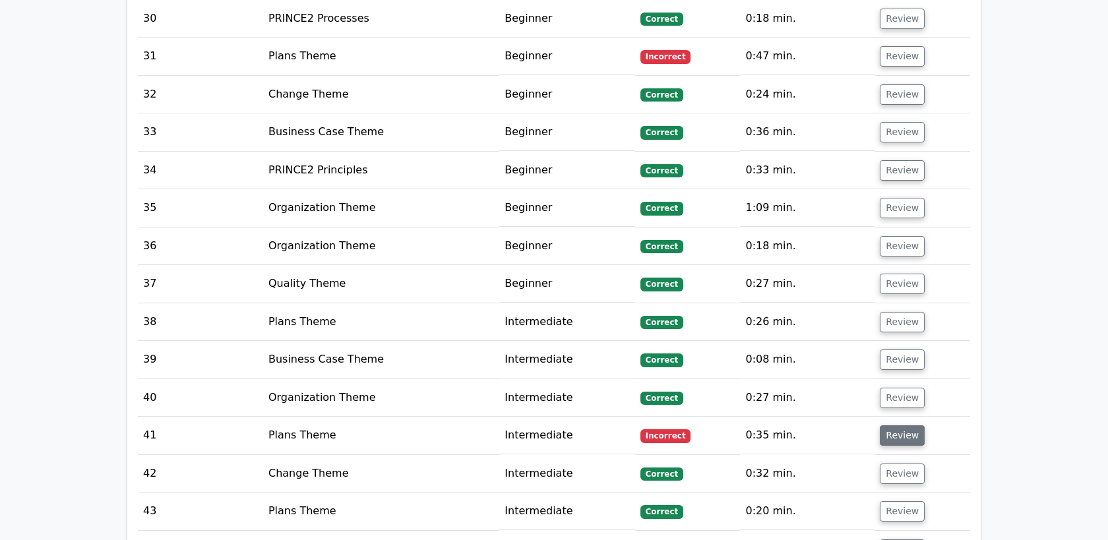
click at [893, 425] on button "Review" at bounding box center [902, 435] width 45 height 20
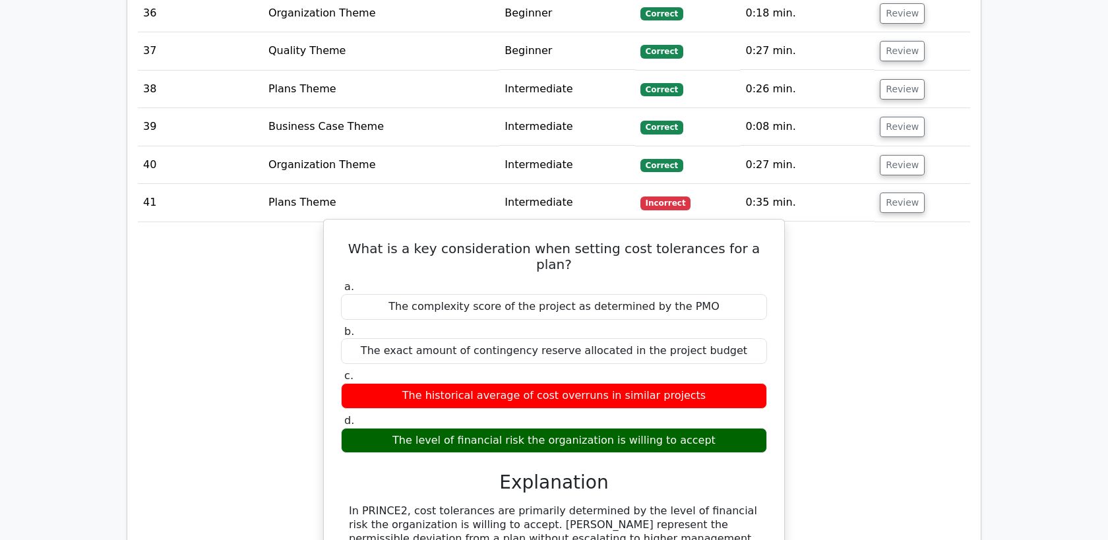
scroll to position [3009, 0]
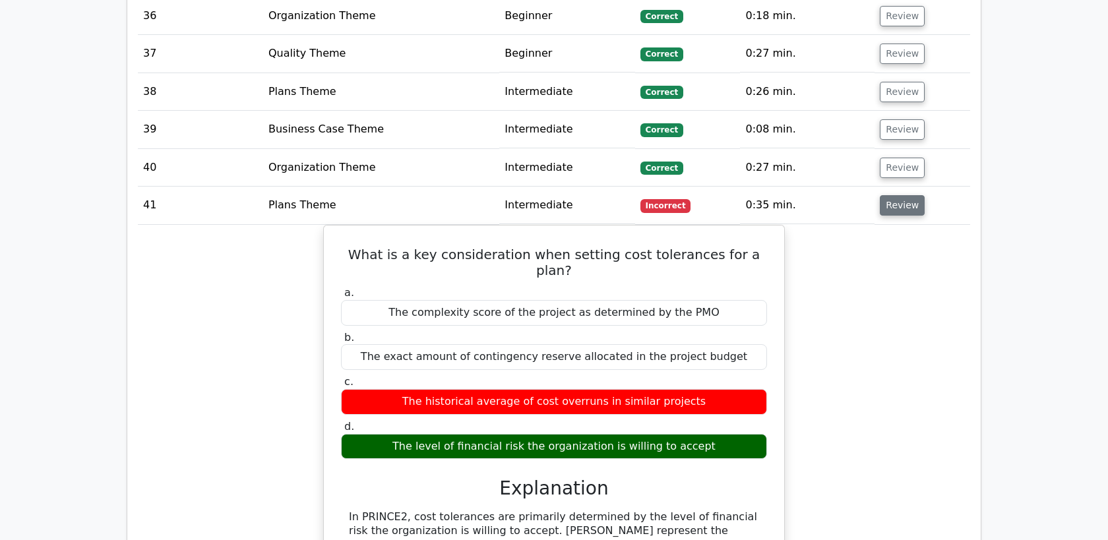
click at [896, 195] on button "Review" at bounding box center [902, 205] width 45 height 20
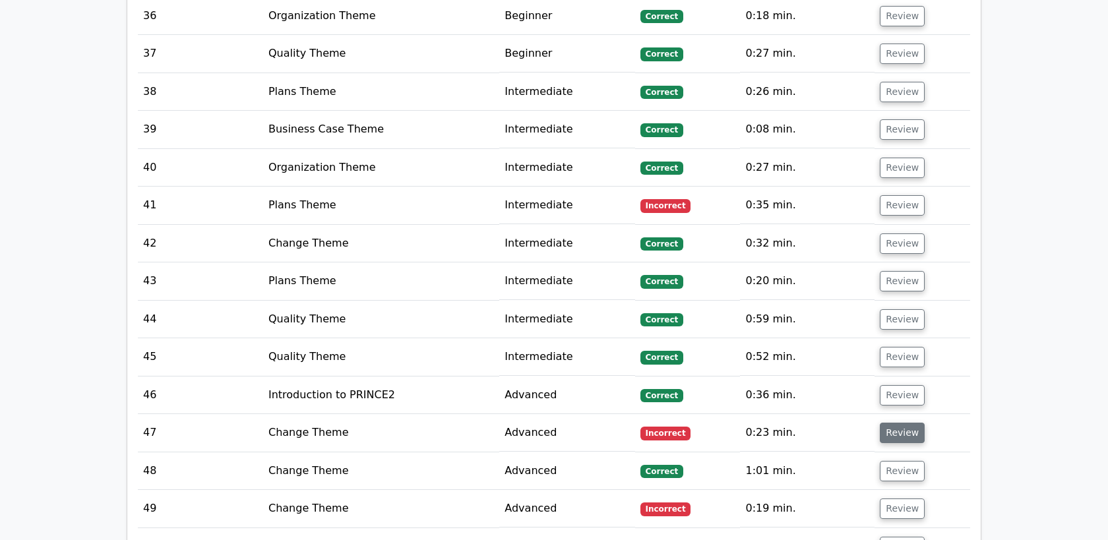
click at [898, 423] on button "Review" at bounding box center [902, 433] width 45 height 20
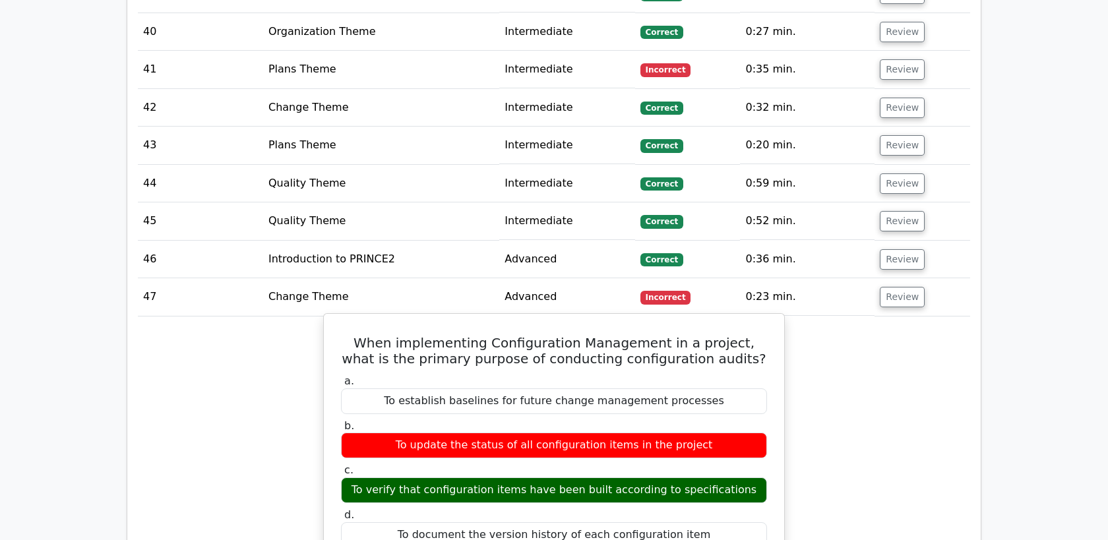
scroll to position [3143, 0]
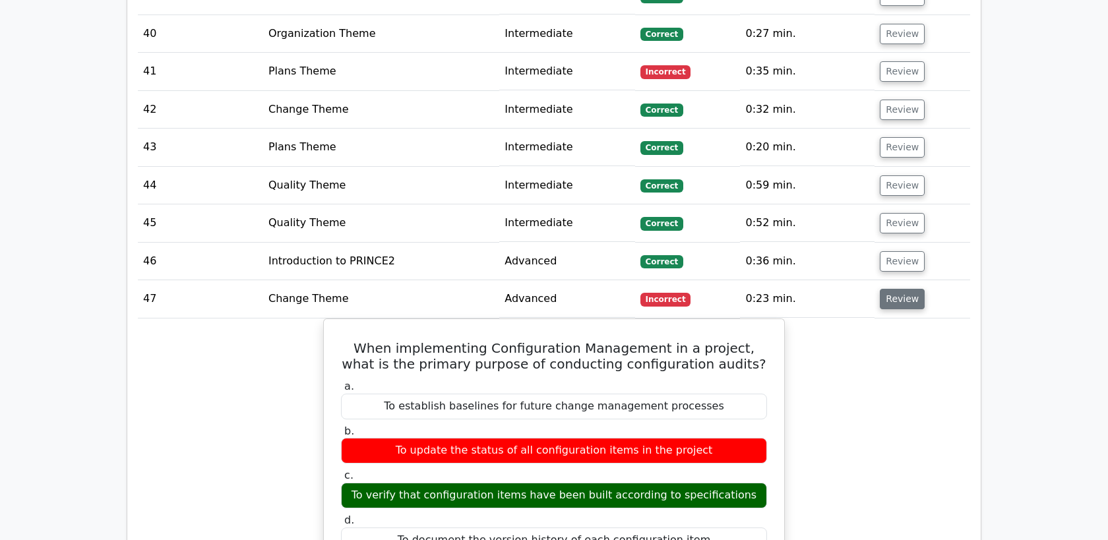
click at [887, 289] on button "Review" at bounding box center [902, 299] width 45 height 20
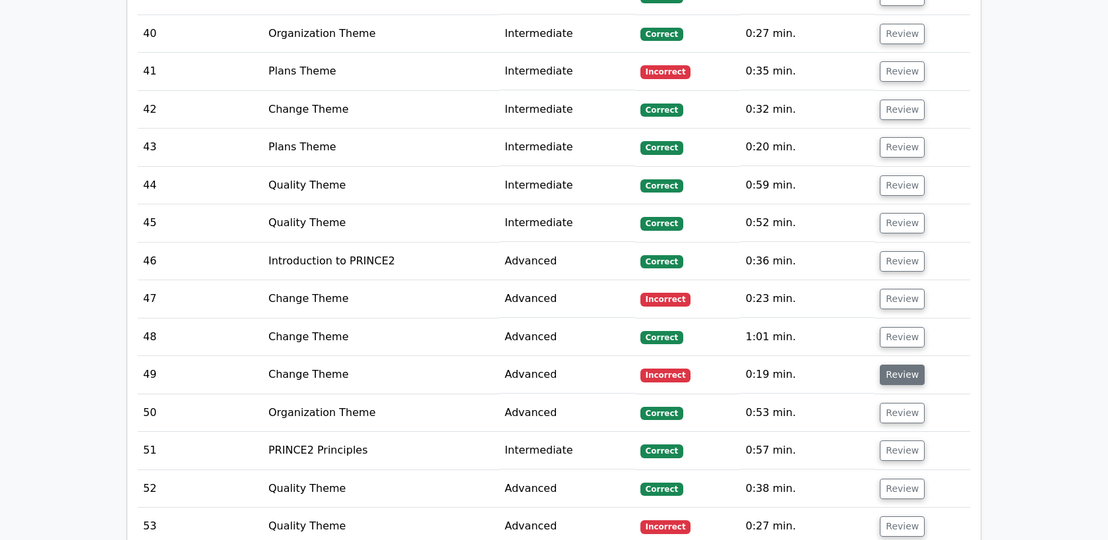
click at [890, 365] on button "Review" at bounding box center [902, 375] width 45 height 20
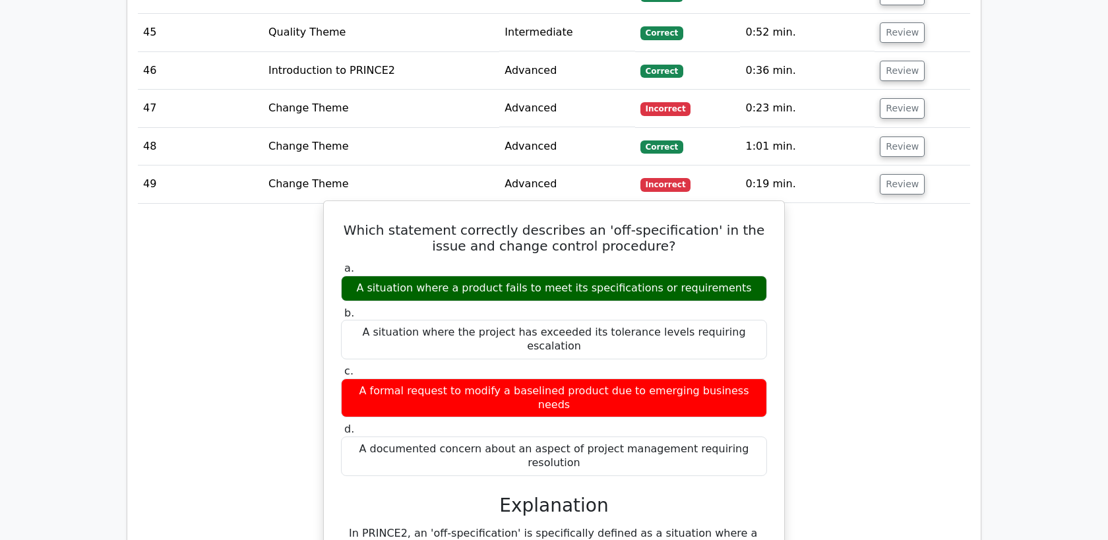
scroll to position [3342, 0]
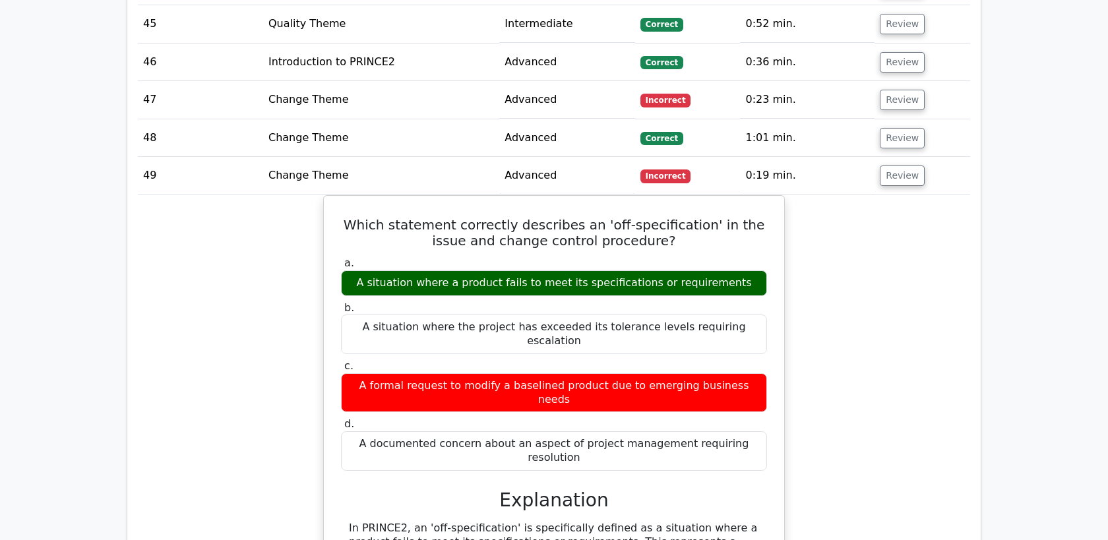
click at [884, 195] on div "Which statement correctly describes an 'off-specification' in the issue and cha…" at bounding box center [554, 489] width 832 height 589
click at [892, 166] on button "Review" at bounding box center [902, 176] width 45 height 20
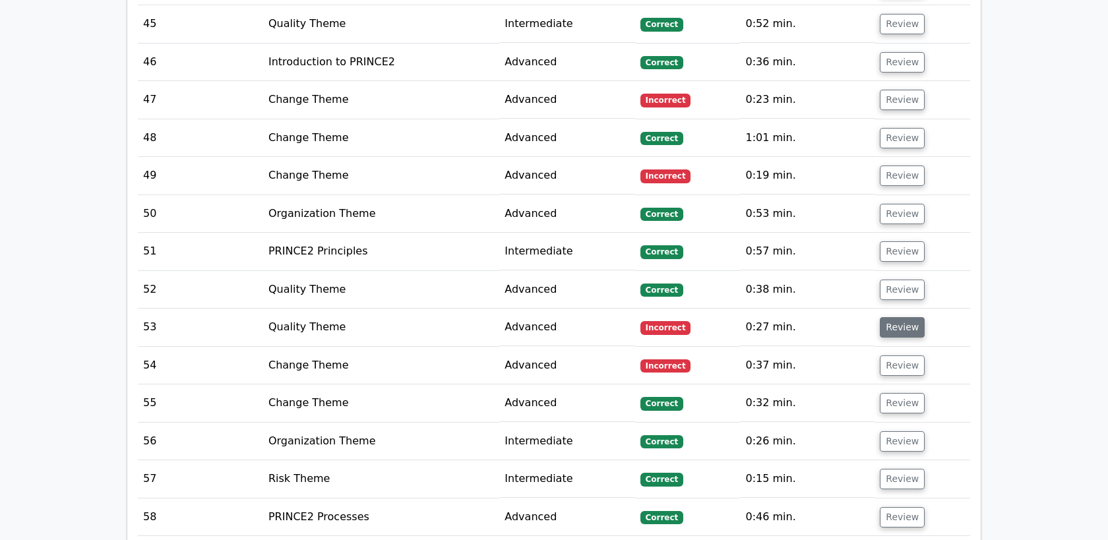
click at [900, 317] on button "Review" at bounding box center [902, 327] width 45 height 20
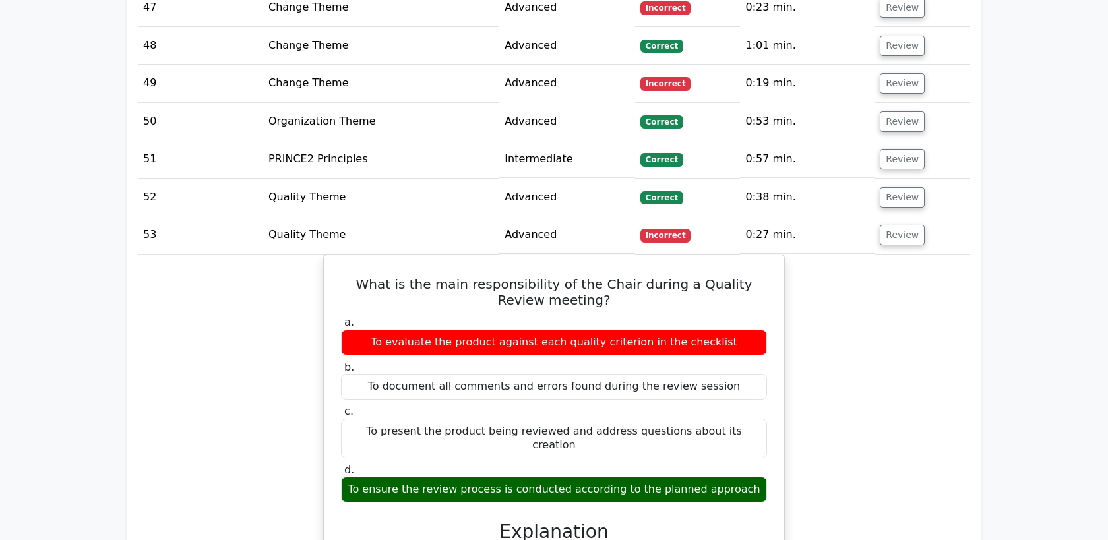
scroll to position [3432, 0]
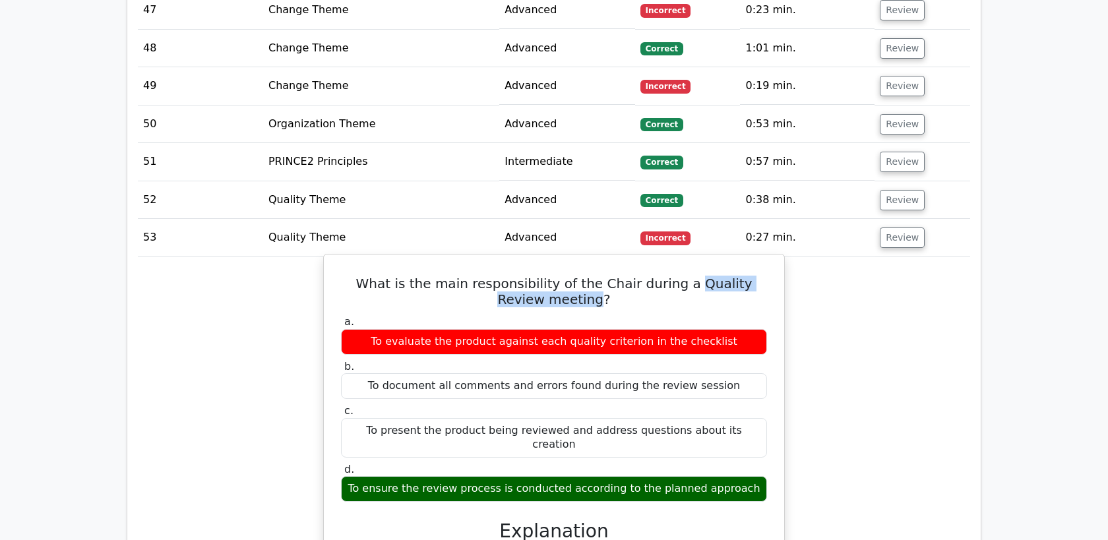
drag, startPoint x: 667, startPoint y: 228, endPoint x: 574, endPoint y: 243, distance: 94.8
click at [574, 276] on h5 "What is the main responsibility of the Chair during a Quality Review meeting?" at bounding box center [554, 292] width 429 height 32
copy h5 "Quality Review meeting"
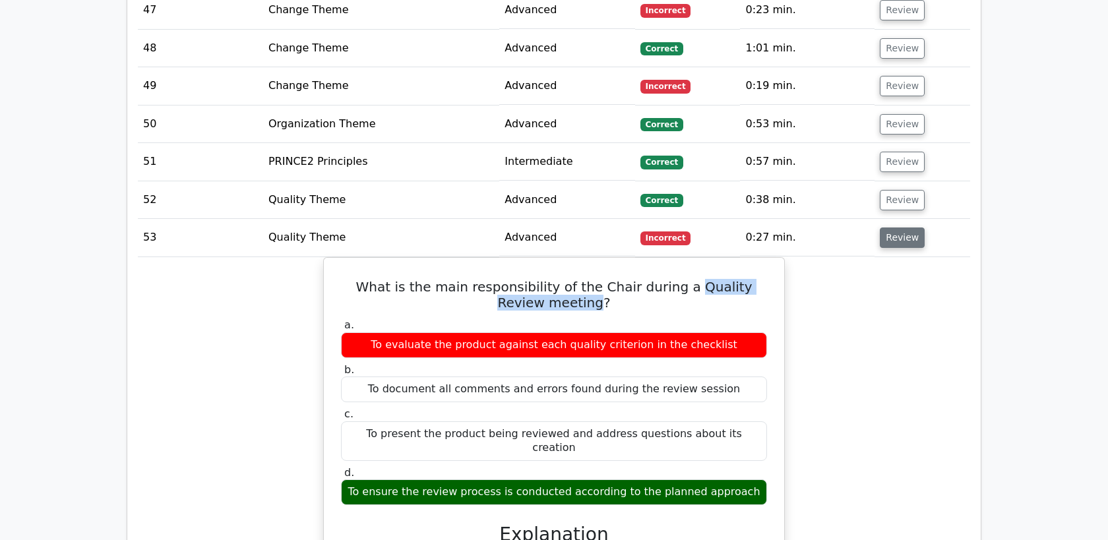
click at [895, 228] on button "Review" at bounding box center [902, 238] width 45 height 20
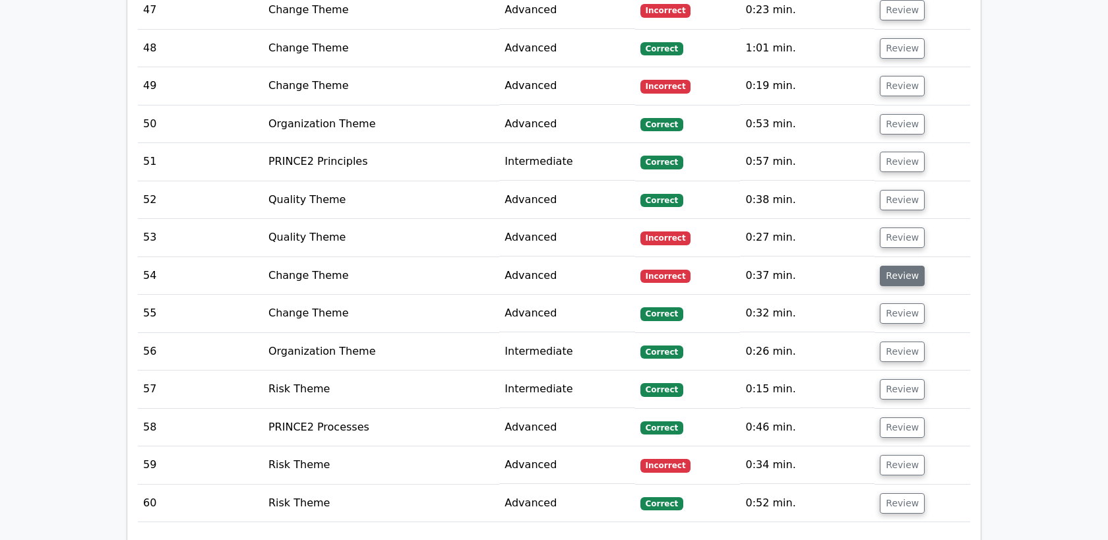
click at [894, 266] on button "Review" at bounding box center [902, 276] width 45 height 20
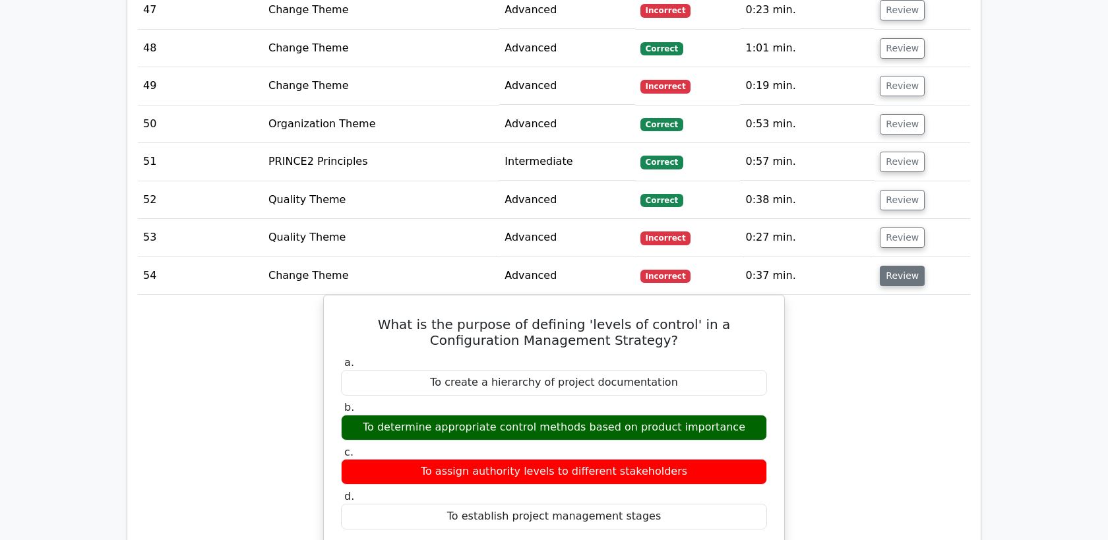
click at [886, 266] on button "Review" at bounding box center [902, 276] width 45 height 20
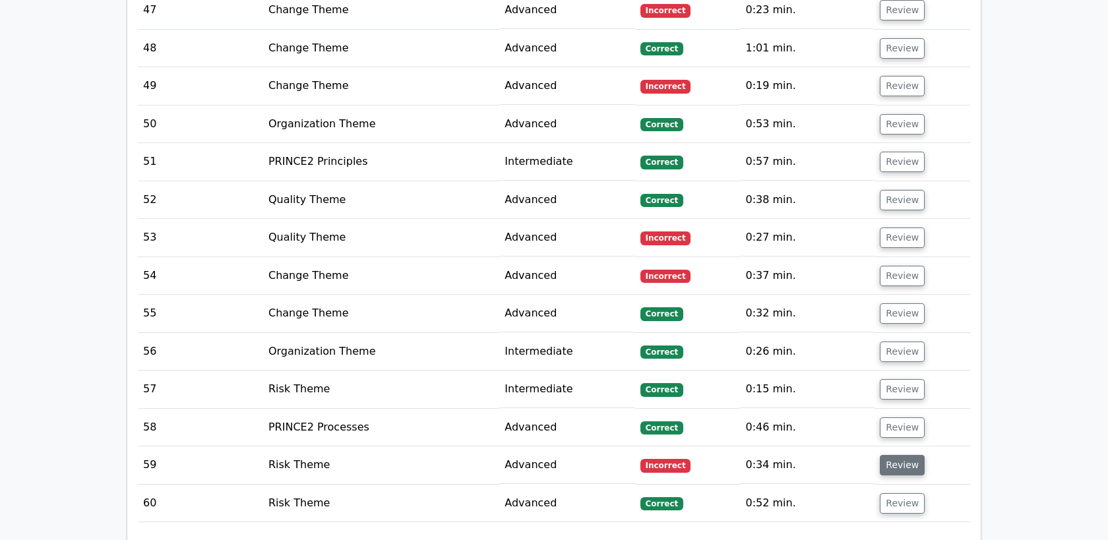
click at [892, 455] on button "Review" at bounding box center [902, 465] width 45 height 20
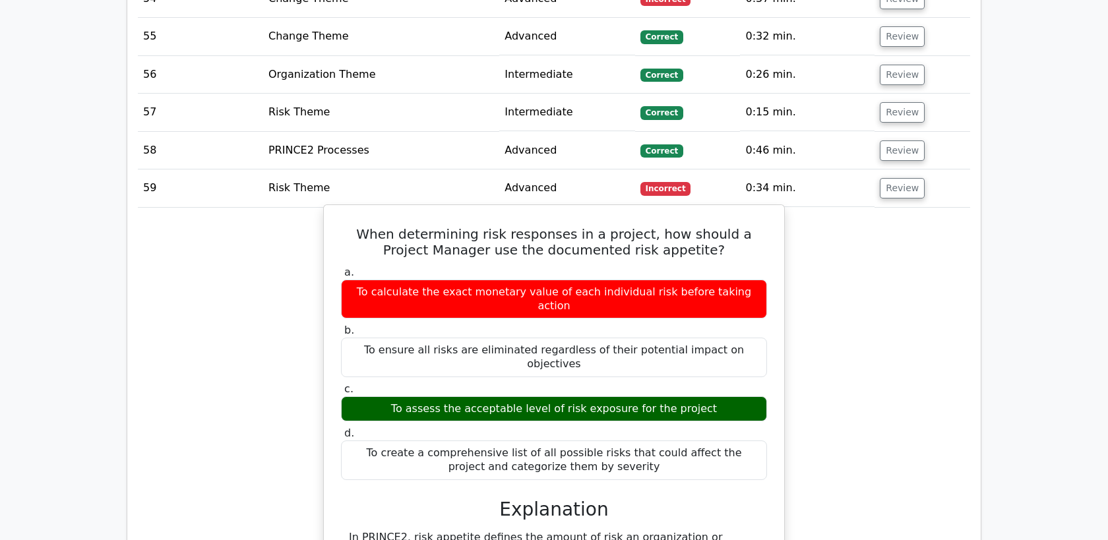
scroll to position [3710, 0]
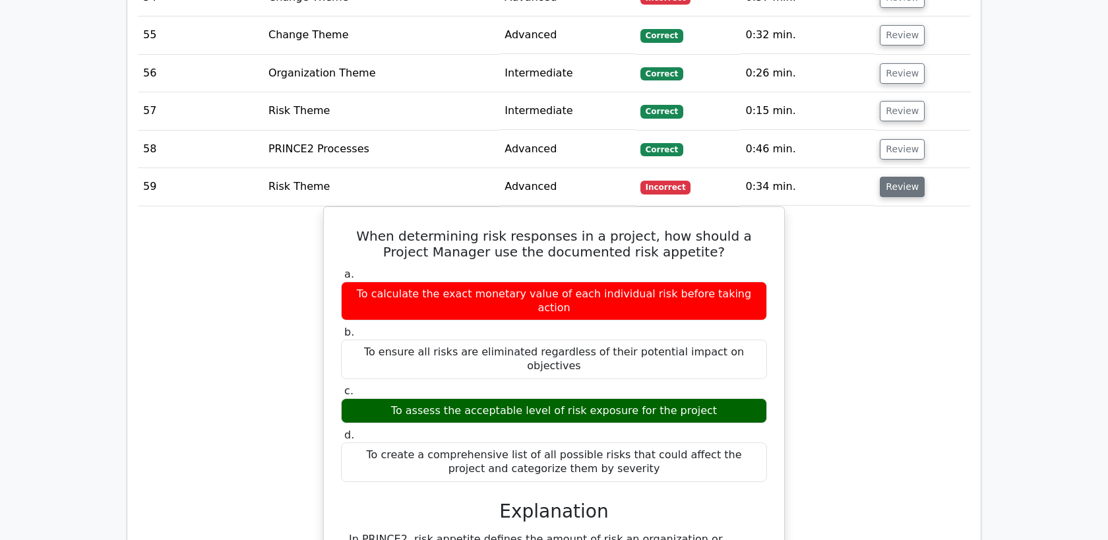
click at [904, 177] on button "Review" at bounding box center [902, 187] width 45 height 20
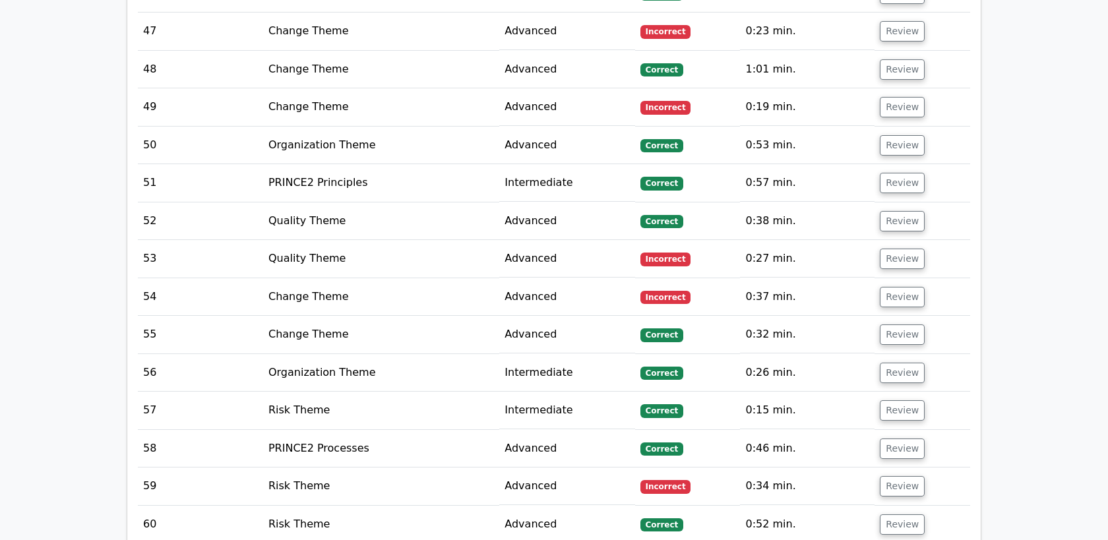
scroll to position [3643, 0]
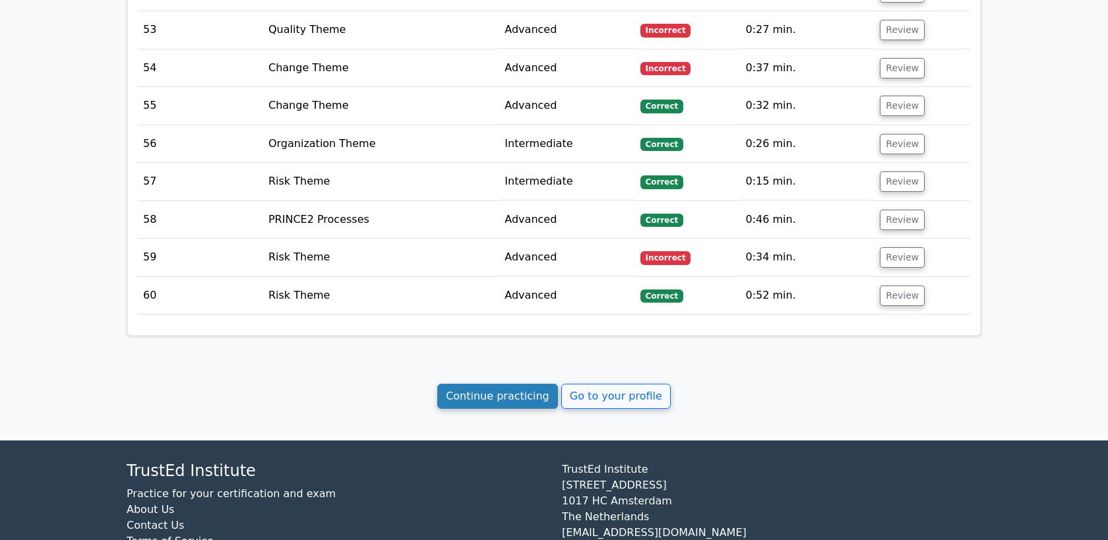
click at [519, 384] on link "Continue practicing" at bounding box center [497, 396] width 121 height 25
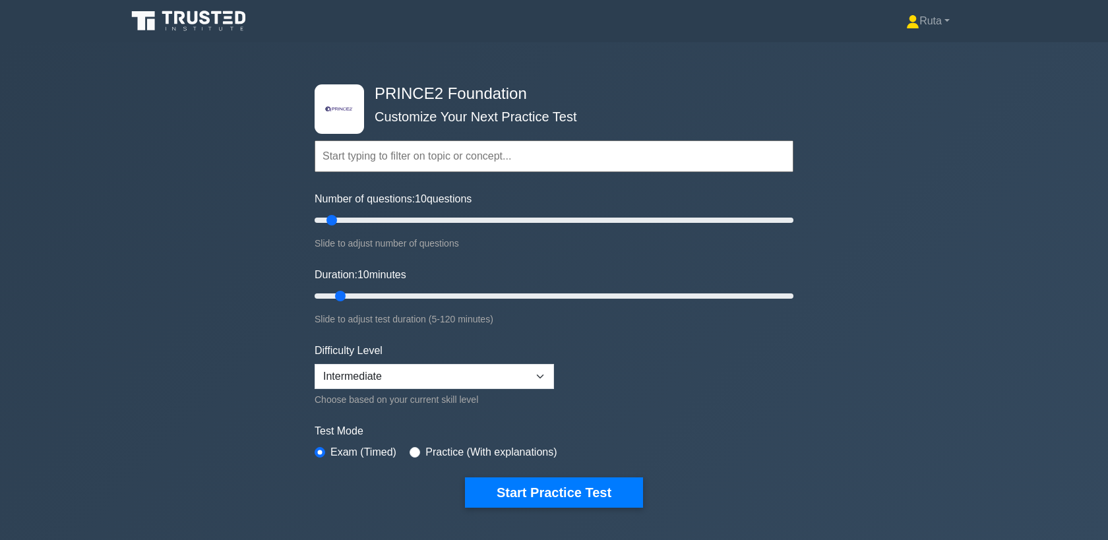
click at [530, 152] on input "text" at bounding box center [554, 156] width 479 height 32
click at [416, 392] on div "Choose based on your current skill level" at bounding box center [434, 400] width 239 height 16
click at [407, 376] on select "Beginner Intermediate Expert" at bounding box center [434, 376] width 239 height 25
select select "expert"
click at [315, 364] on select "Beginner Intermediate Expert" at bounding box center [434, 376] width 239 height 25
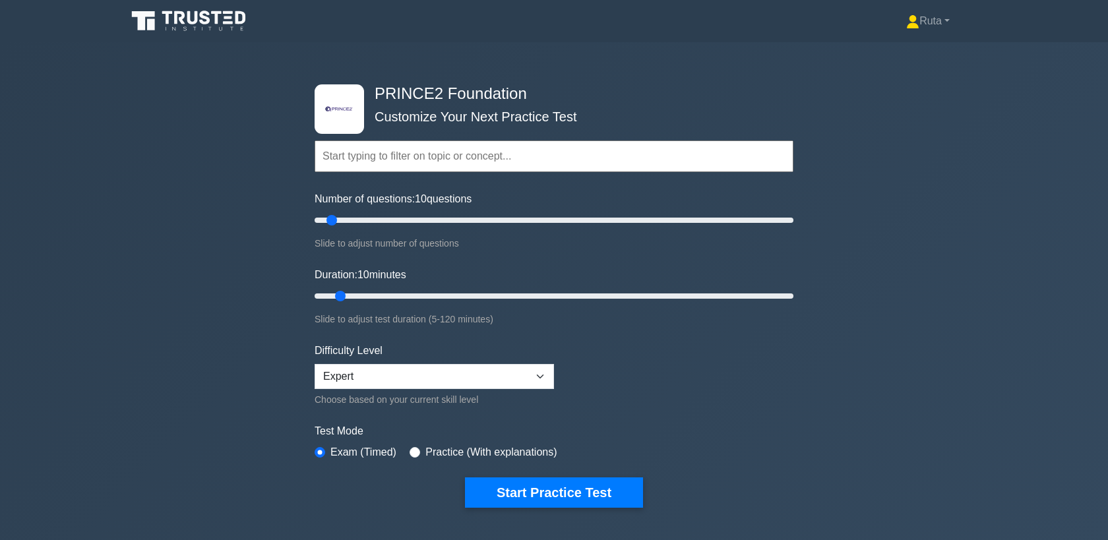
click at [435, 162] on input "text" at bounding box center [554, 156] width 479 height 32
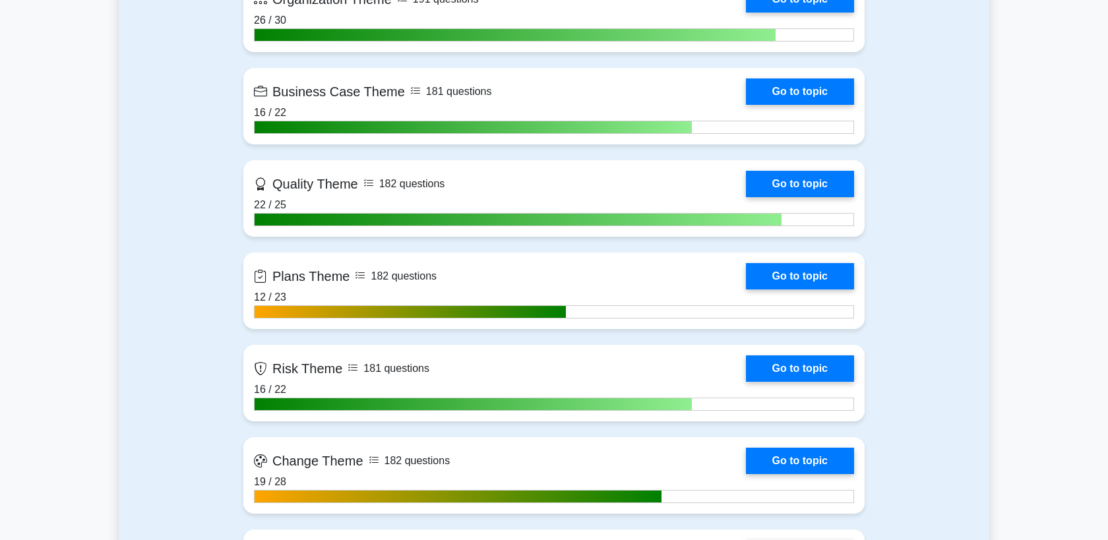
scroll to position [873, 0]
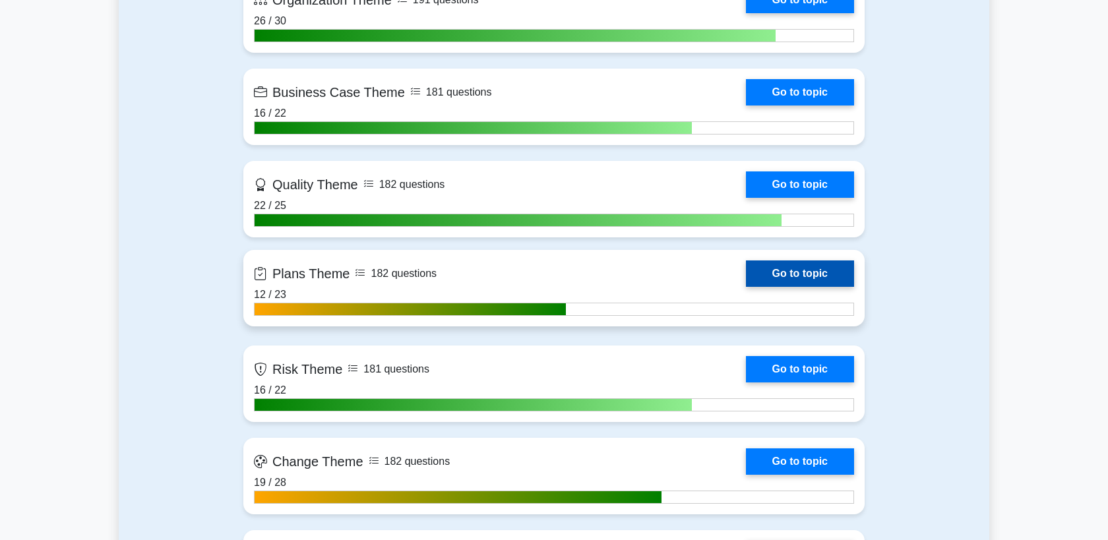
click at [793, 270] on link "Go to topic" at bounding box center [800, 274] width 108 height 26
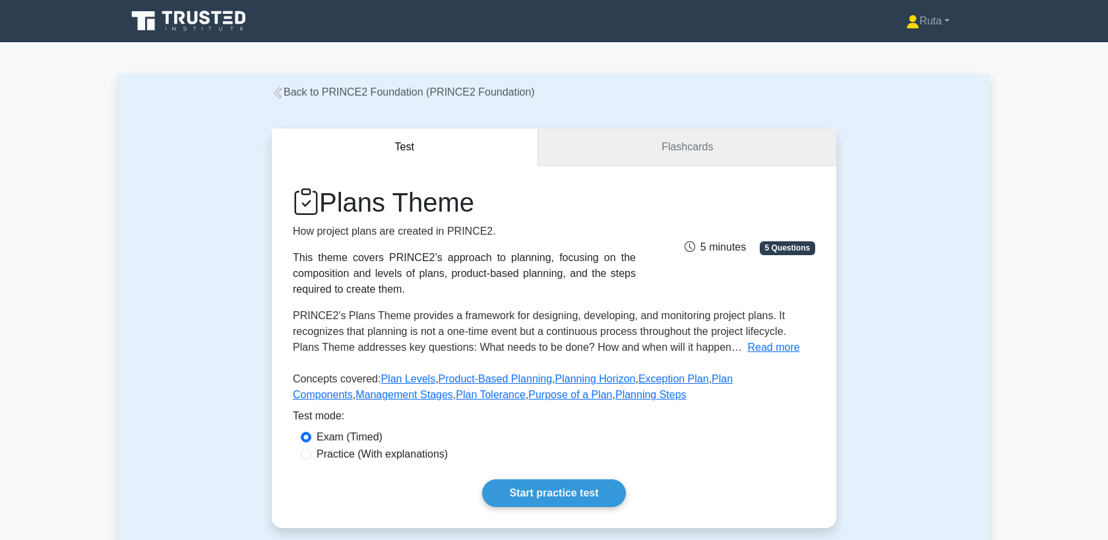
click at [676, 160] on link "Flashcards" at bounding box center [687, 148] width 298 height 38
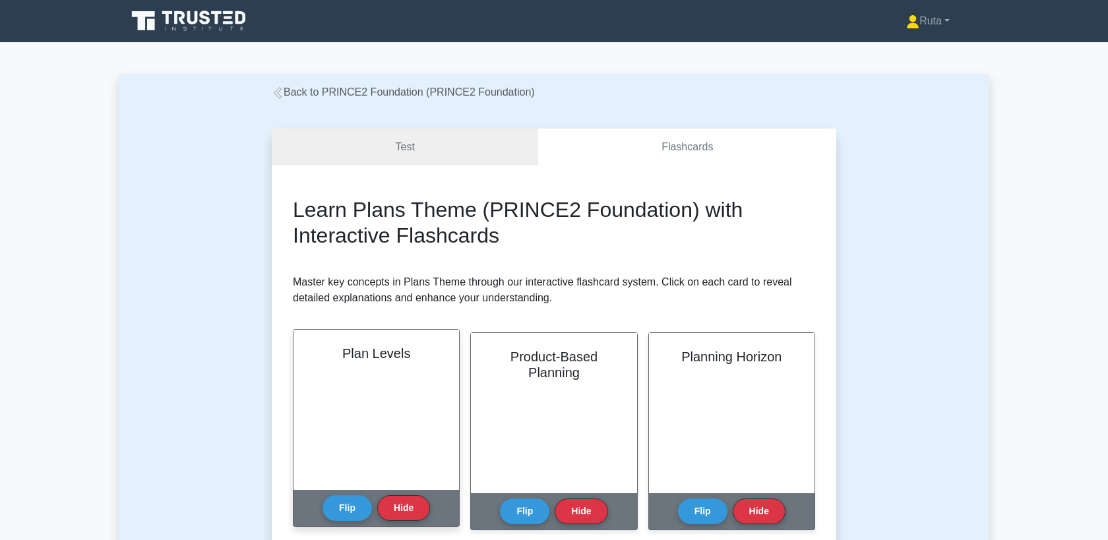
scroll to position [146, 0]
click at [354, 435] on div "Plan Levels" at bounding box center [376, 410] width 166 height 160
click at [342, 515] on button "Flip" at bounding box center [347, 508] width 49 height 26
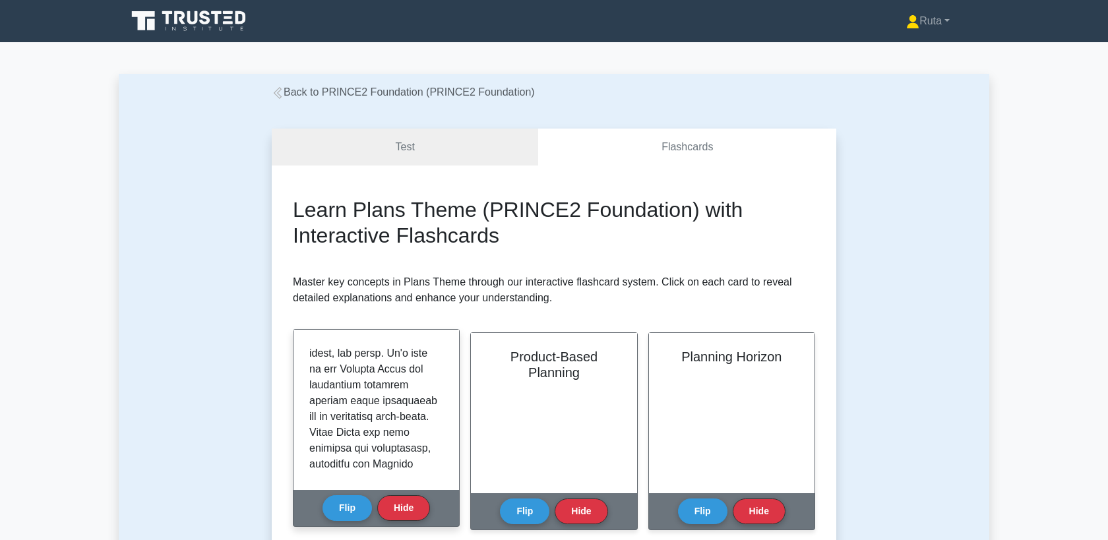
scroll to position [0, 0]
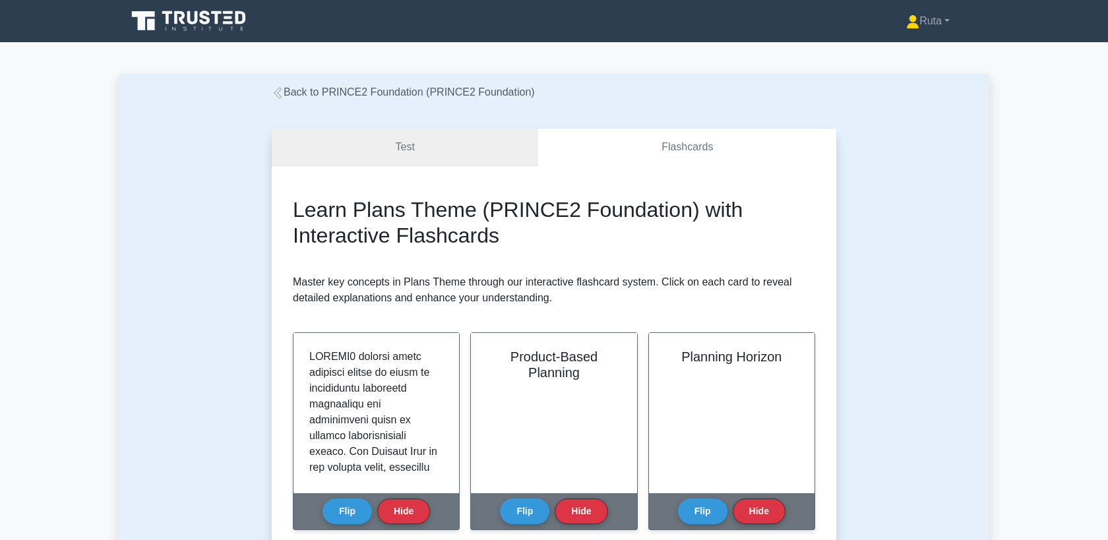
click at [383, 148] on link "Test" at bounding box center [405, 148] width 266 height 38
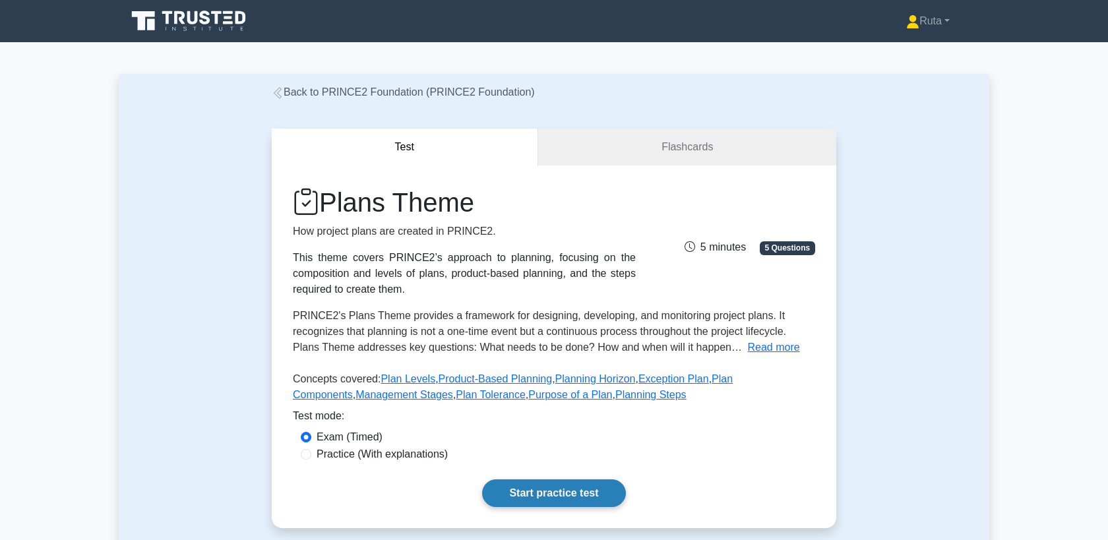
click at [549, 493] on link "Start practice test" at bounding box center [553, 493] width 143 height 28
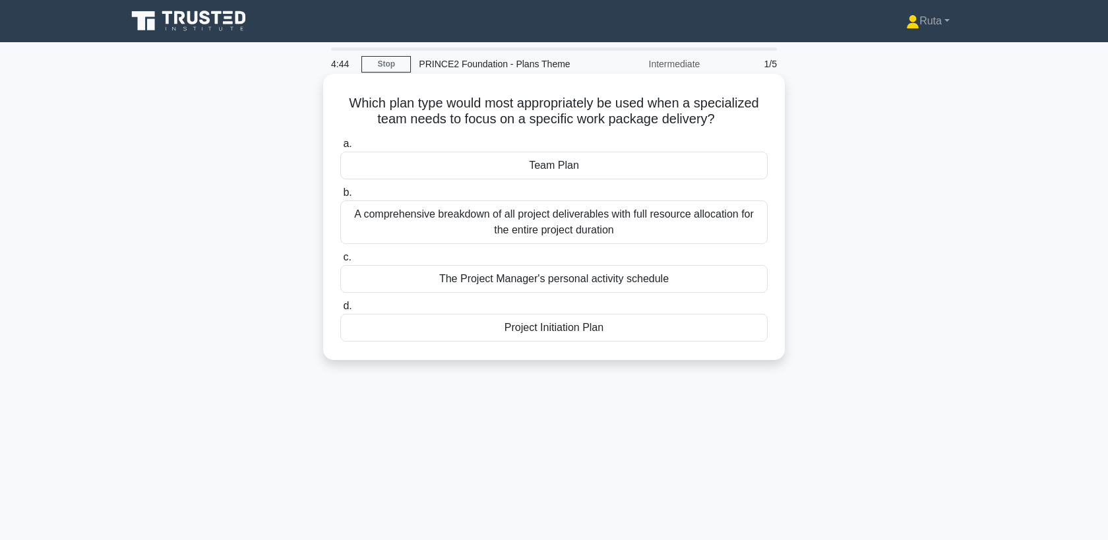
click at [540, 164] on div "Team Plan" at bounding box center [553, 166] width 427 height 28
click at [340, 148] on input "a. Team Plan" at bounding box center [340, 144] width 0 height 9
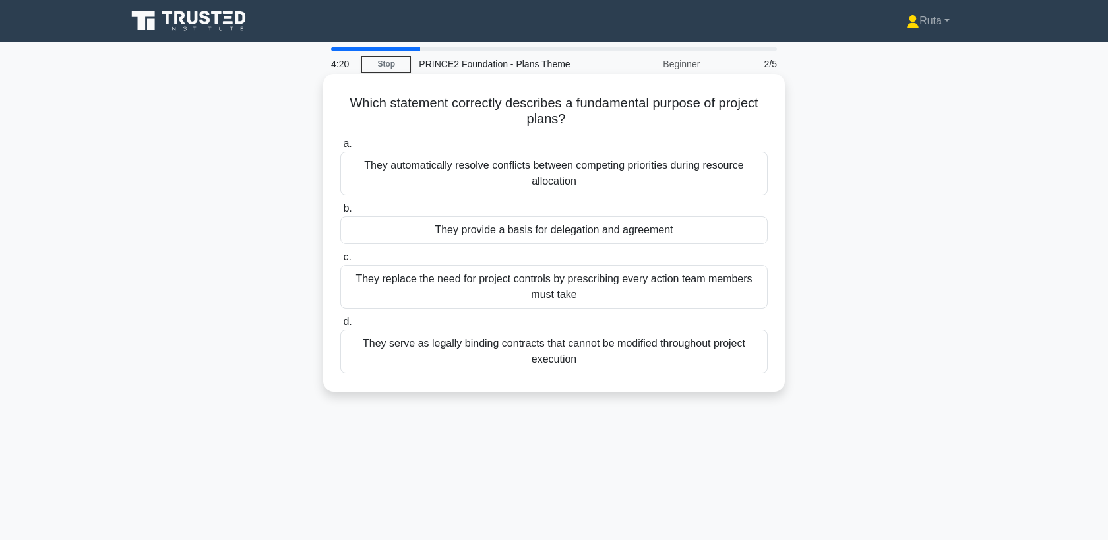
click at [501, 234] on div "They provide a basis for delegation and agreement" at bounding box center [553, 230] width 427 height 28
click at [340, 213] on input "b. They provide a basis for delegation and agreement" at bounding box center [340, 208] width 0 height 9
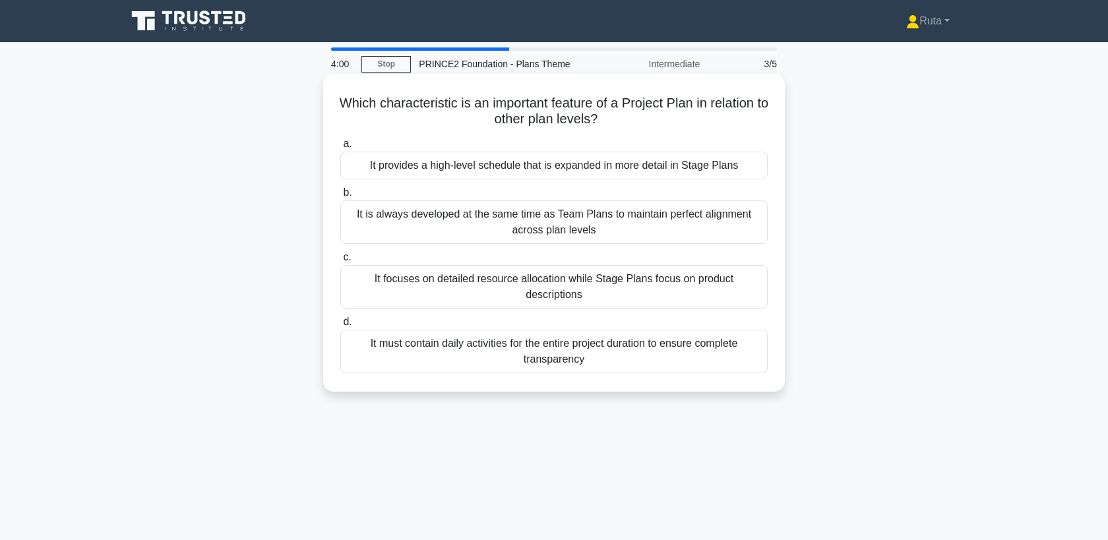
click at [512, 164] on div "It provides a high-level schedule that is expanded in more detail in Stage Plans" at bounding box center [553, 166] width 427 height 28
click at [340, 148] on input "a. It provides a high-level schedule that is expanded in more detail in Stage P…" at bounding box center [340, 144] width 0 height 9
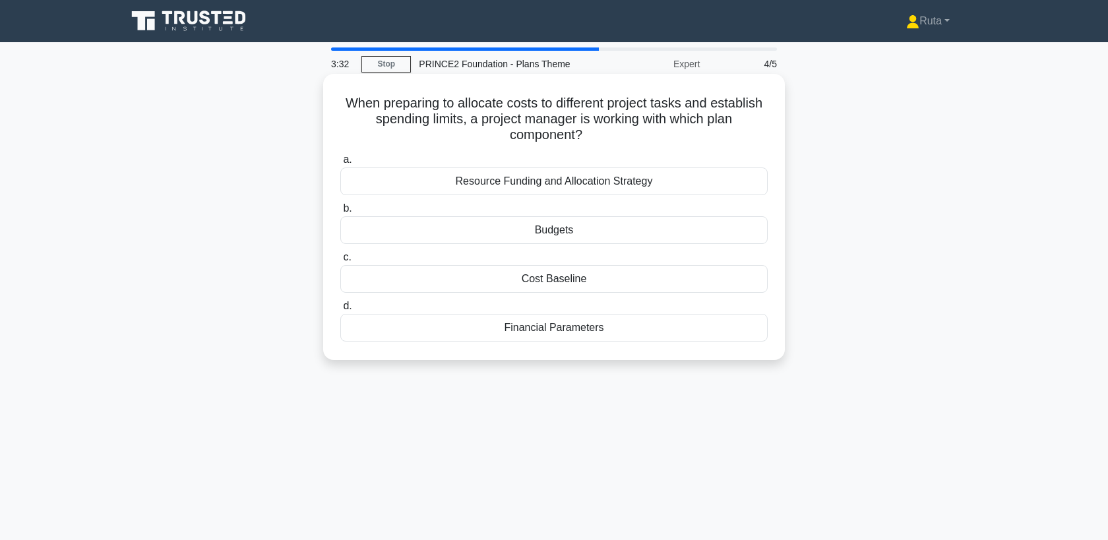
click at [507, 177] on div "Resource Funding and Allocation Strategy" at bounding box center [553, 182] width 427 height 28
click at [340, 164] on input "a. Resource Funding and Allocation Strategy" at bounding box center [340, 160] width 0 height 9
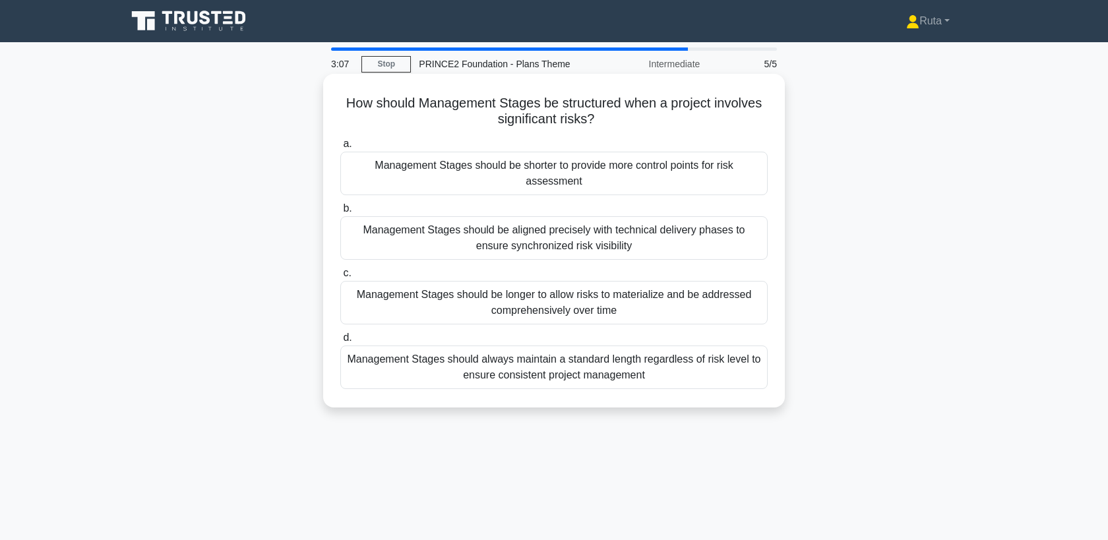
click at [508, 181] on div "Management Stages should be shorter to provide more control points for risk ass…" at bounding box center [553, 174] width 427 height 44
click at [340, 148] on input "a. Management Stages should be shorter to provide more control points for risk …" at bounding box center [340, 144] width 0 height 9
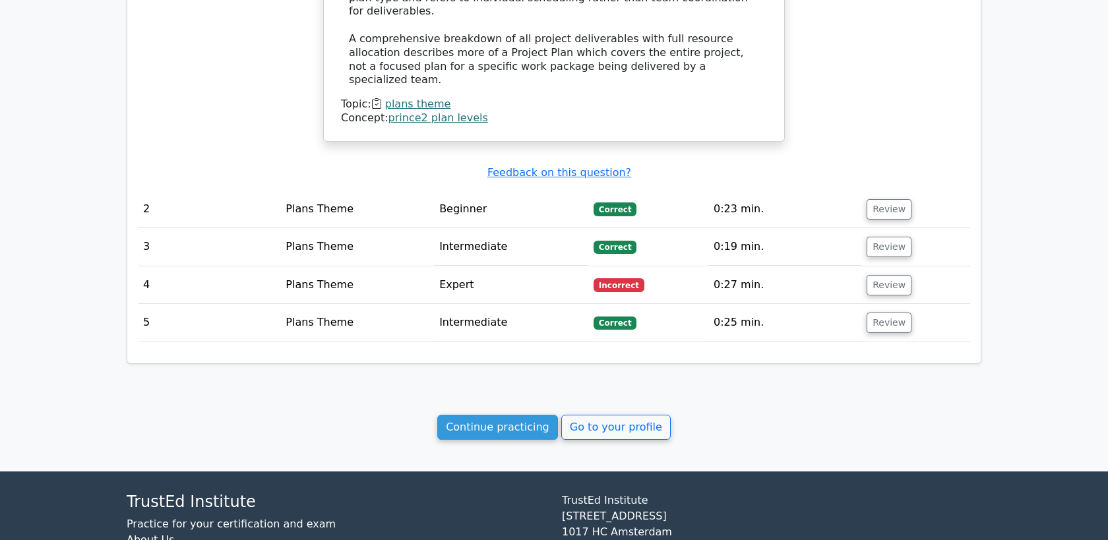
scroll to position [1223, 0]
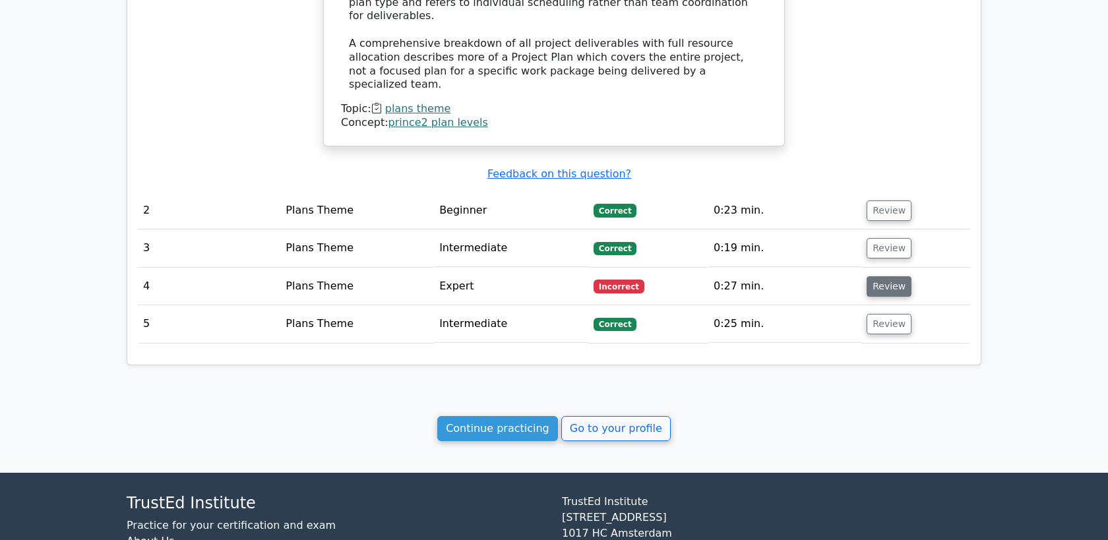
click at [875, 276] on button "Review" at bounding box center [889, 286] width 45 height 20
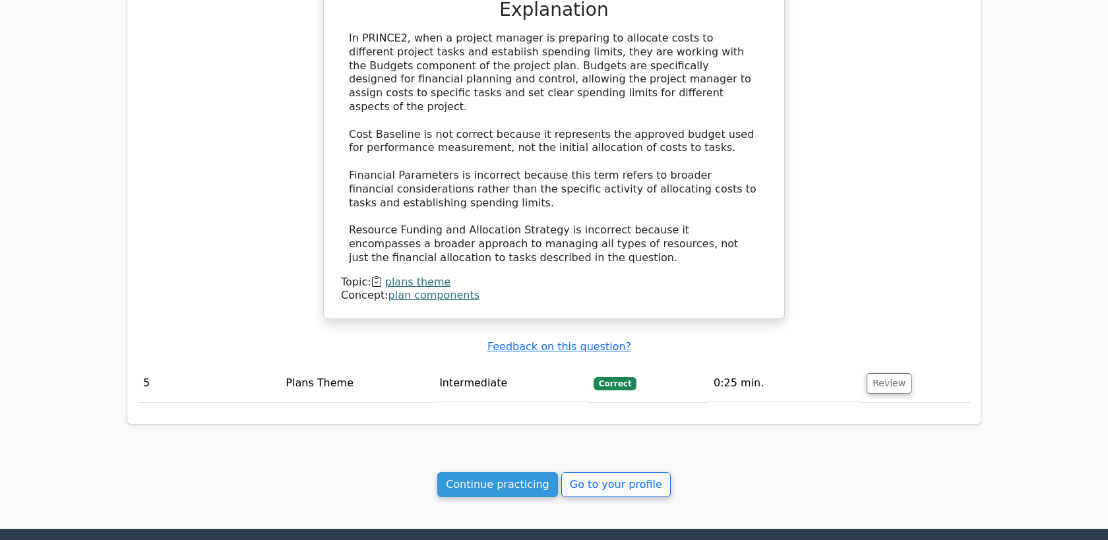
scroll to position [1890, 0]
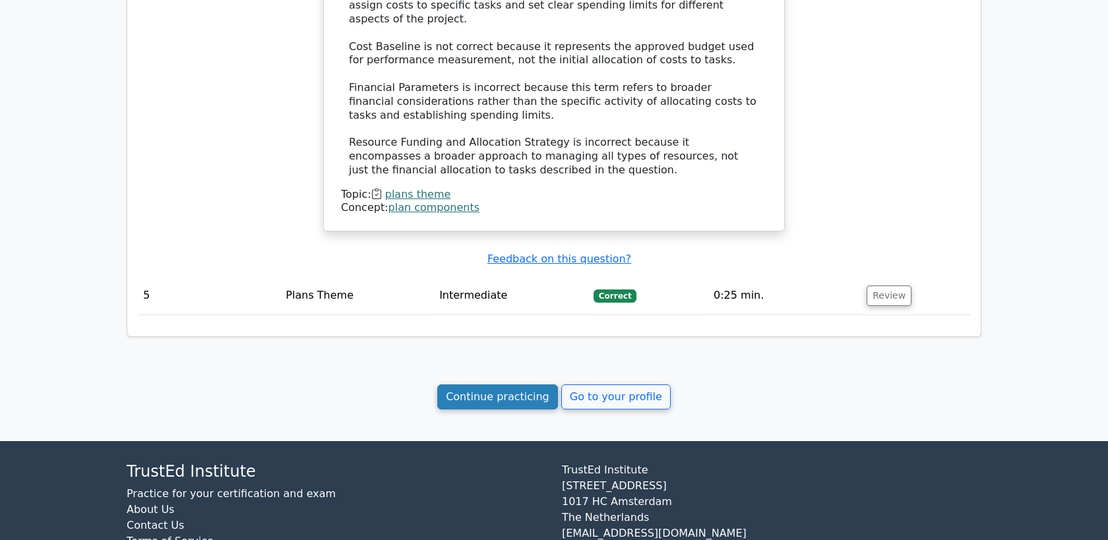
click at [493, 385] on link "Continue practicing" at bounding box center [497, 397] width 121 height 25
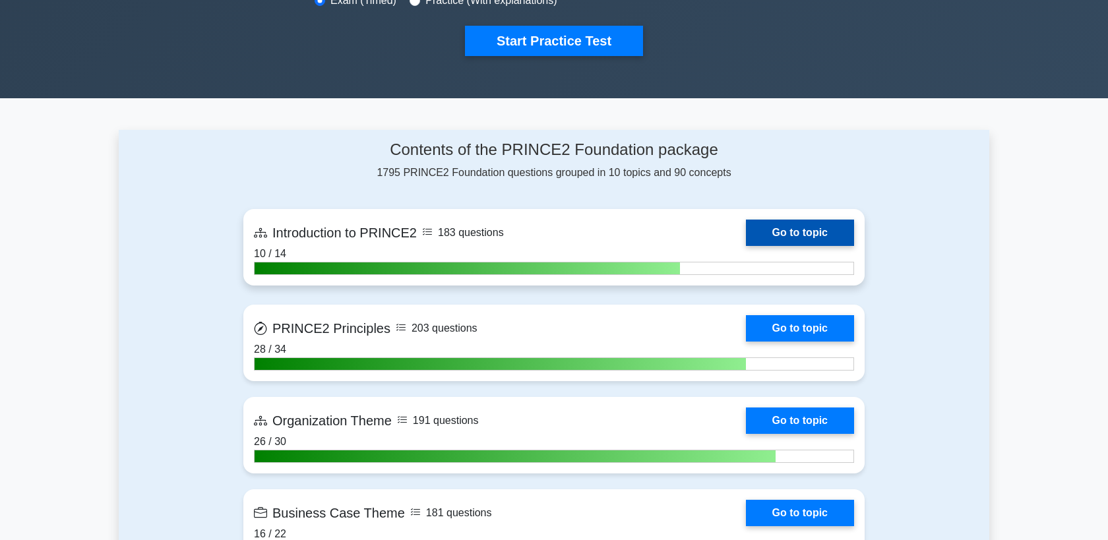
scroll to position [419, 0]
